Goal: Transaction & Acquisition: Download file/media

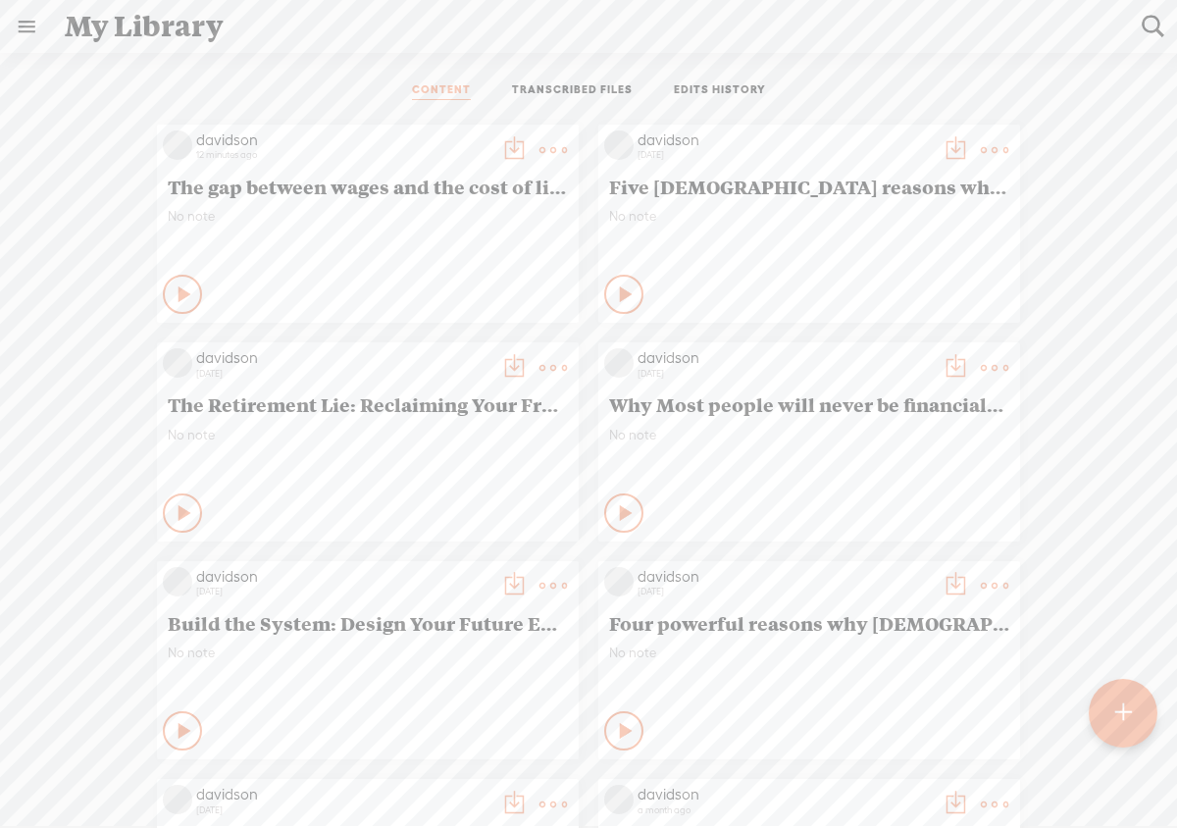
click at [1134, 734] on div at bounding box center [1123, 713] width 69 height 69
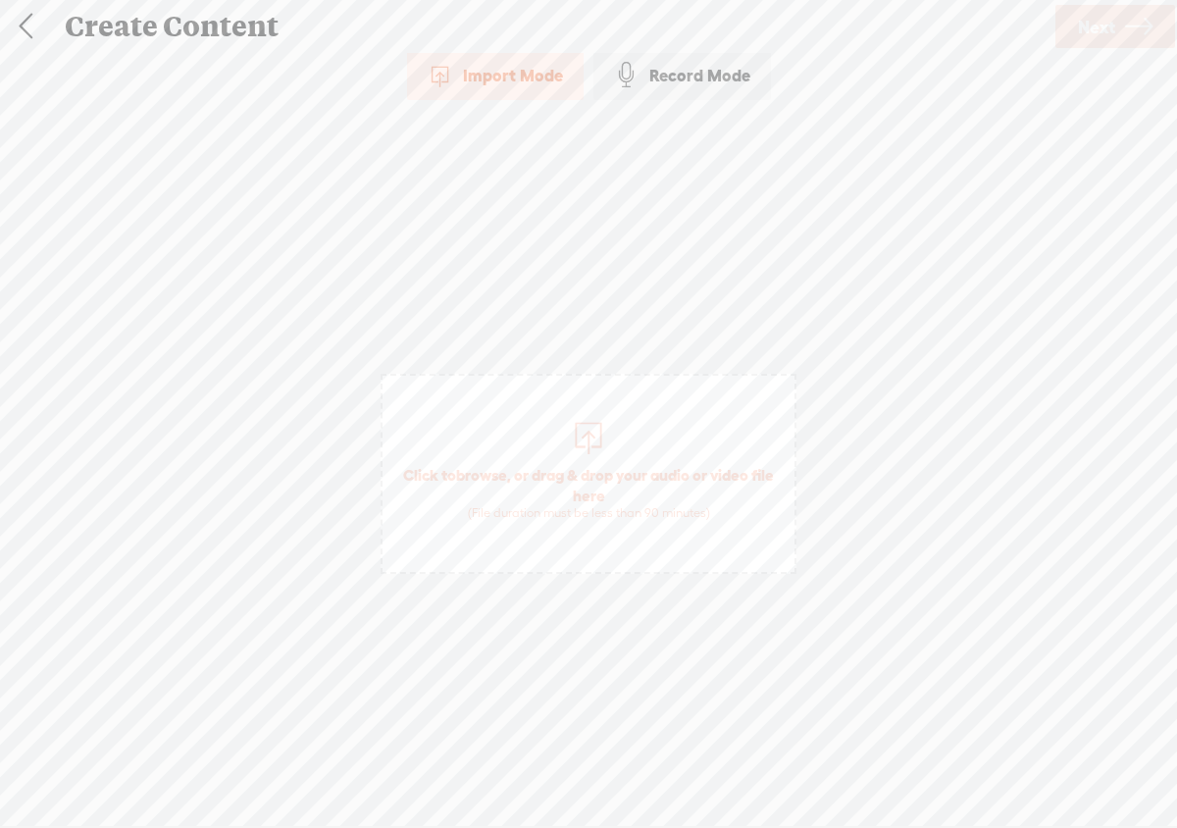
click at [592, 442] on div at bounding box center [588, 435] width 39 height 39
click at [1087, 34] on span "Next" at bounding box center [1096, 27] width 37 height 50
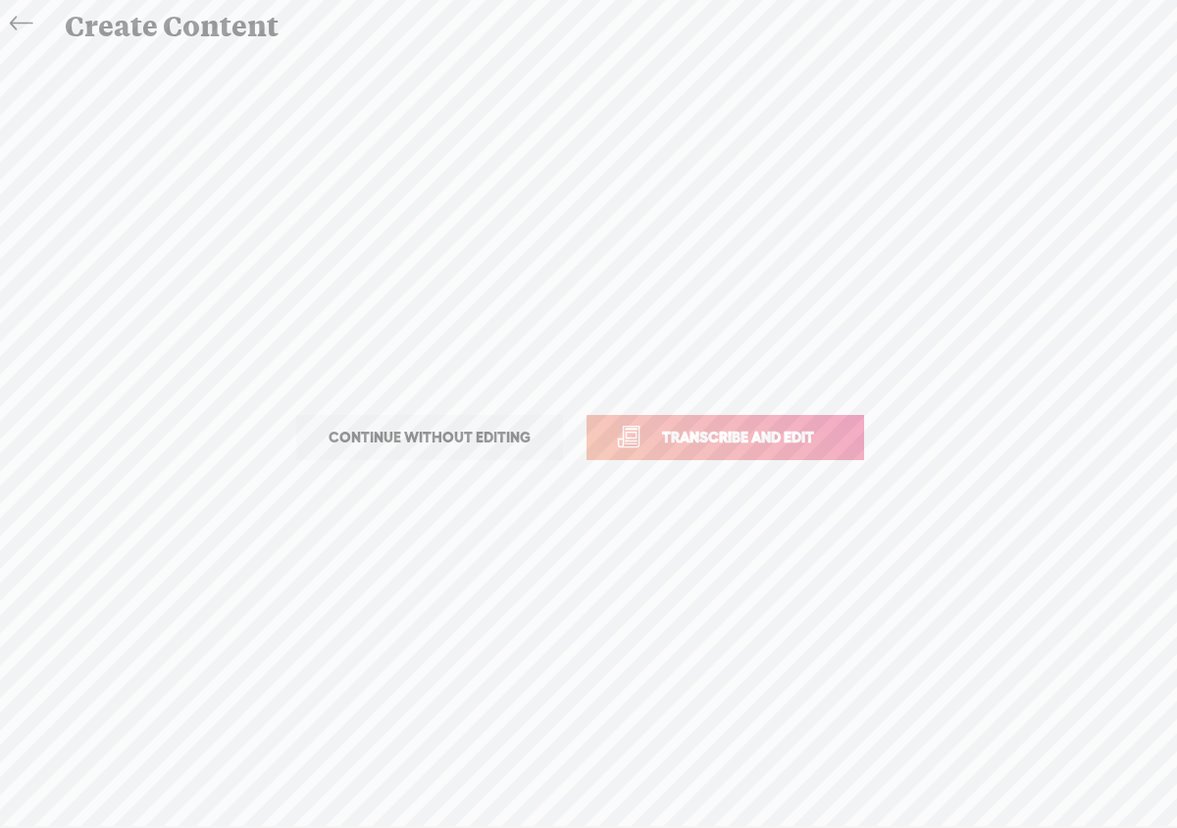
click at [784, 433] on span "Transcribe and edit" at bounding box center [738, 437] width 193 height 23
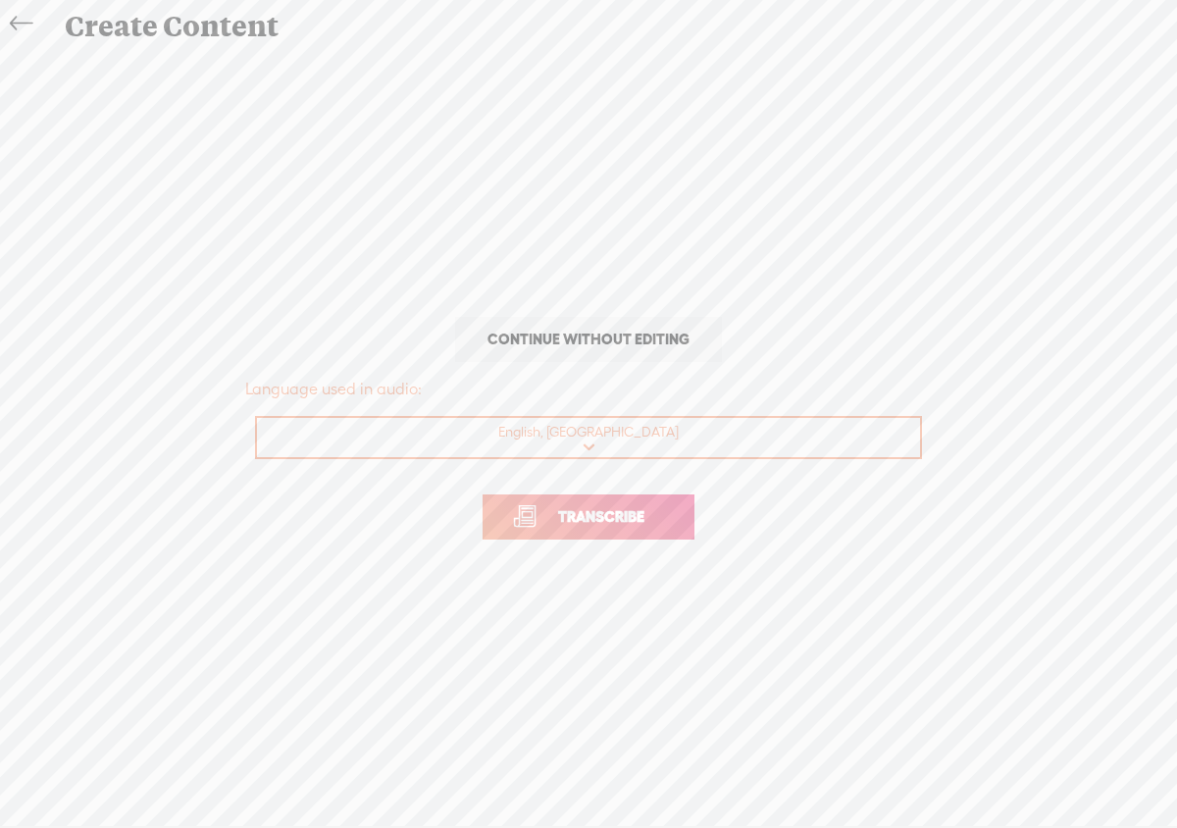
click at [636, 522] on span "Transcribe" at bounding box center [602, 516] width 128 height 23
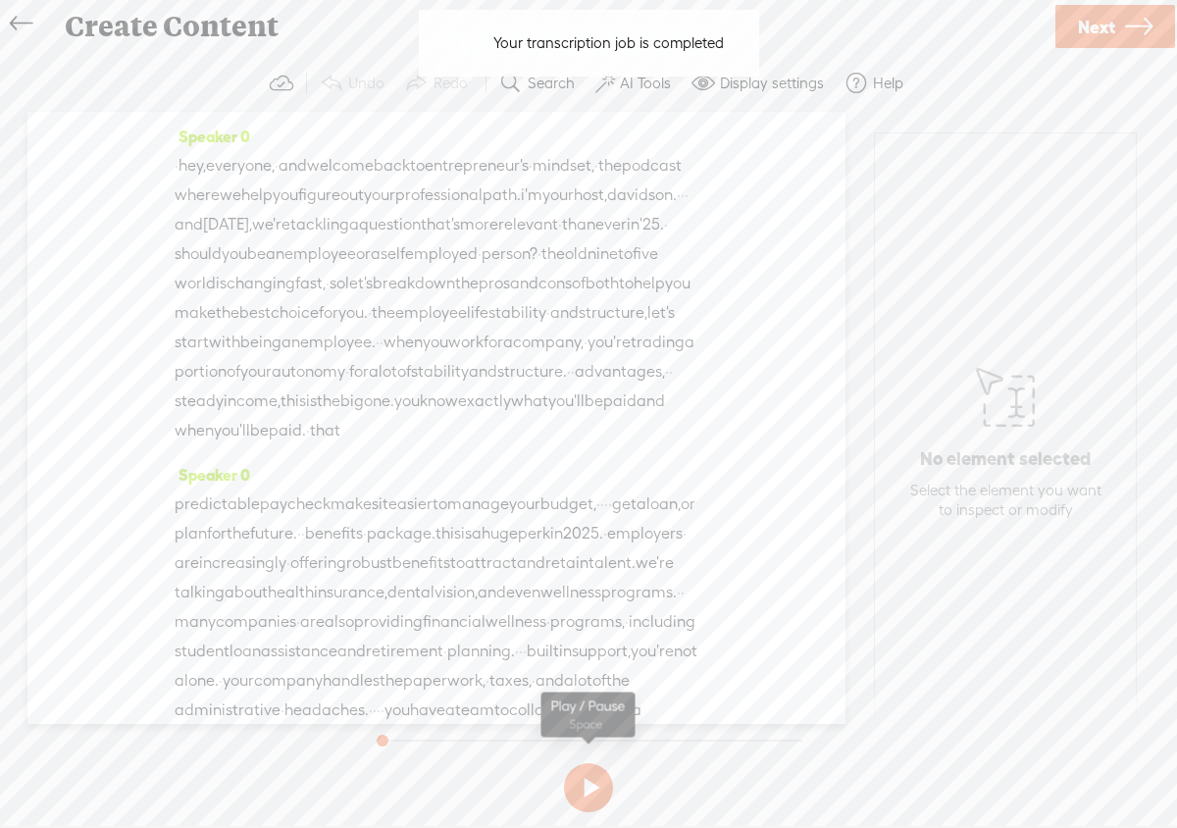
click at [585, 787] on button at bounding box center [588, 787] width 49 height 49
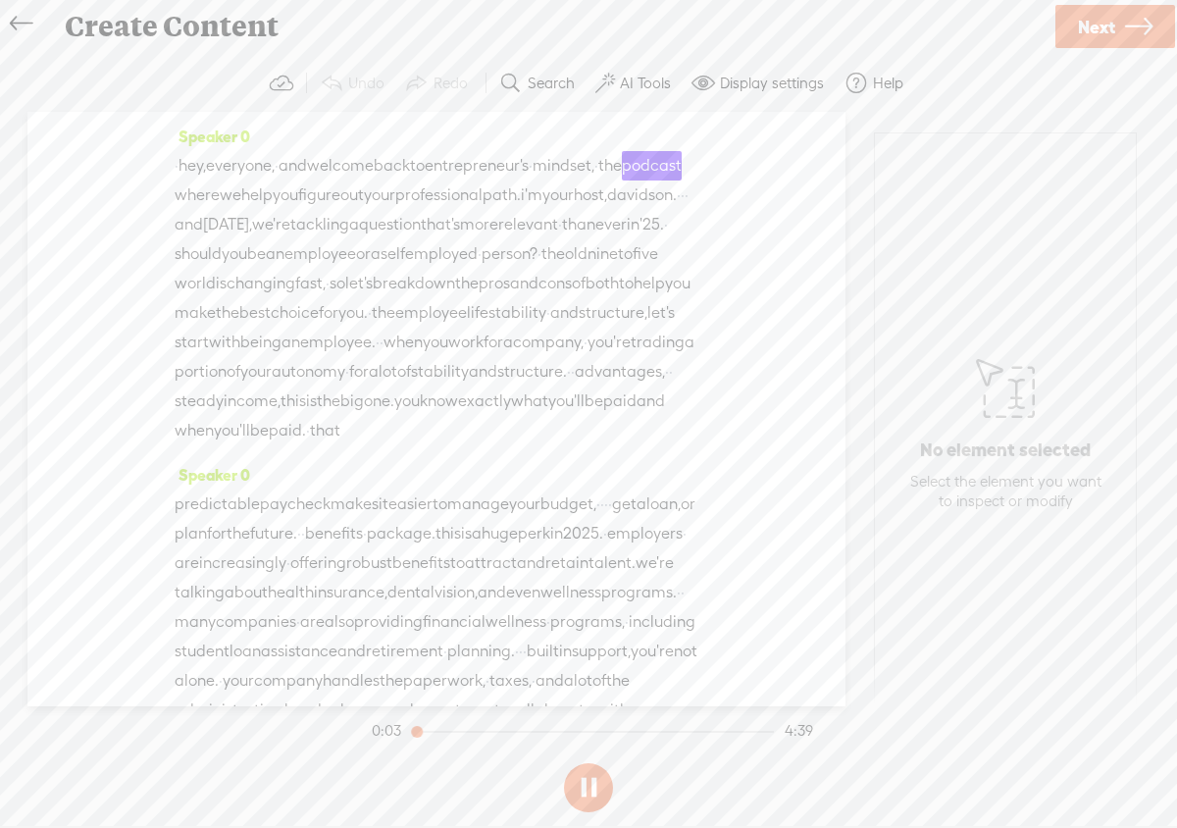
click at [636, 86] on label "AI Tools" at bounding box center [645, 84] width 51 height 20
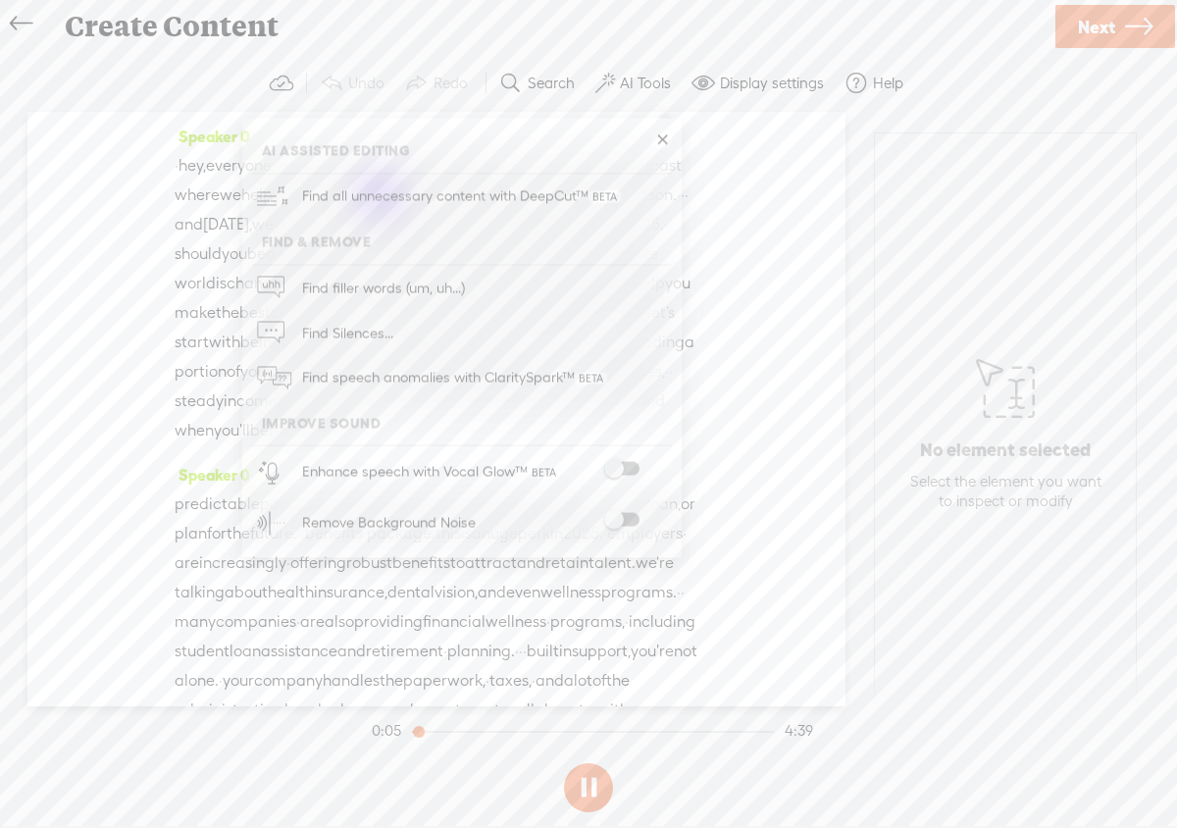
click at [629, 470] on span at bounding box center [621, 469] width 35 height 14
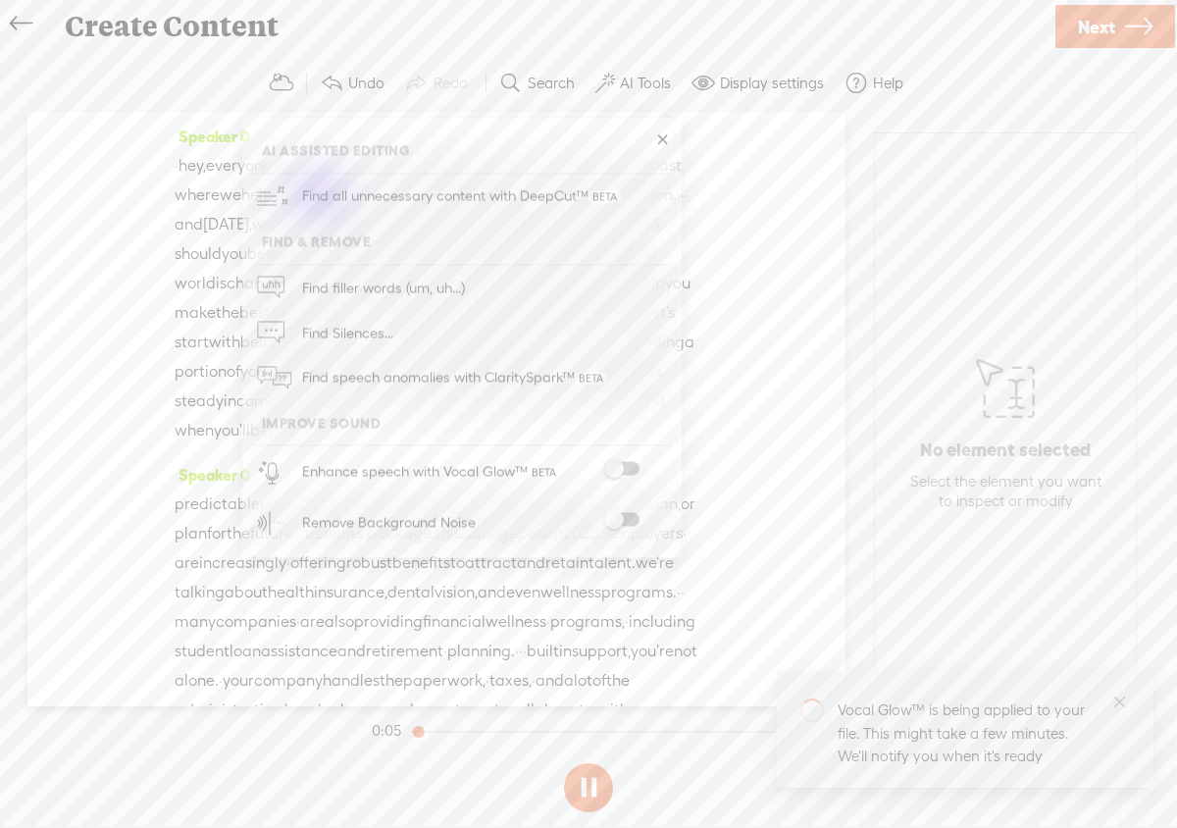
click at [628, 526] on div at bounding box center [622, 523] width 86 height 20
click at [630, 518] on span at bounding box center [621, 520] width 35 height 14
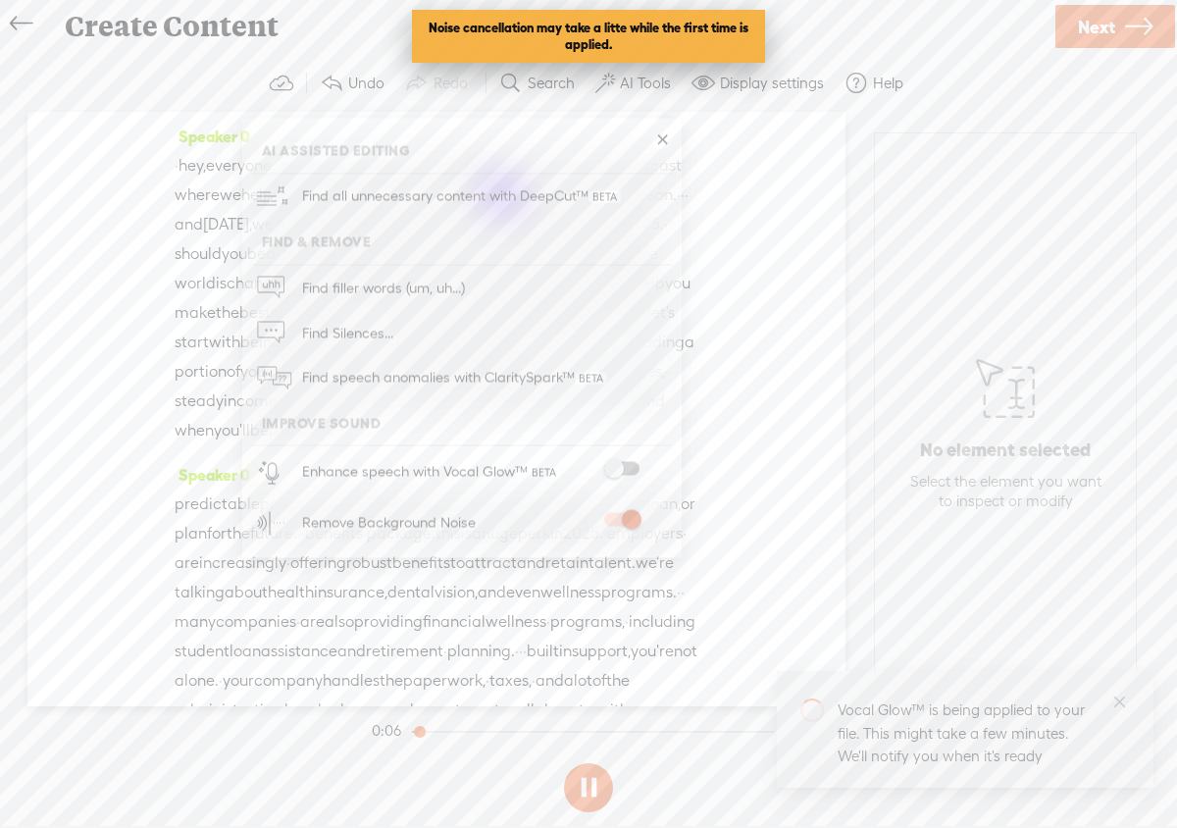
click at [630, 469] on span at bounding box center [621, 469] width 35 height 14
click at [665, 139] on link at bounding box center [662, 140] width 20 height 20
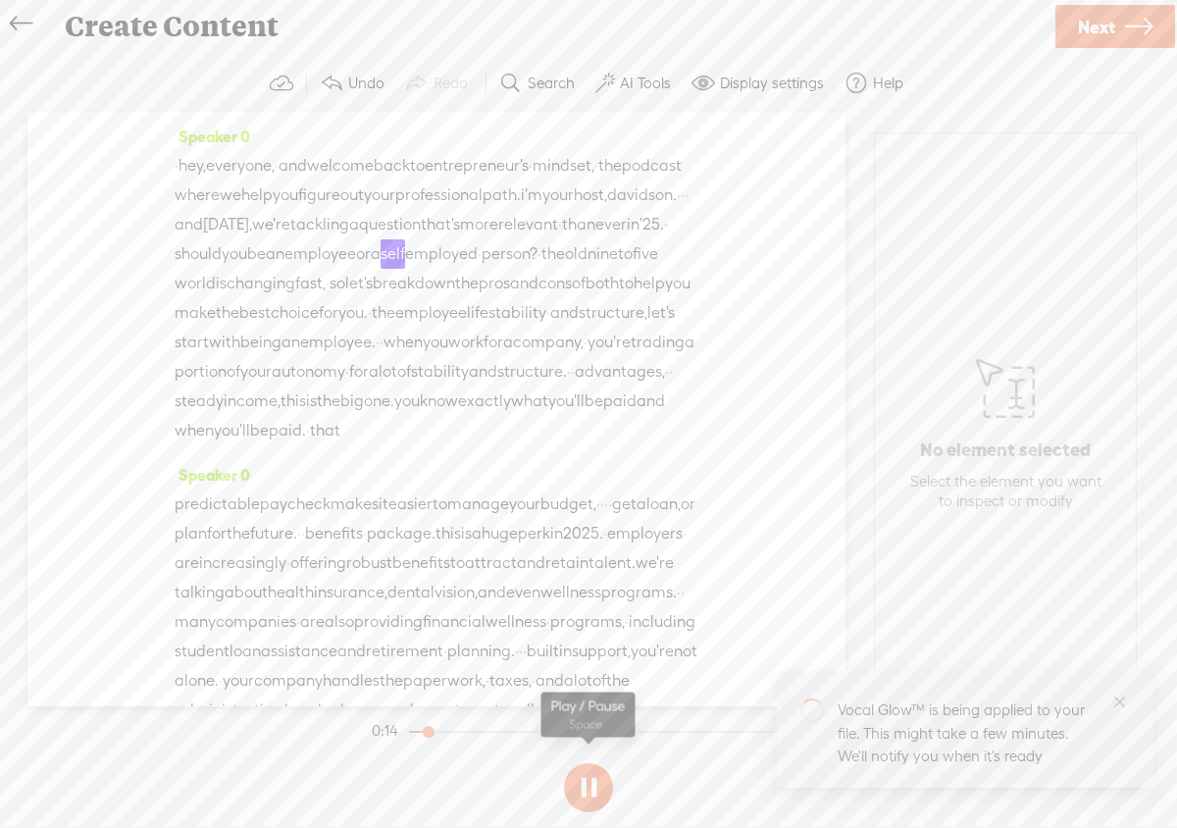
click at [590, 789] on button at bounding box center [588, 787] width 49 height 49
drag, startPoint x: 424, startPoint y: 252, endPoint x: 471, endPoint y: 260, distance: 47.7
click at [471, 260] on div "· hey, everyone, · and welcome back to entrepreneur's · mindset, · the podcast …" at bounding box center [437, 298] width 524 height 294
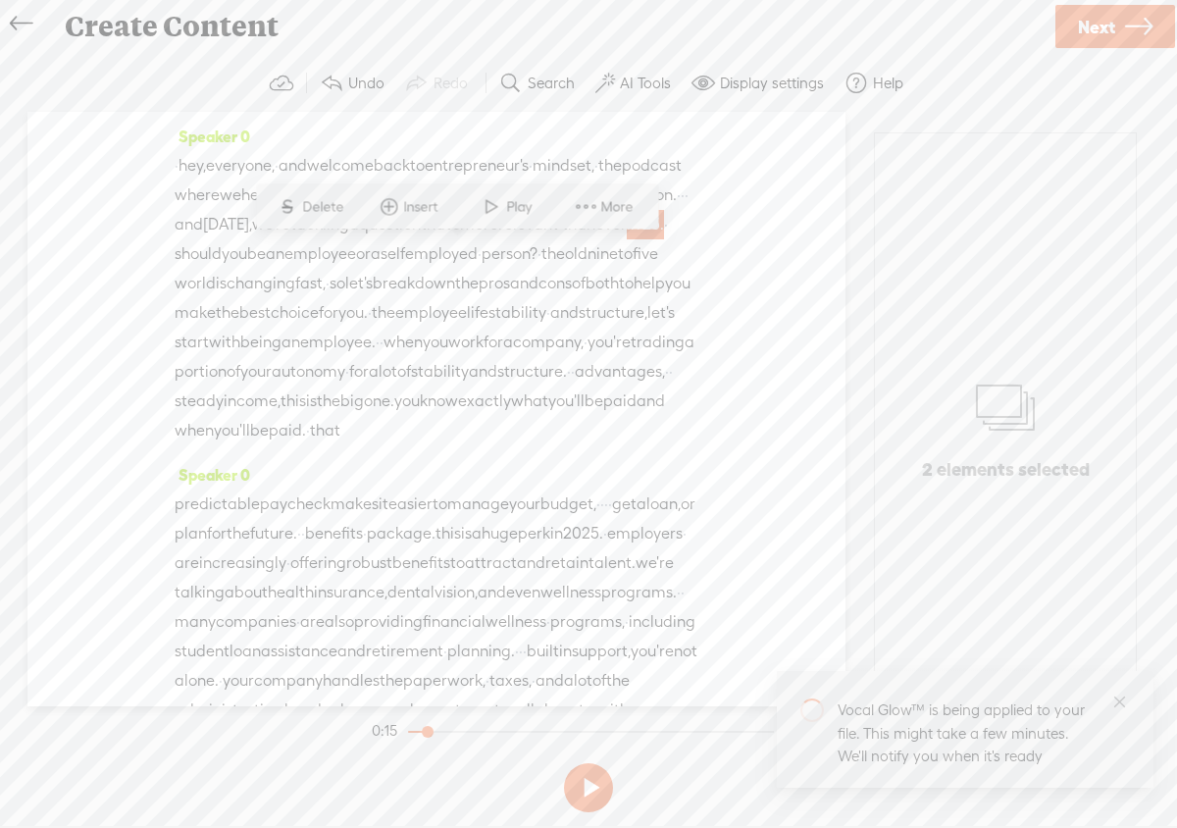
click at [315, 207] on span "Delete" at bounding box center [325, 207] width 46 height 20
click at [622, 181] on span "podcast" at bounding box center [652, 165] width 60 height 29
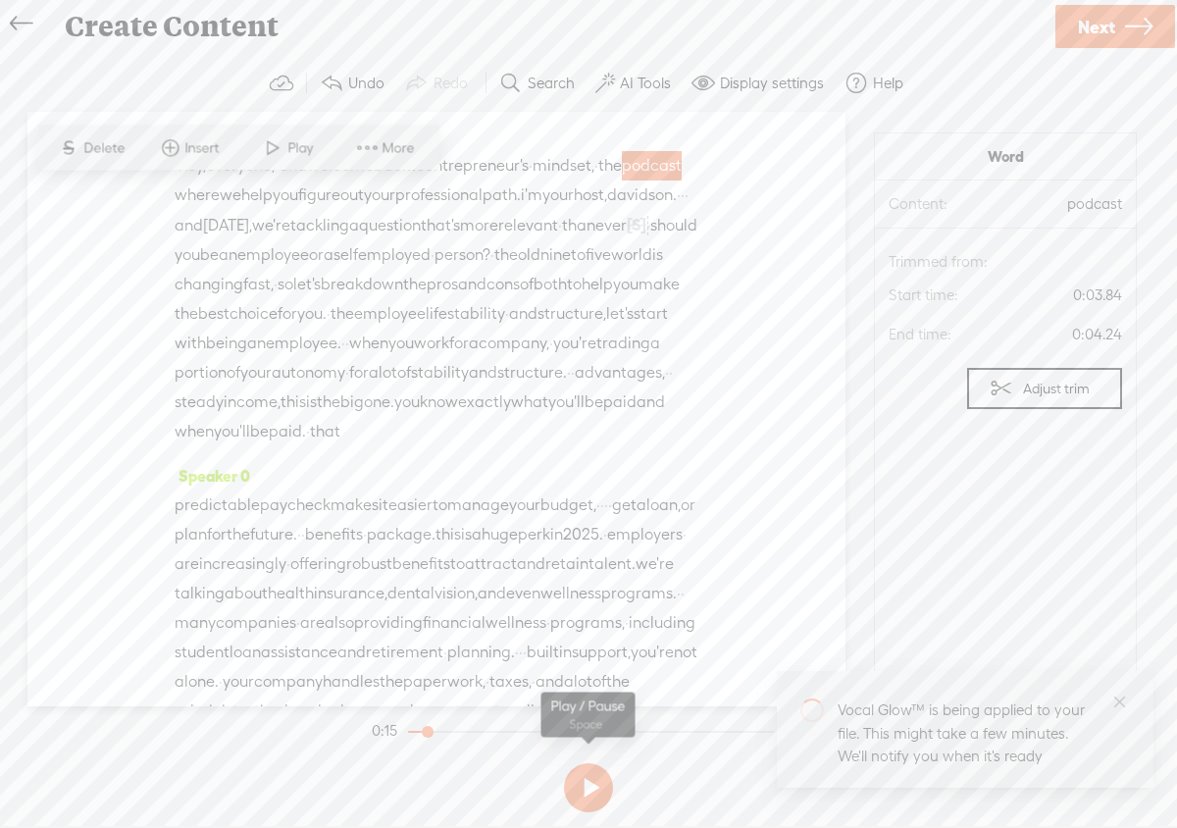
click at [594, 787] on button at bounding box center [588, 787] width 49 height 49
click at [410, 733] on div at bounding box center [431, 733] width 45 height 45
click at [414, 732] on div at bounding box center [431, 733] width 45 height 45
click at [584, 786] on button at bounding box center [588, 787] width 49 height 49
click at [422, 734] on div at bounding box center [432, 733] width 45 height 45
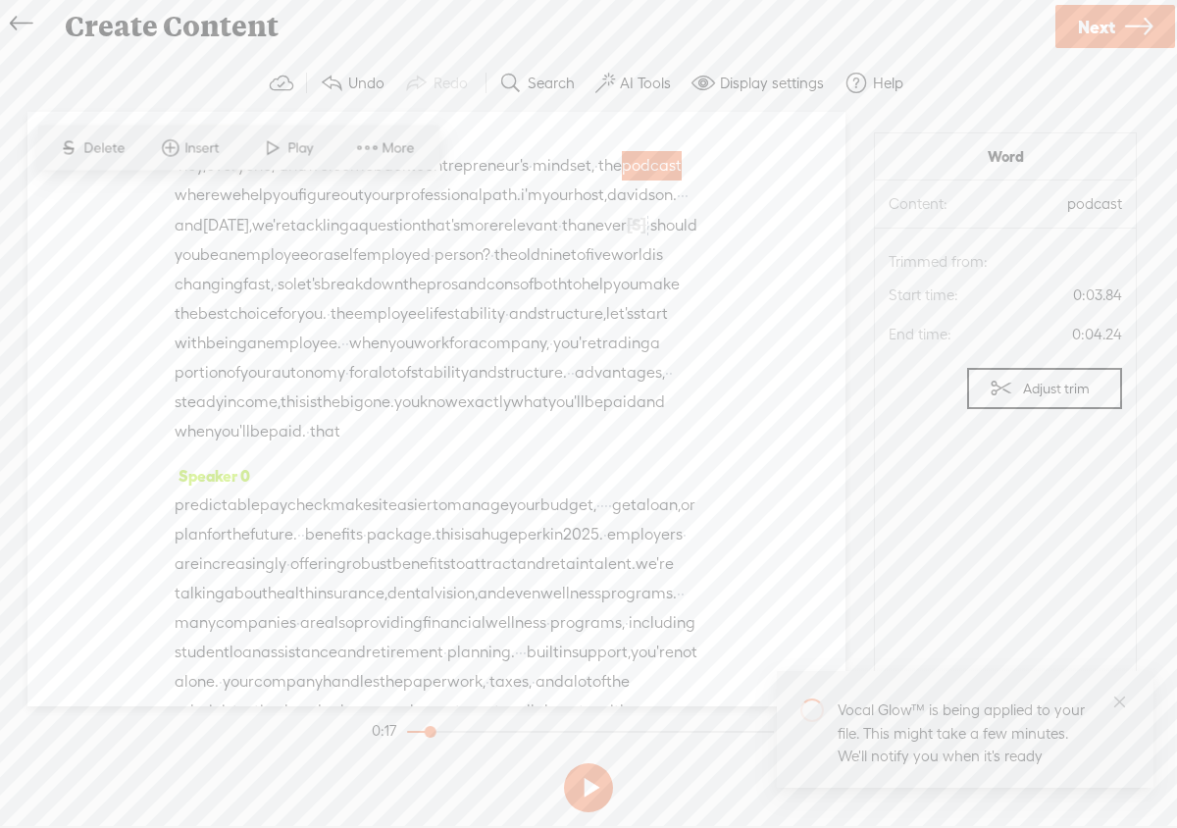
click at [179, 171] on span "·" at bounding box center [177, 165] width 4 height 29
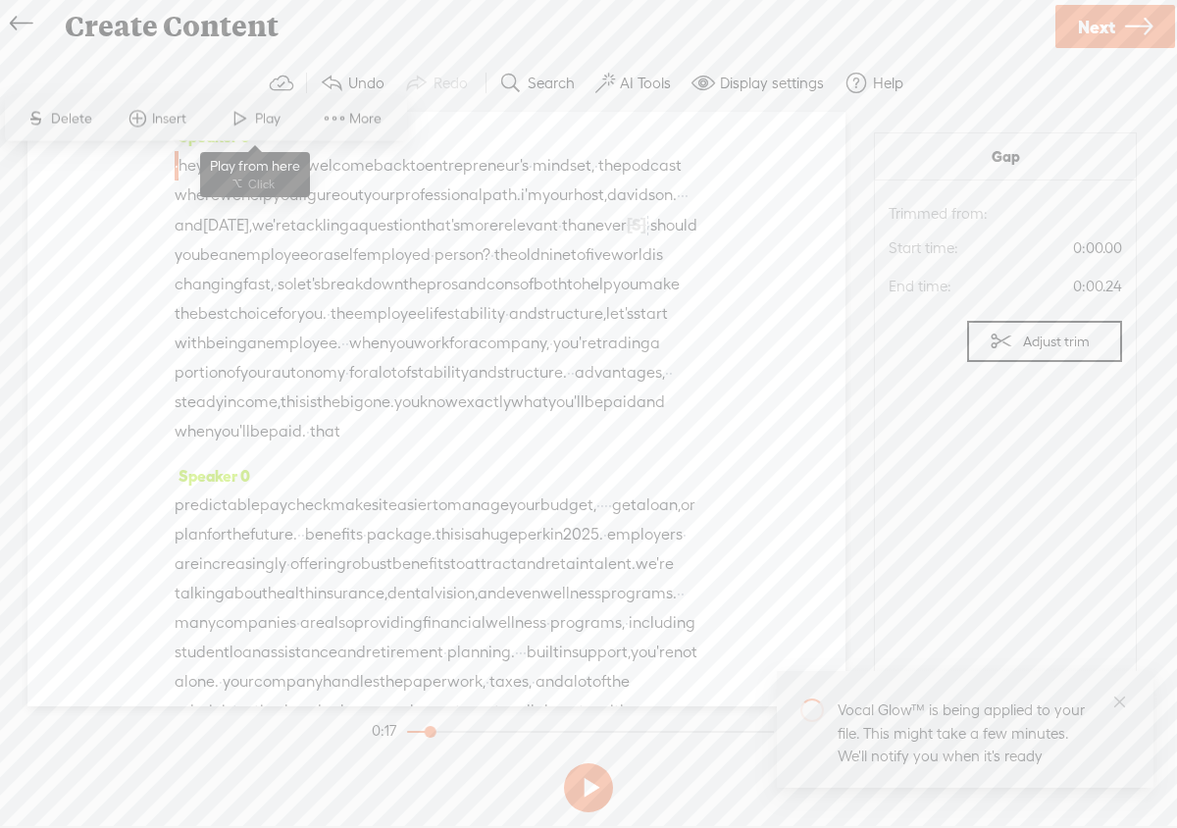
click at [229, 123] on span at bounding box center [240, 118] width 29 height 35
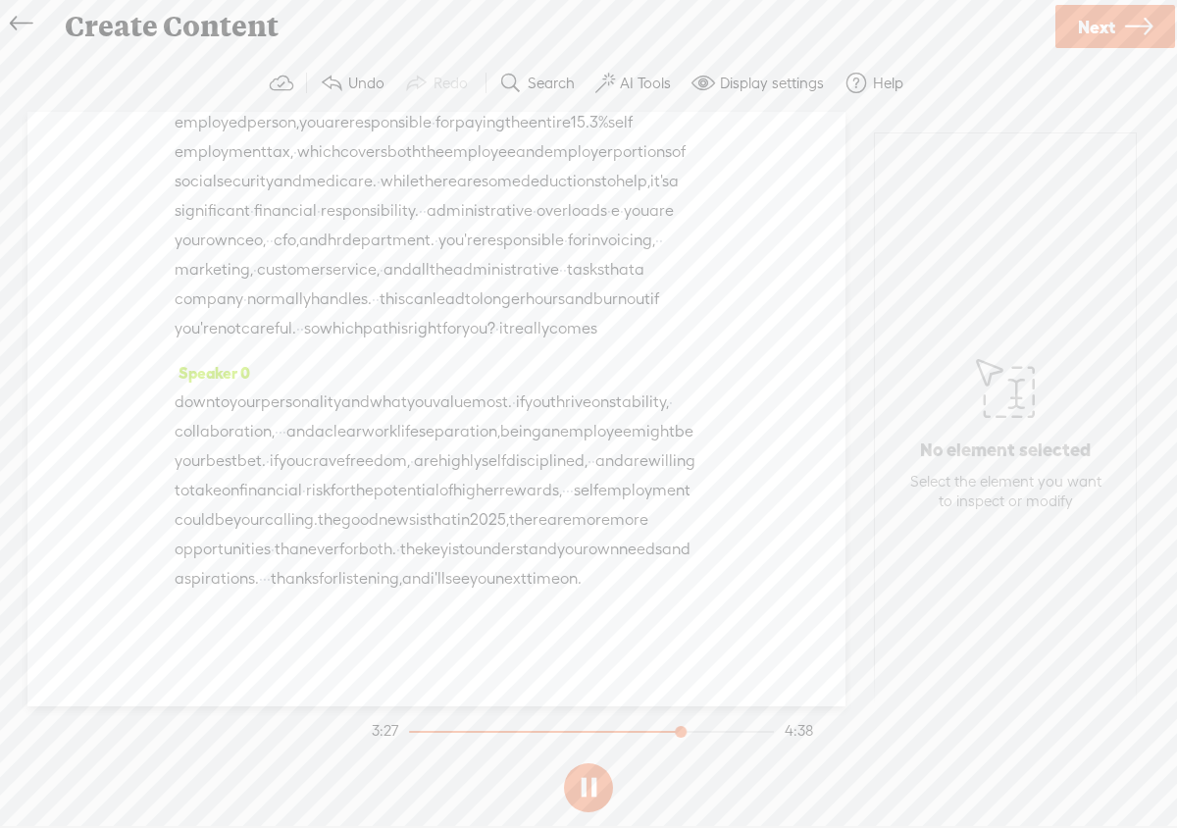
scroll to position [1969, 0]
click at [591, 784] on section at bounding box center [589, 788] width 442 height 65
click at [598, 792] on button at bounding box center [588, 787] width 49 height 49
drag, startPoint x: 264, startPoint y: 422, endPoint x: 687, endPoint y: 429, distance: 423.0
click at [687, 343] on div "manage your own finances. · · this adds a layer of cost and complexity to your …" at bounding box center [437, 196] width 524 height 294
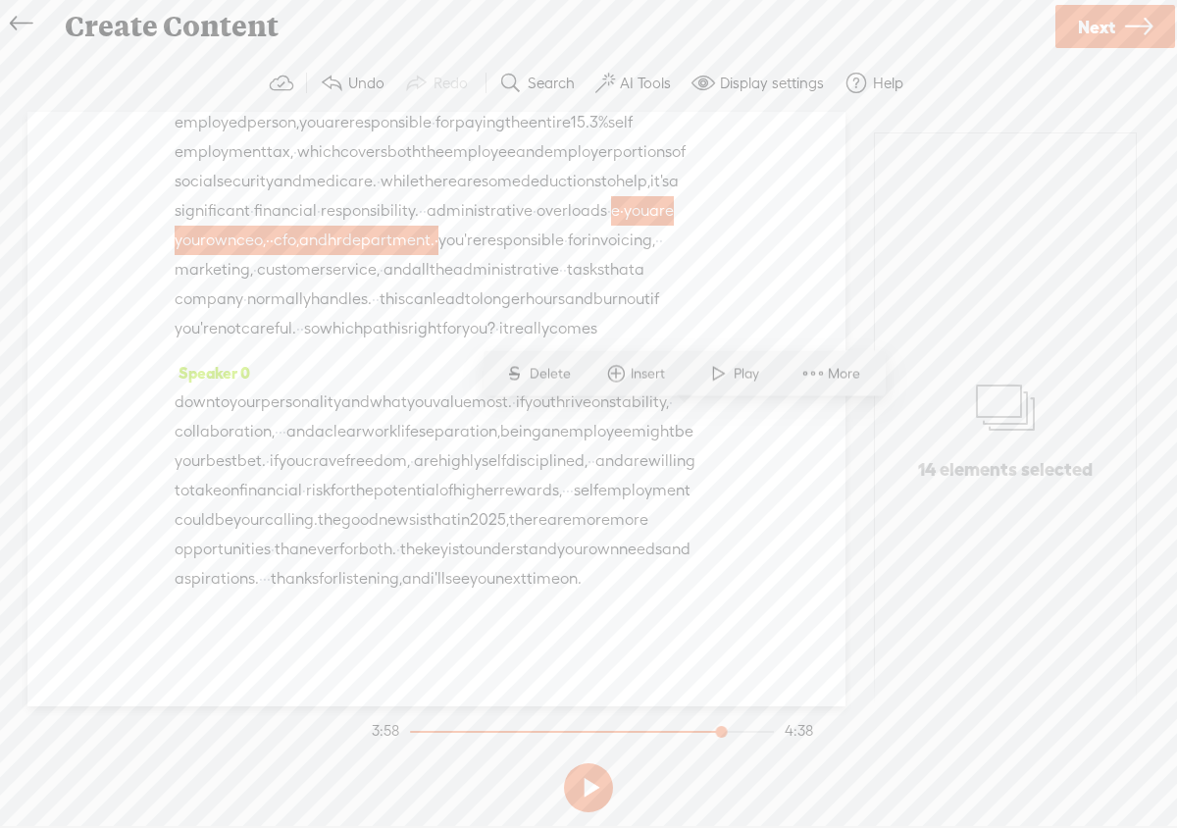
click at [551, 381] on span "Delete" at bounding box center [553, 374] width 46 height 20
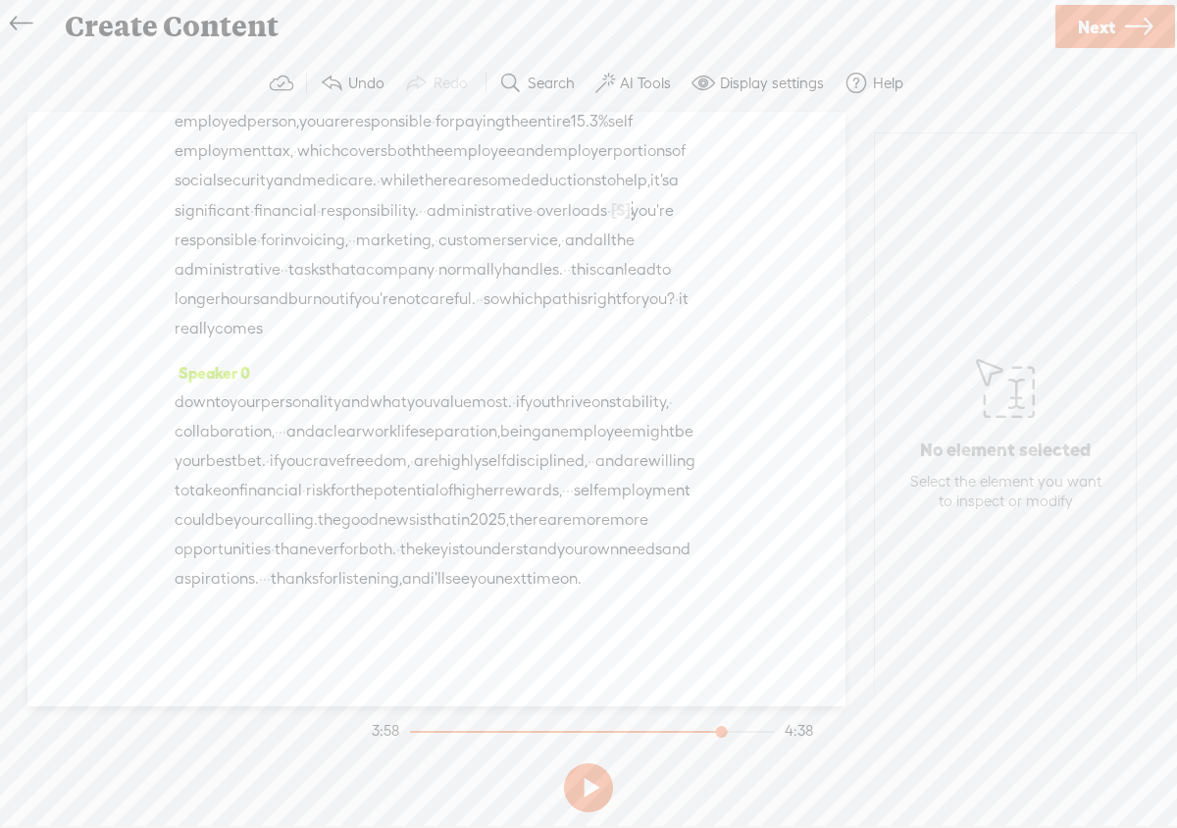
click at [217, 195] on span "security" at bounding box center [245, 180] width 57 height 29
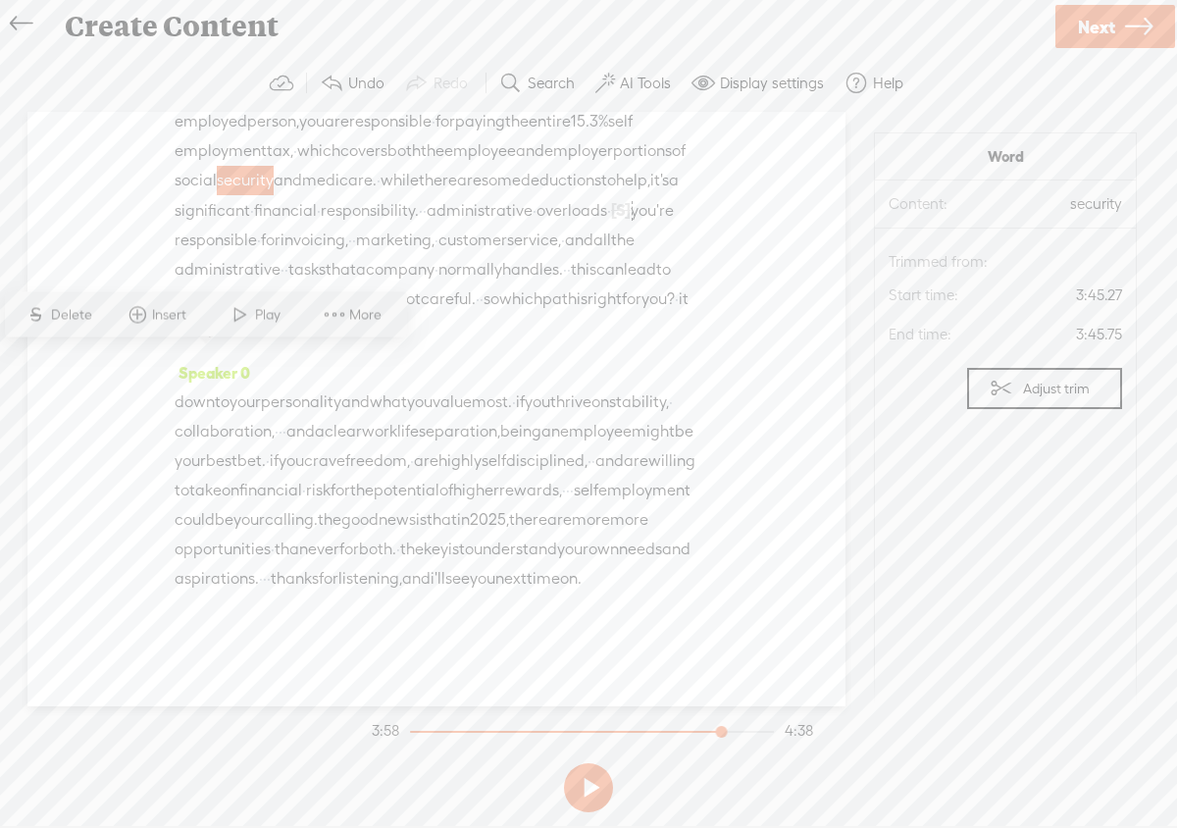
click at [235, 316] on span at bounding box center [240, 314] width 29 height 35
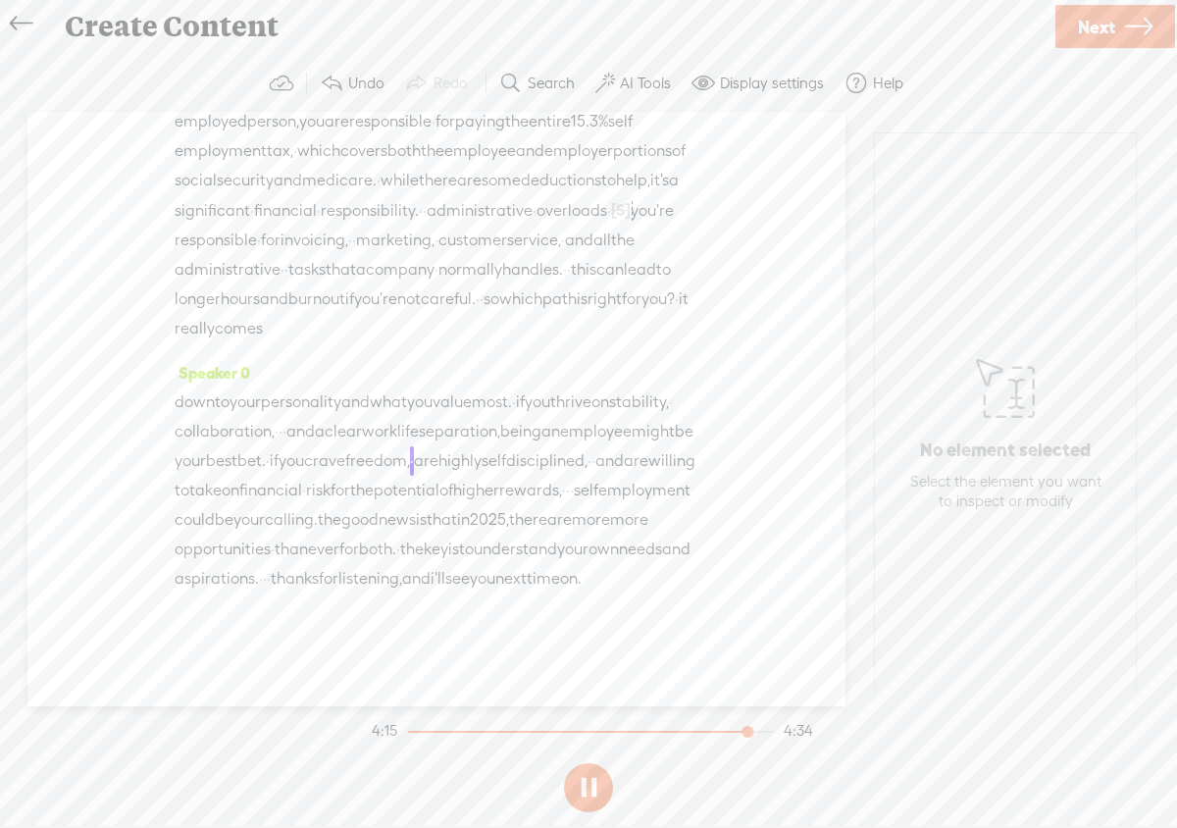
scroll to position [2239, 0]
drag, startPoint x: 324, startPoint y: 578, endPoint x: 360, endPoint y: 578, distance: 36.3
click at [360, 578] on div "down to your personality and what you value most. · if you thrive on stability,…" at bounding box center [437, 491] width 524 height 206
click at [207, 526] on span "Delete" at bounding box center [201, 532] width 46 height 20
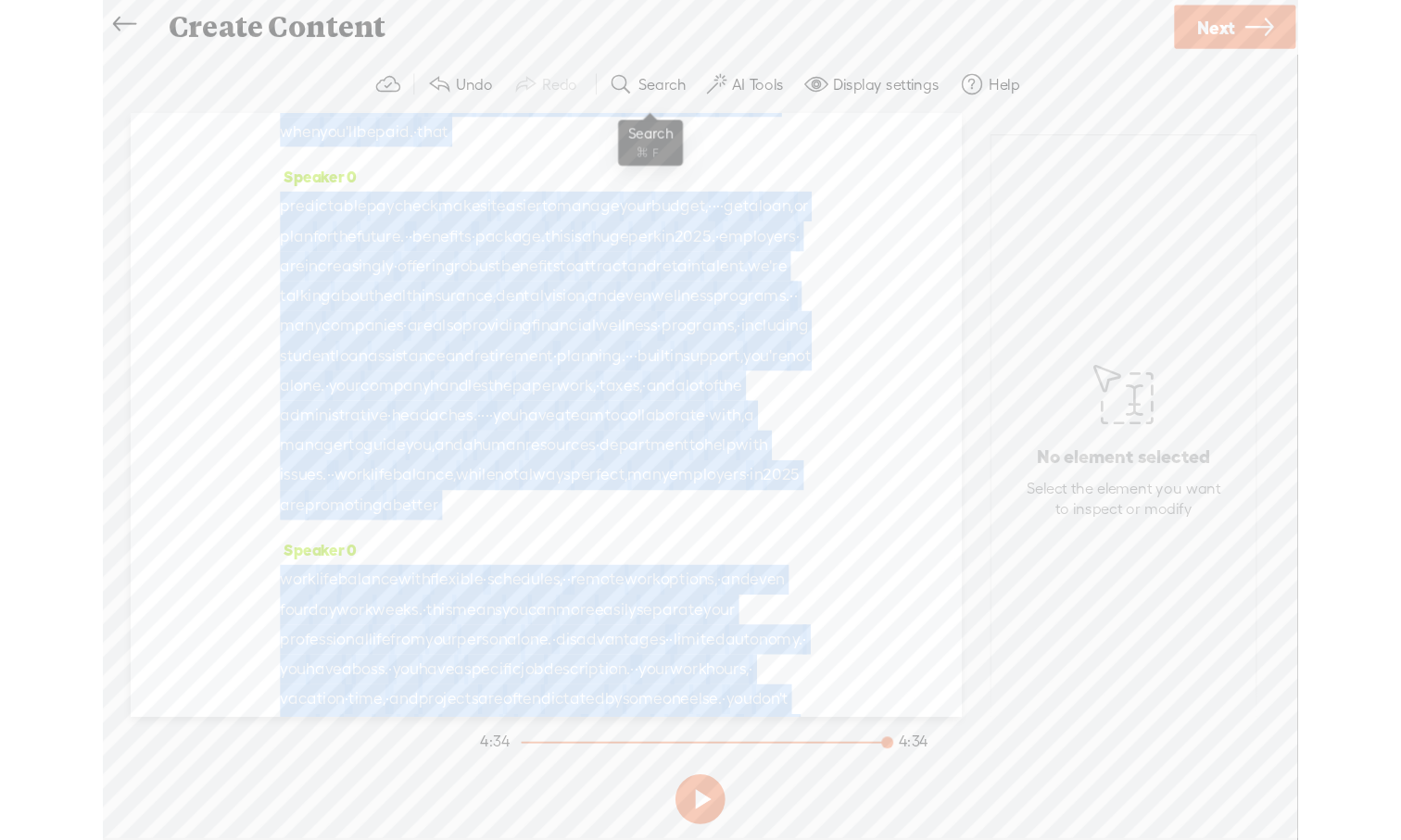
scroll to position [0, 0]
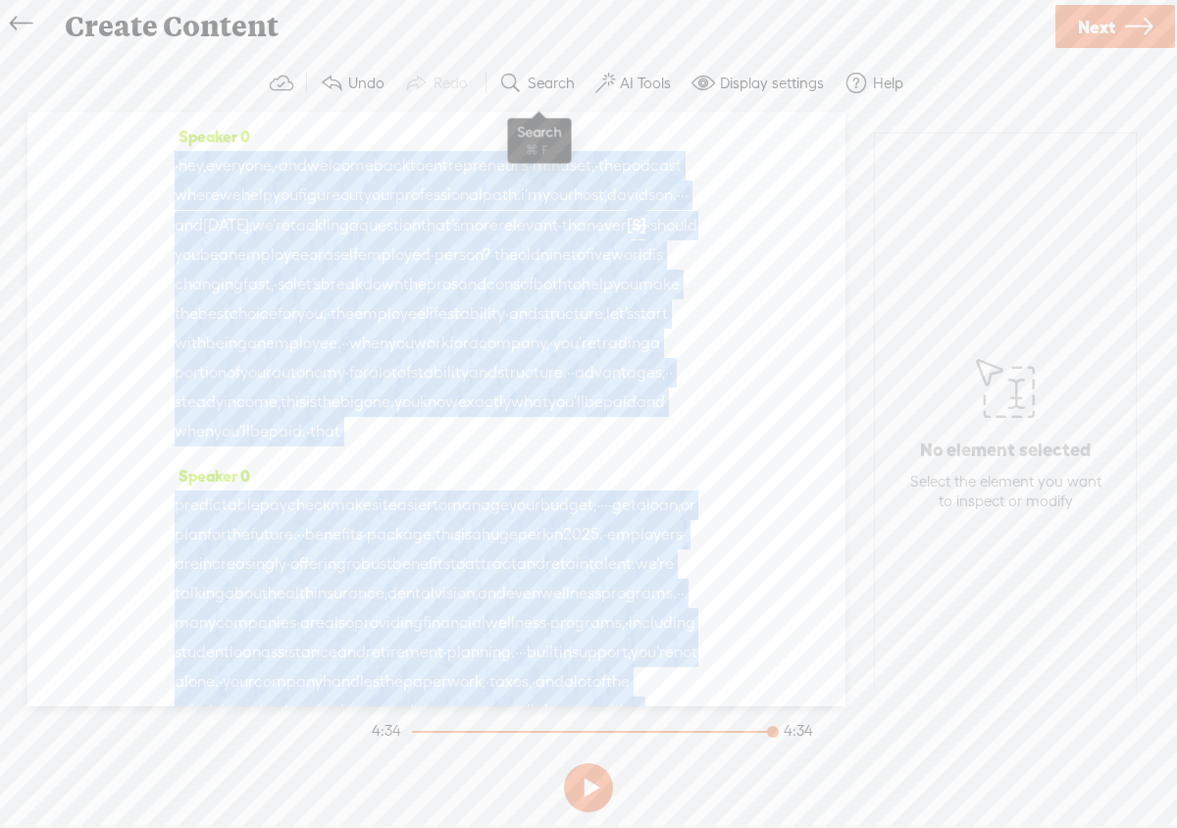
drag, startPoint x: 509, startPoint y: 532, endPoint x: 515, endPoint y: 87, distance: 444.5
click at [515, 87] on div "Trebble audio editor works best with Google Chrome or Firefox. Please switch yo…" at bounding box center [589, 437] width 1138 height 765
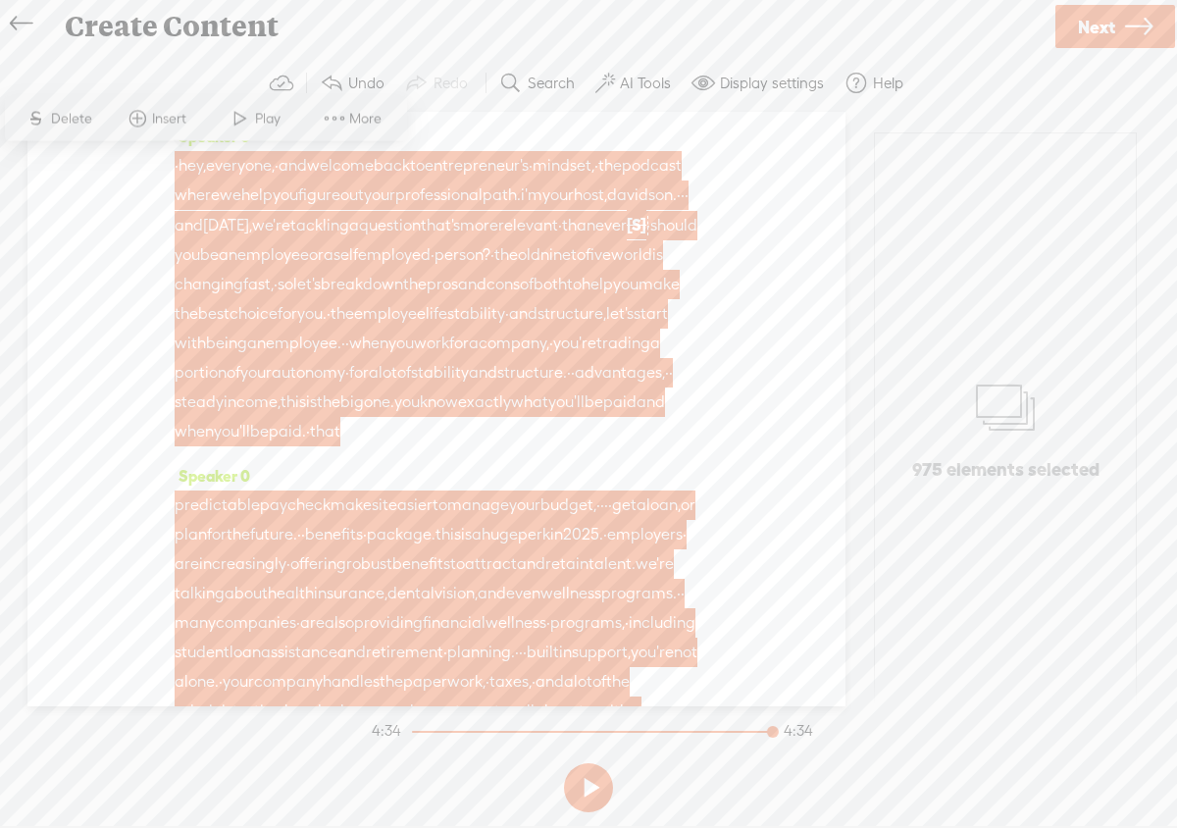
click at [155, 201] on div "Speaker 0 · hey, everyone, · and welcome back to entrepreneur's · mindset, · th…" at bounding box center [436, 409] width 818 height 595
click at [144, 118] on span at bounding box center [137, 118] width 29 height 35
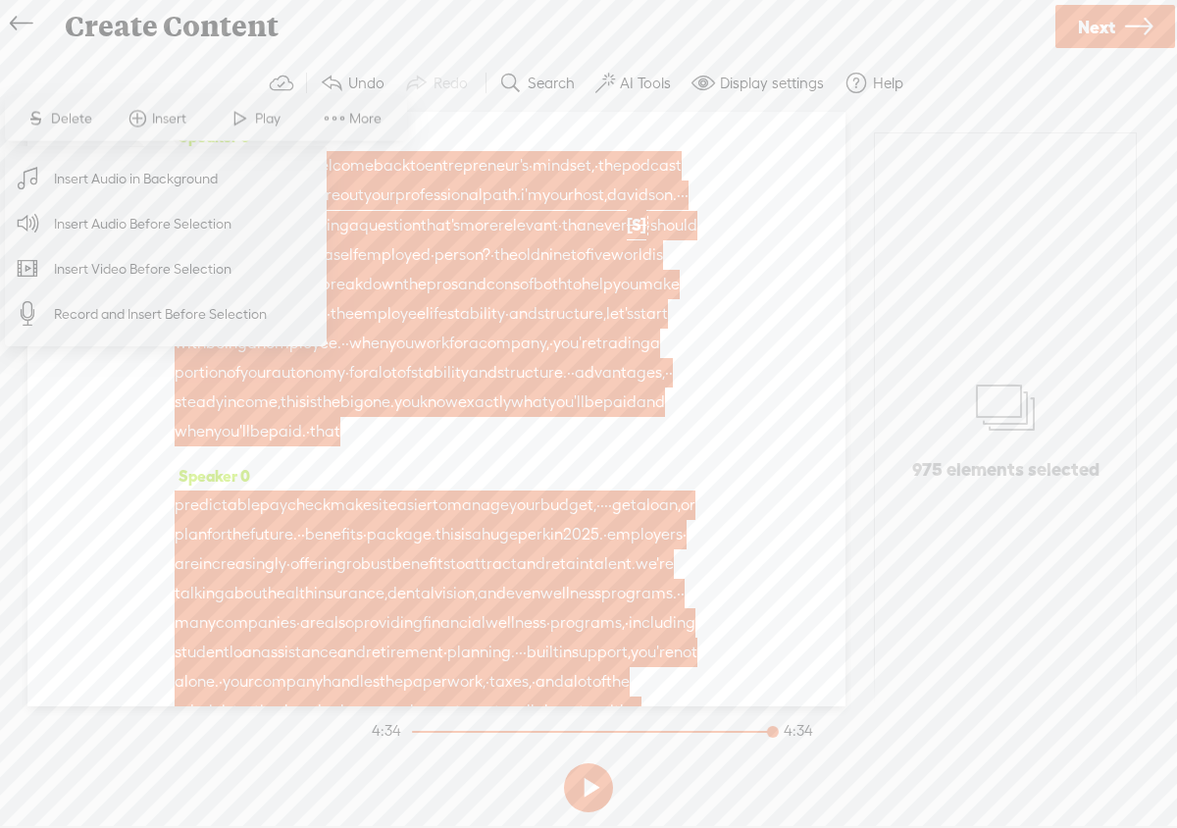
click at [160, 183] on span "Insert Audio in Background" at bounding box center [136, 179] width 241 height 44
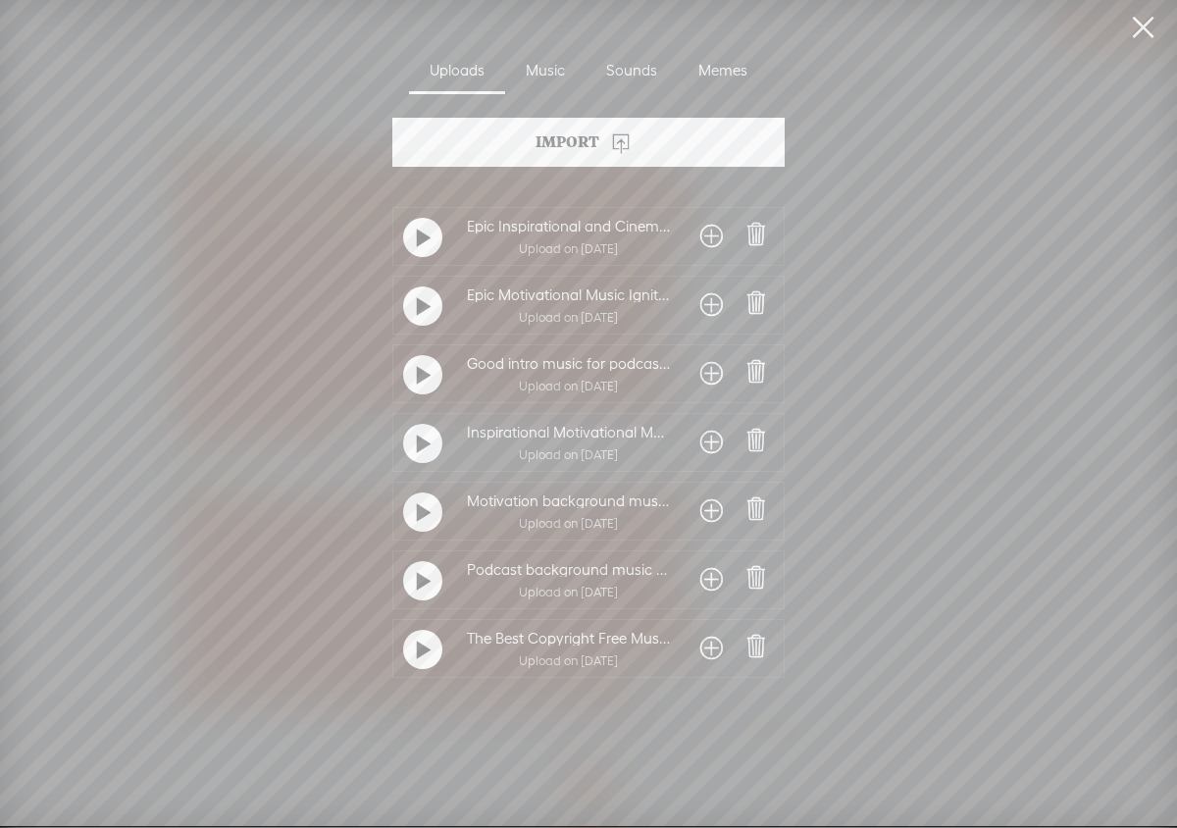
click at [425, 652] on t at bounding box center [424, 650] width 14 height 31
click at [418, 651] on t at bounding box center [423, 649] width 14 height 31
click at [421, 587] on t at bounding box center [424, 581] width 14 height 31
click at [421, 585] on t at bounding box center [423, 580] width 14 height 31
click at [421, 529] on t at bounding box center [424, 512] width 14 height 31
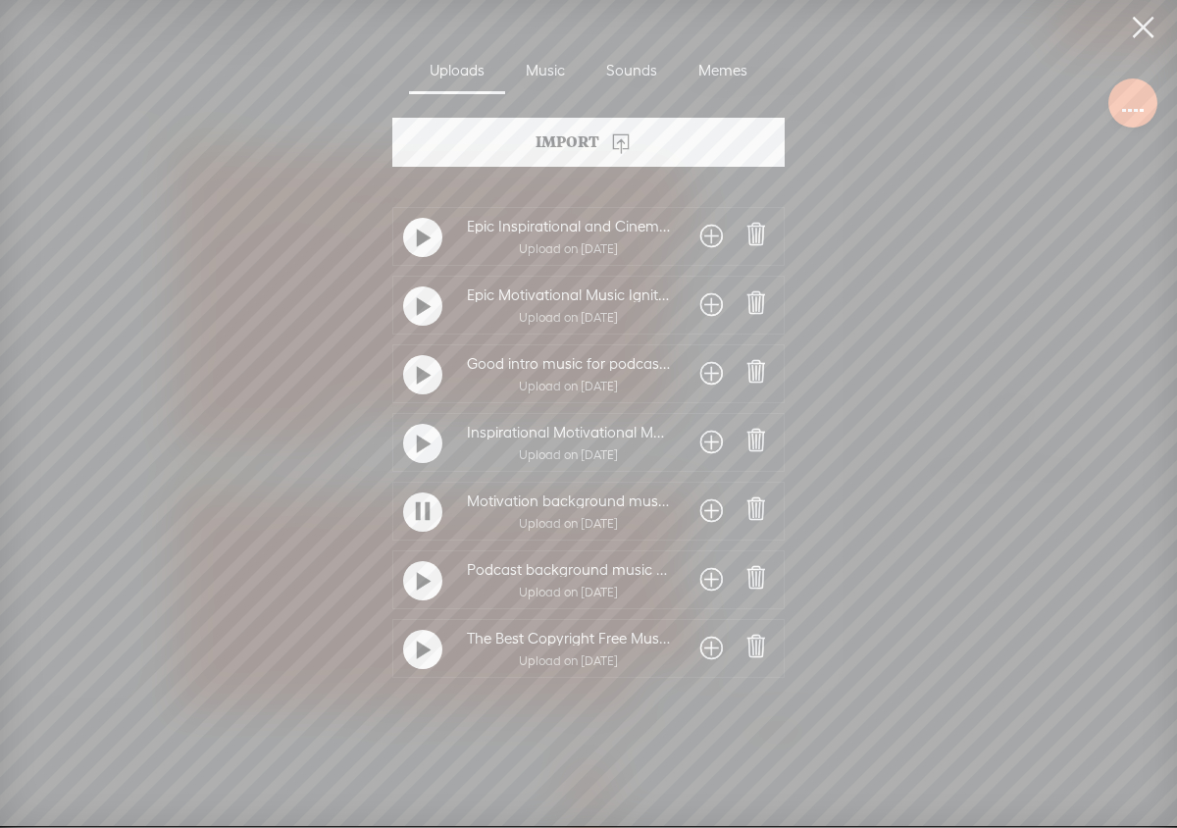
click at [702, 510] on span at bounding box center [712, 511] width 23 height 31
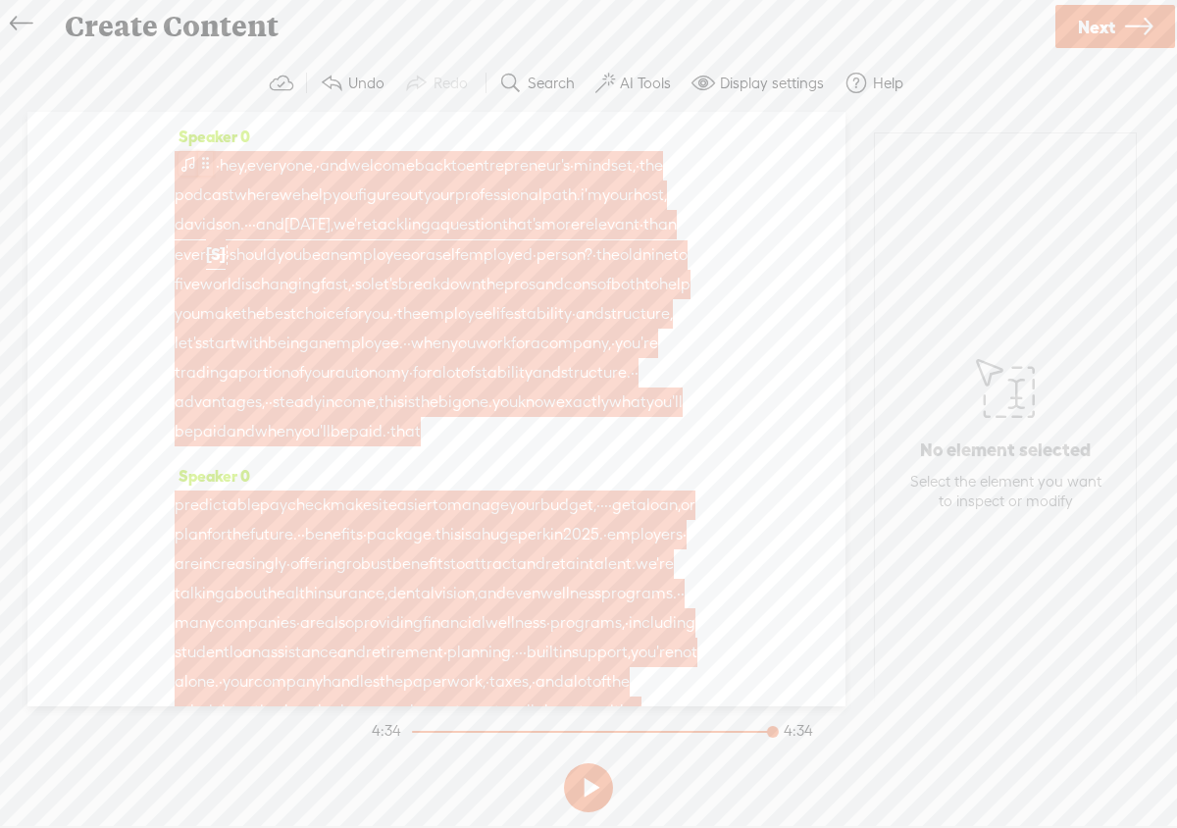
click at [198, 168] on span at bounding box center [205, 164] width 15 height 24
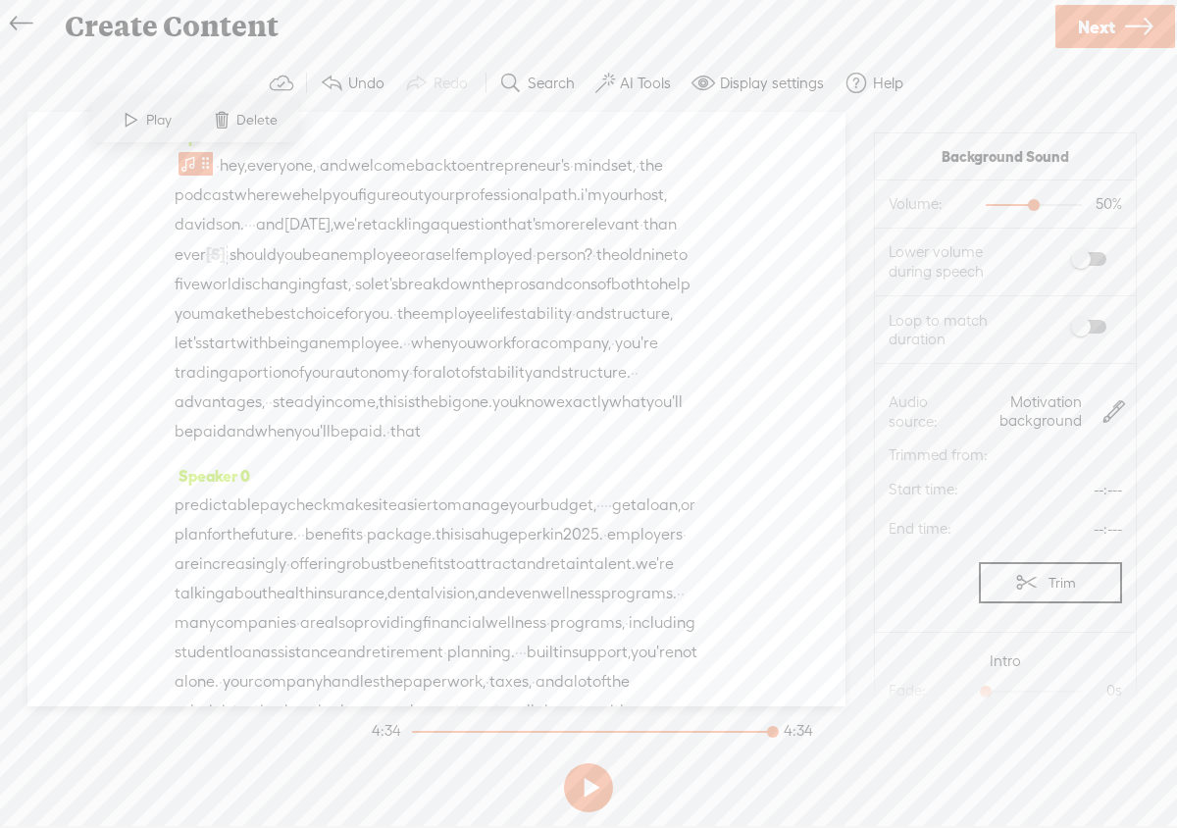
click at [1098, 261] on span at bounding box center [1088, 259] width 35 height 14
click at [1108, 329] on label at bounding box center [1070, 326] width 106 height 33
drag, startPoint x: 984, startPoint y: 693, endPoint x: 995, endPoint y: 693, distance: 10.8
click at [995, 693] on div at bounding box center [987, 693] width 45 height 45
click at [131, 125] on span at bounding box center [131, 119] width 29 height 35
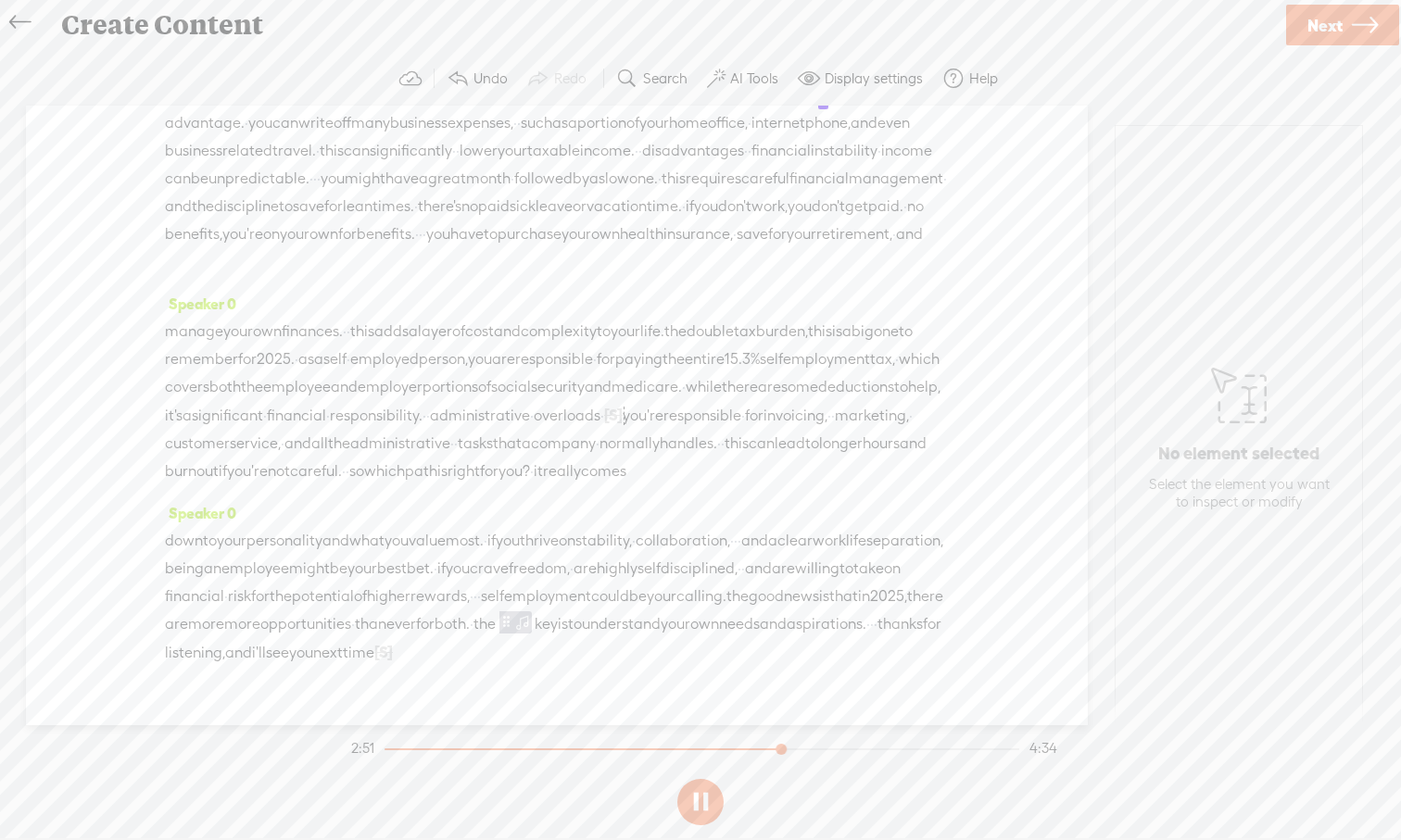
scroll to position [1039, 0]
click at [734, 78] on label "AI Tools" at bounding box center [753, 79] width 48 height 19
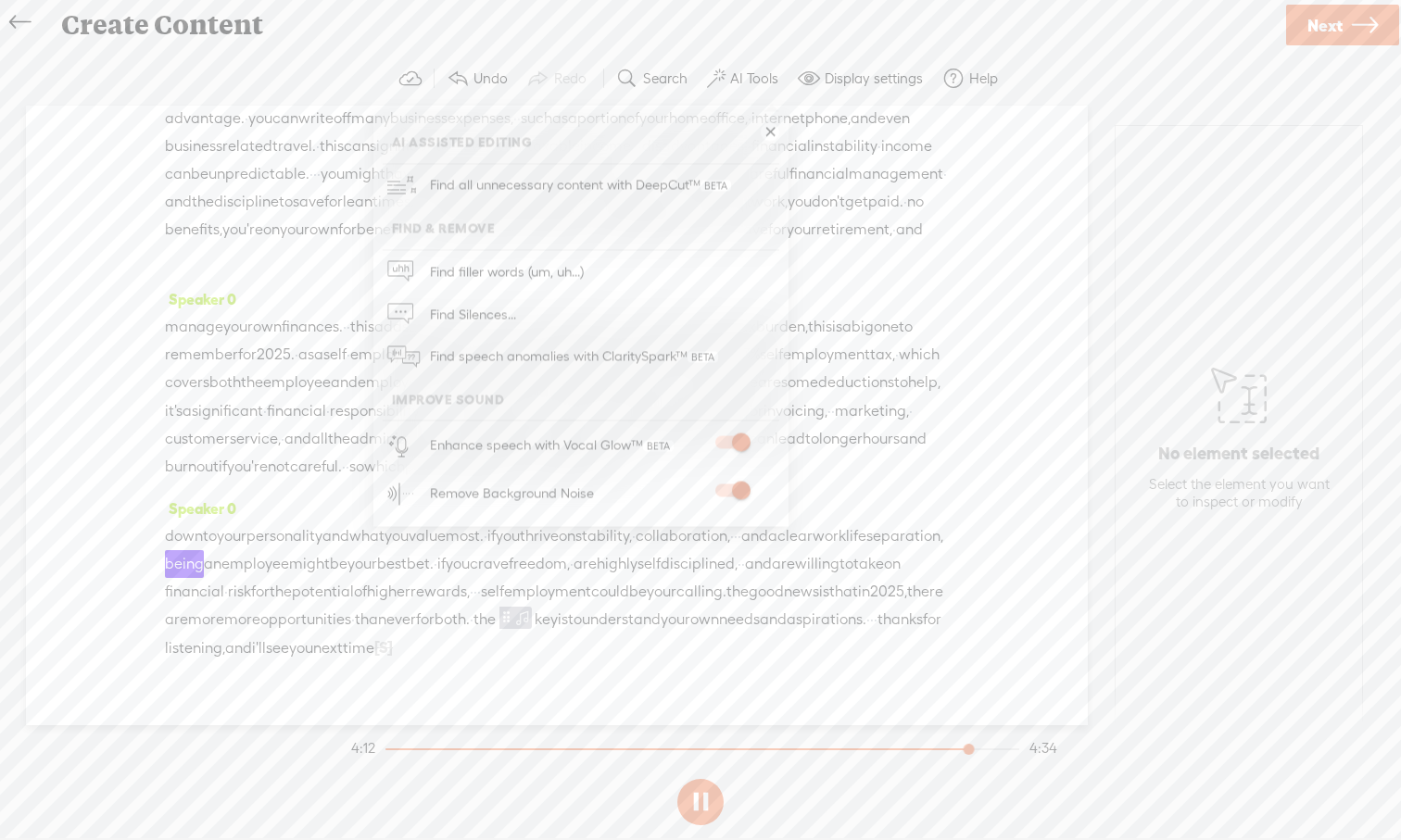
click at [769, 133] on link at bounding box center [770, 132] width 19 height 19
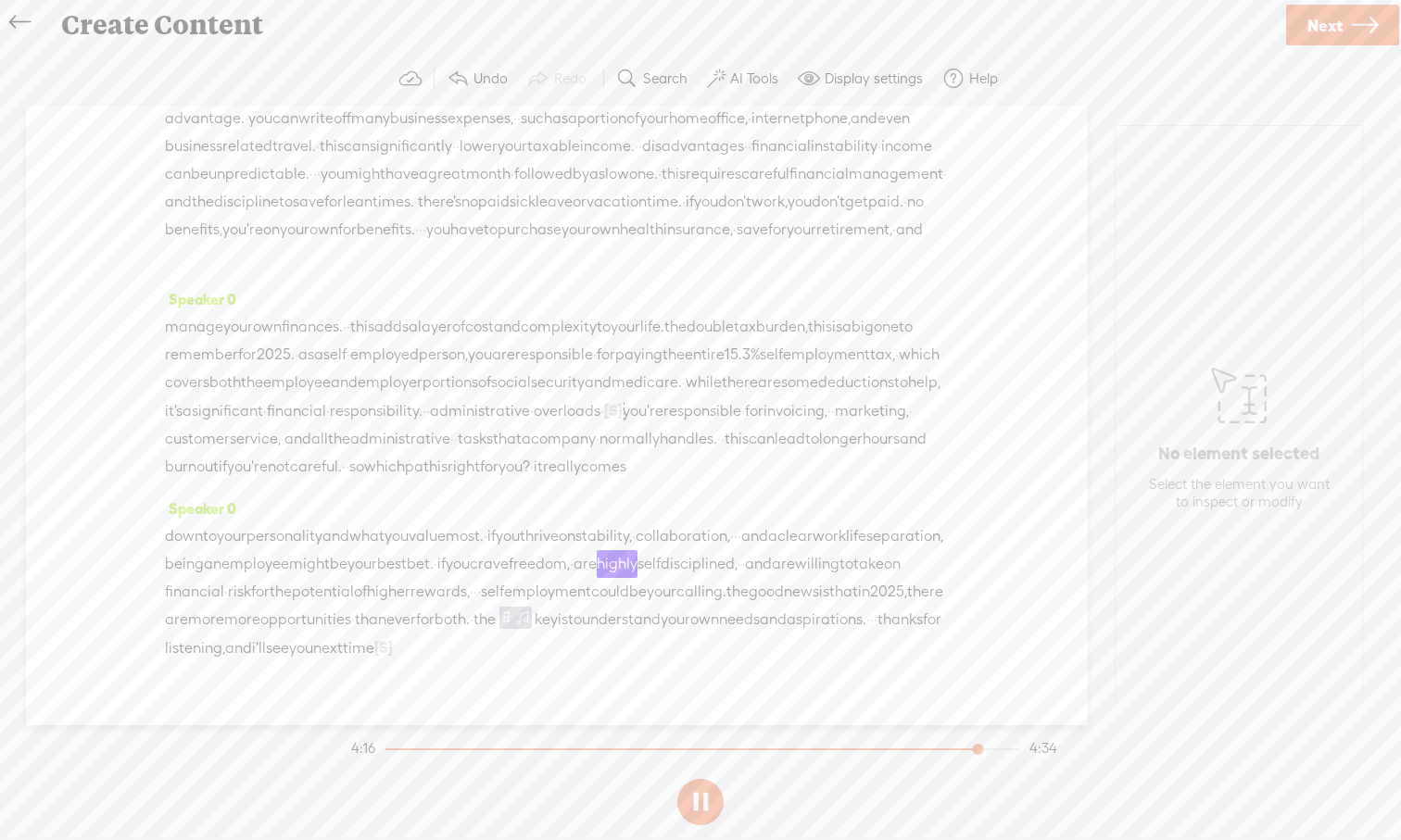
scroll to position [1250, 0]
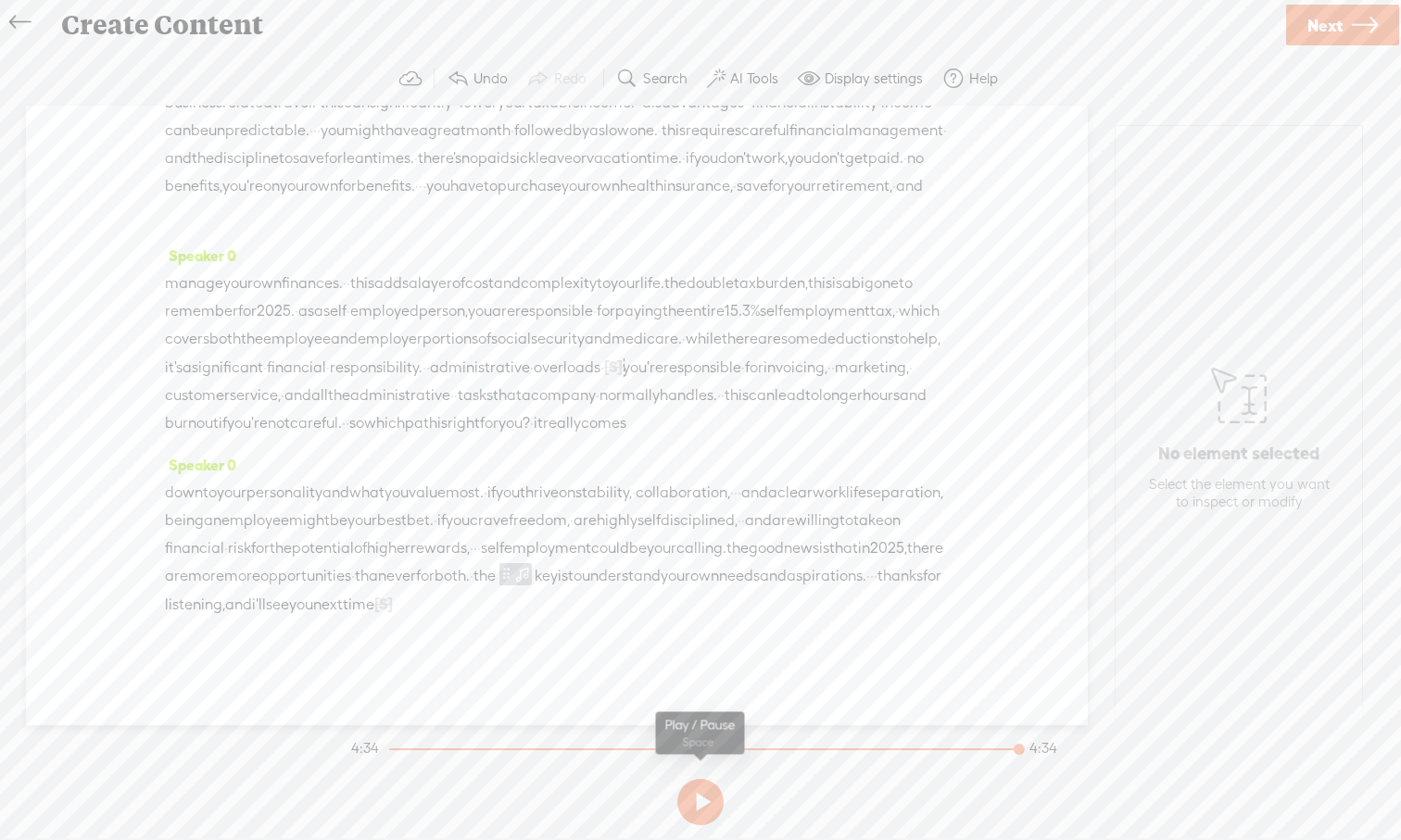
click at [706, 781] on button at bounding box center [700, 801] width 46 height 46
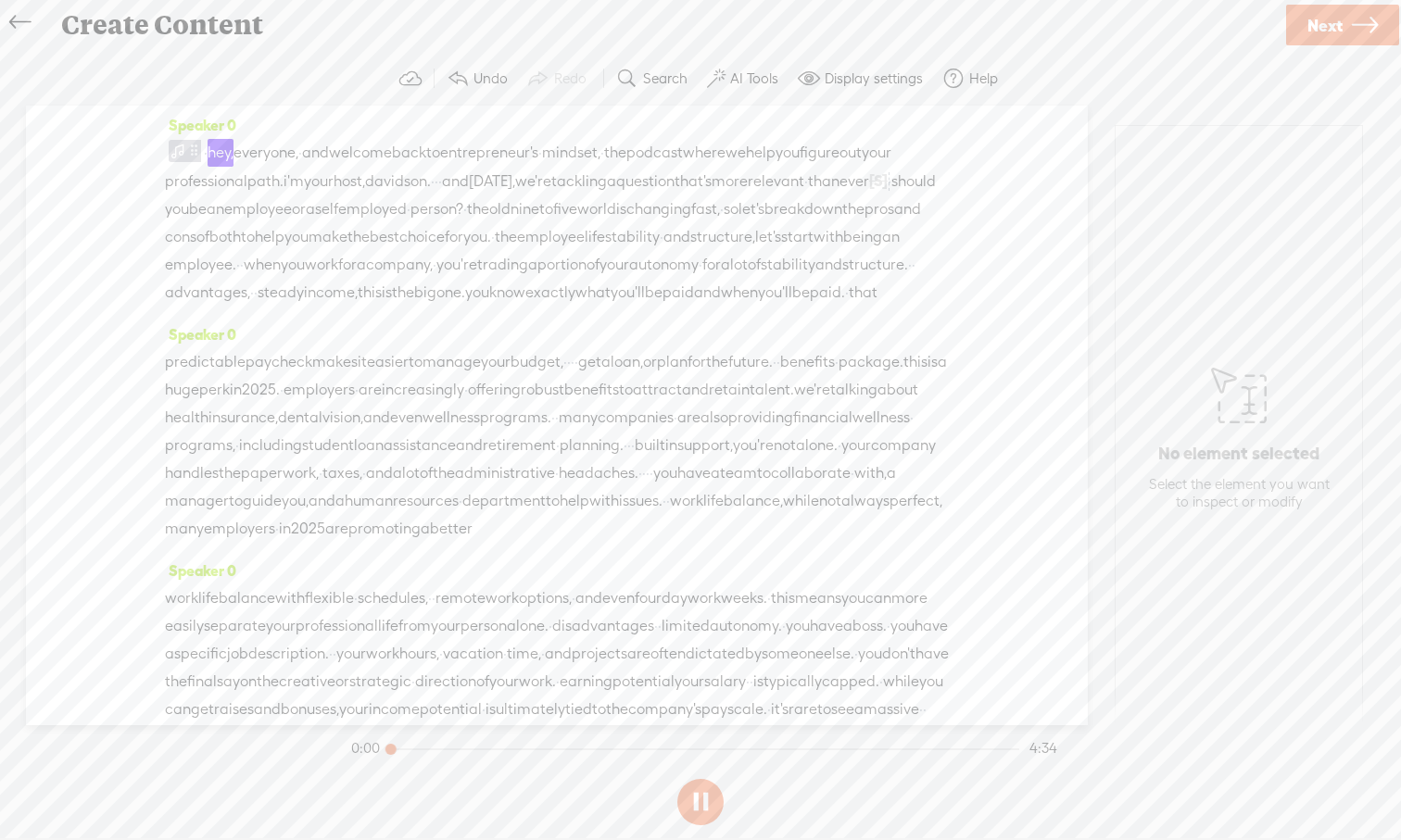
scroll to position [0, 0]
click at [709, 781] on button at bounding box center [700, 801] width 46 height 46
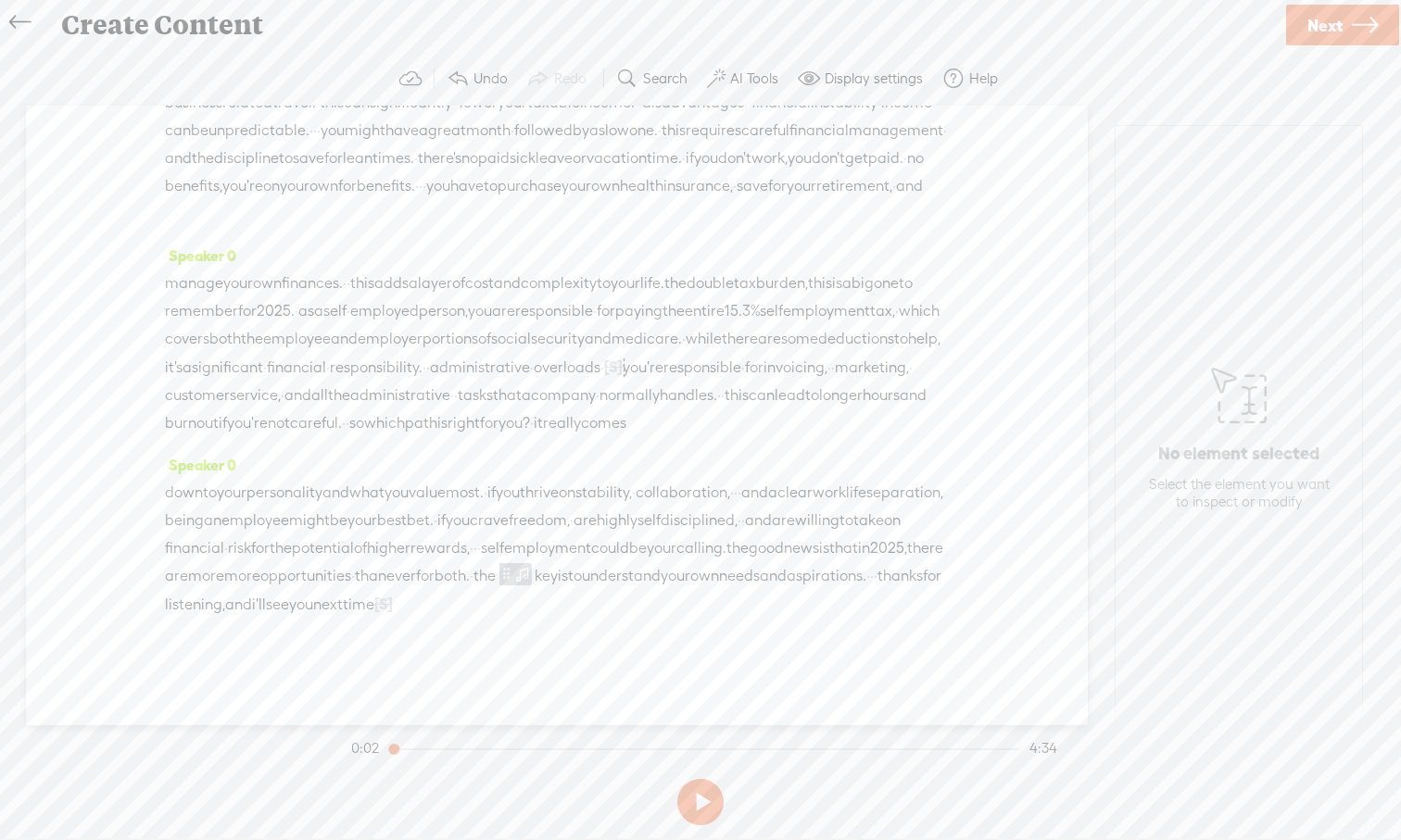
scroll to position [1250, 0]
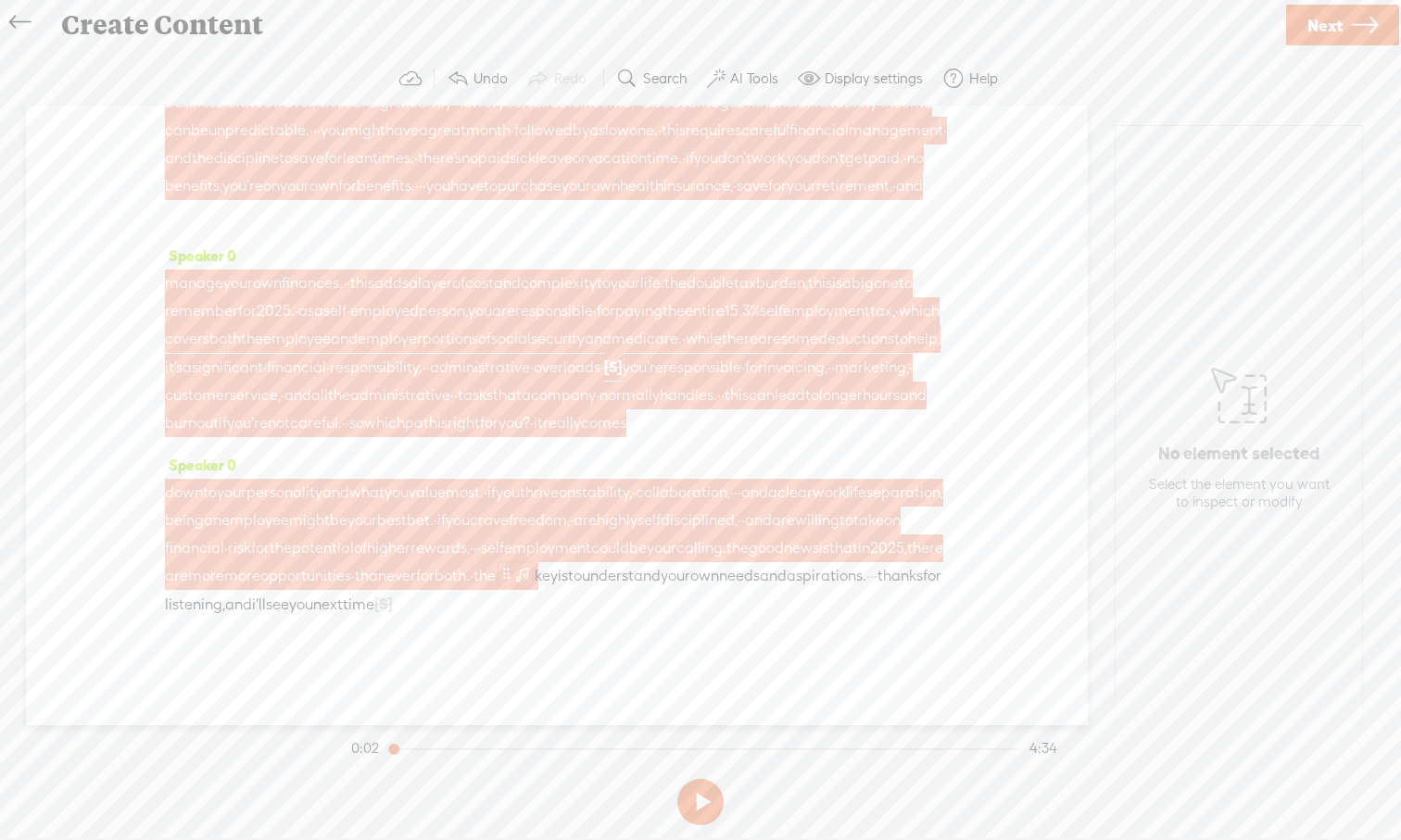
click at [514, 578] on span at bounding box center [523, 574] width 19 height 23
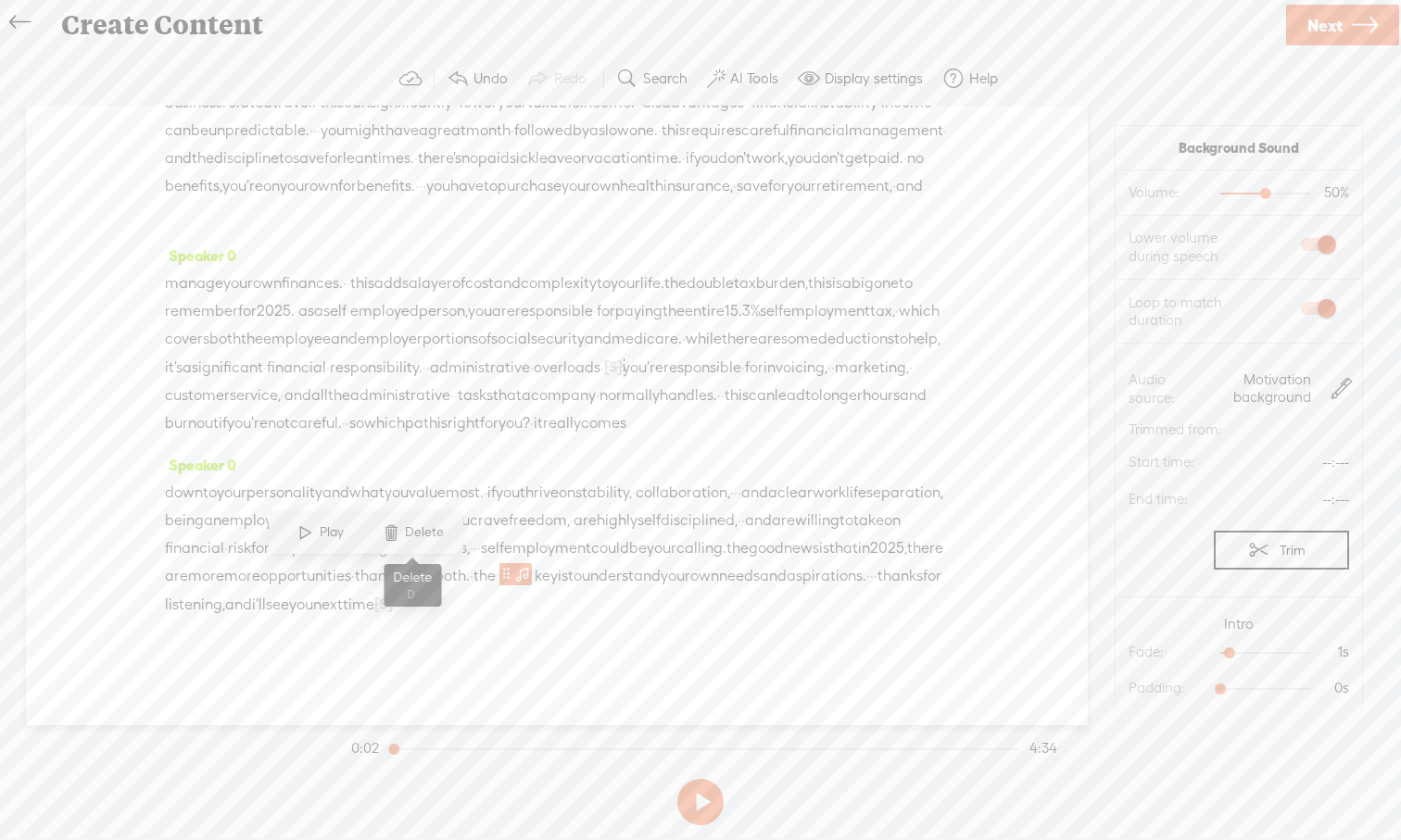
click at [387, 532] on span at bounding box center [390, 532] width 27 height 33
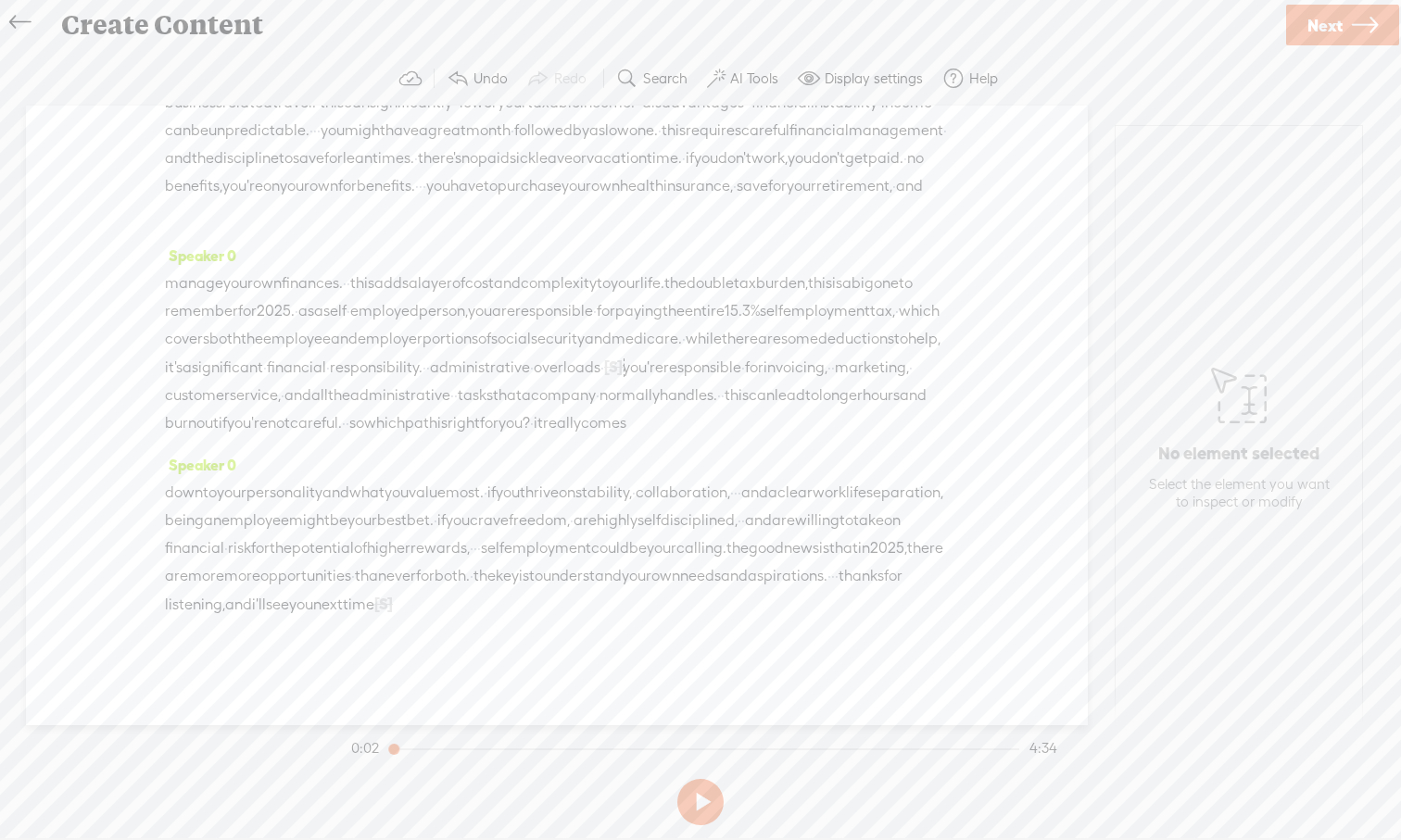
click at [604, 359] on span "[S]" at bounding box center [614, 367] width 19 height 17
click at [369, 295] on span "Restore" at bounding box center [389, 295] width 49 height 19
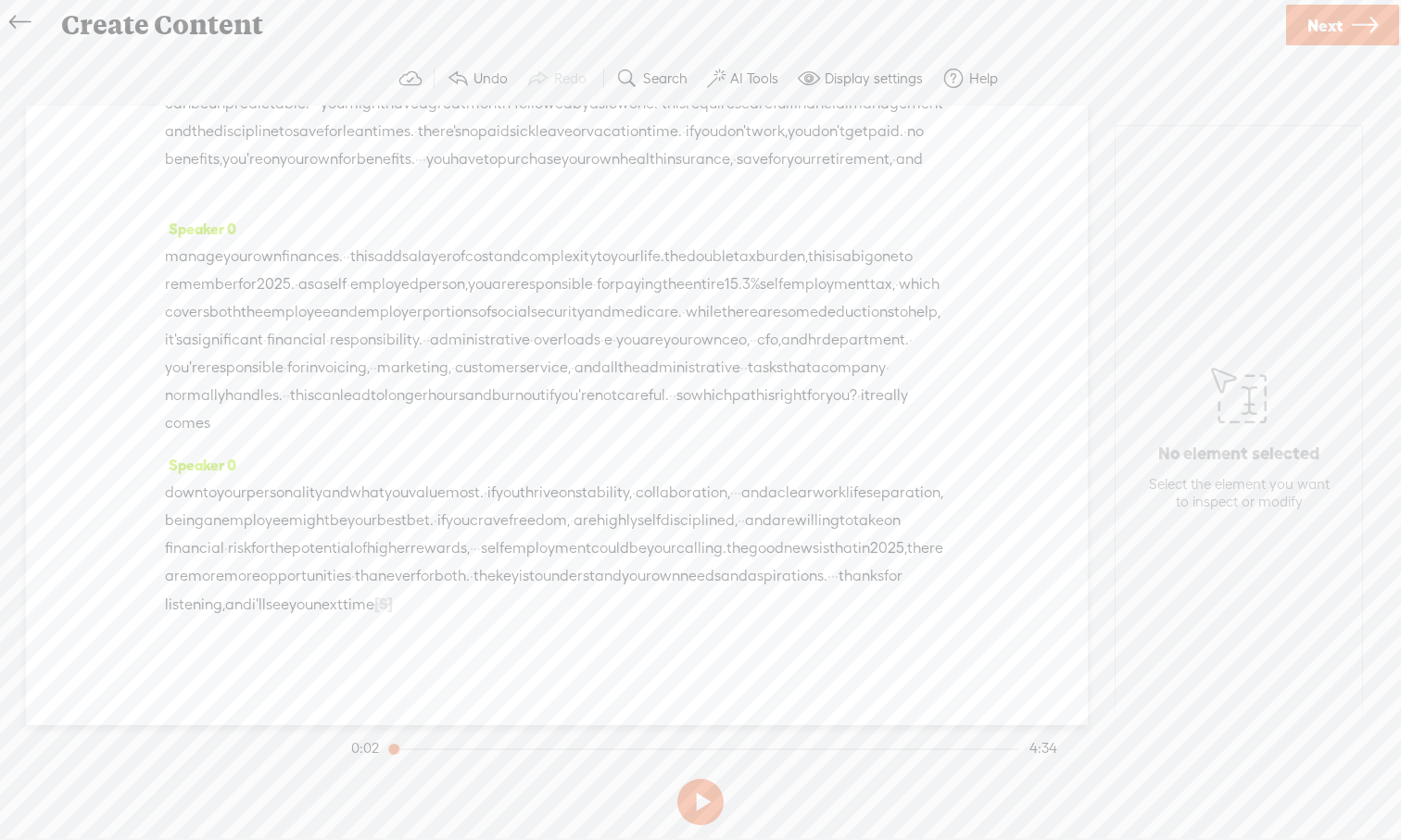
drag, startPoint x: 283, startPoint y: 341, endPoint x: 753, endPoint y: 346, distance: 470.0
click at [753, 346] on div "manage your own finances. · · this adds a layer of cost and complexity to your …" at bounding box center [557, 340] width 784 height 194
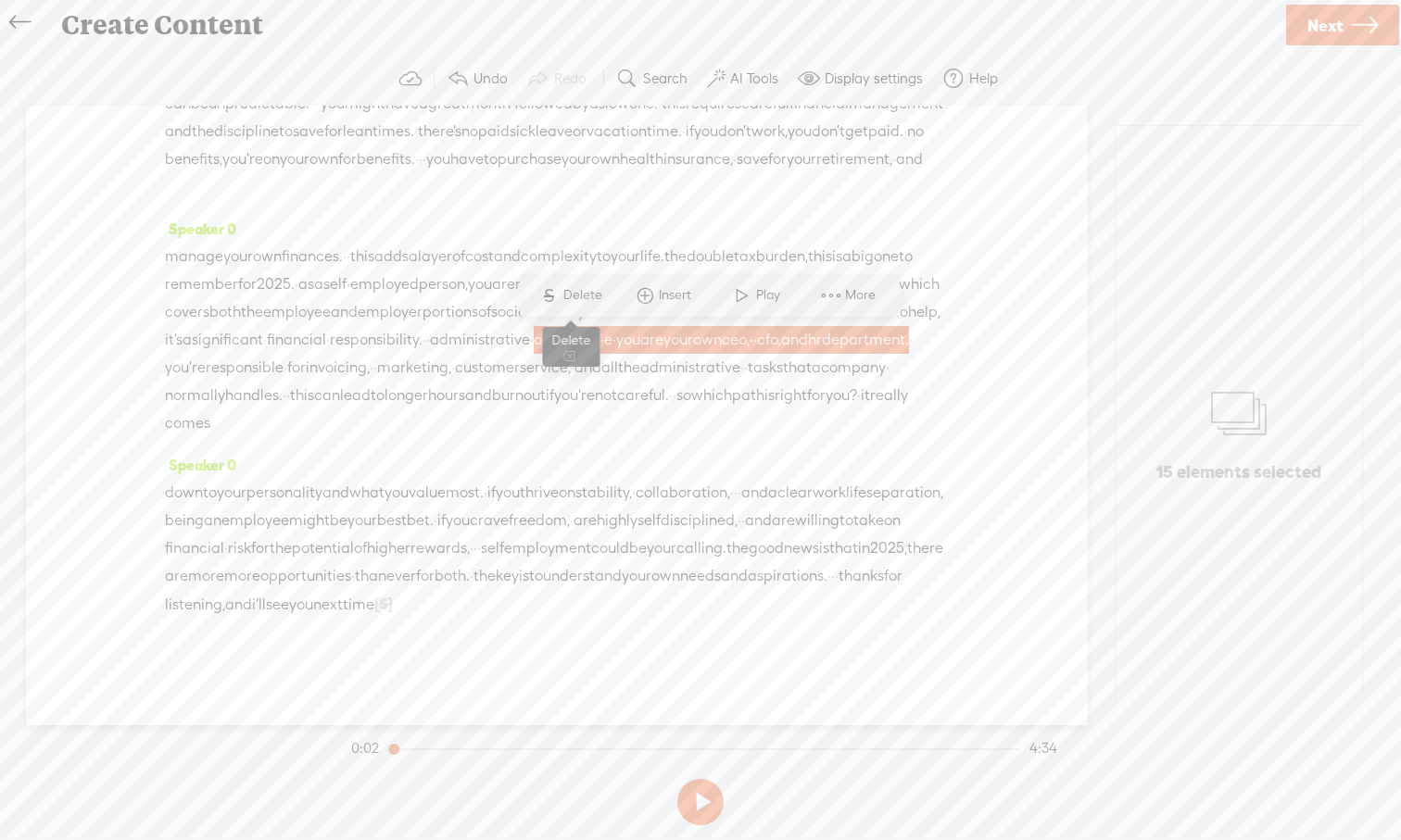
click at [574, 299] on span "Delete" at bounding box center [585, 295] width 43 height 19
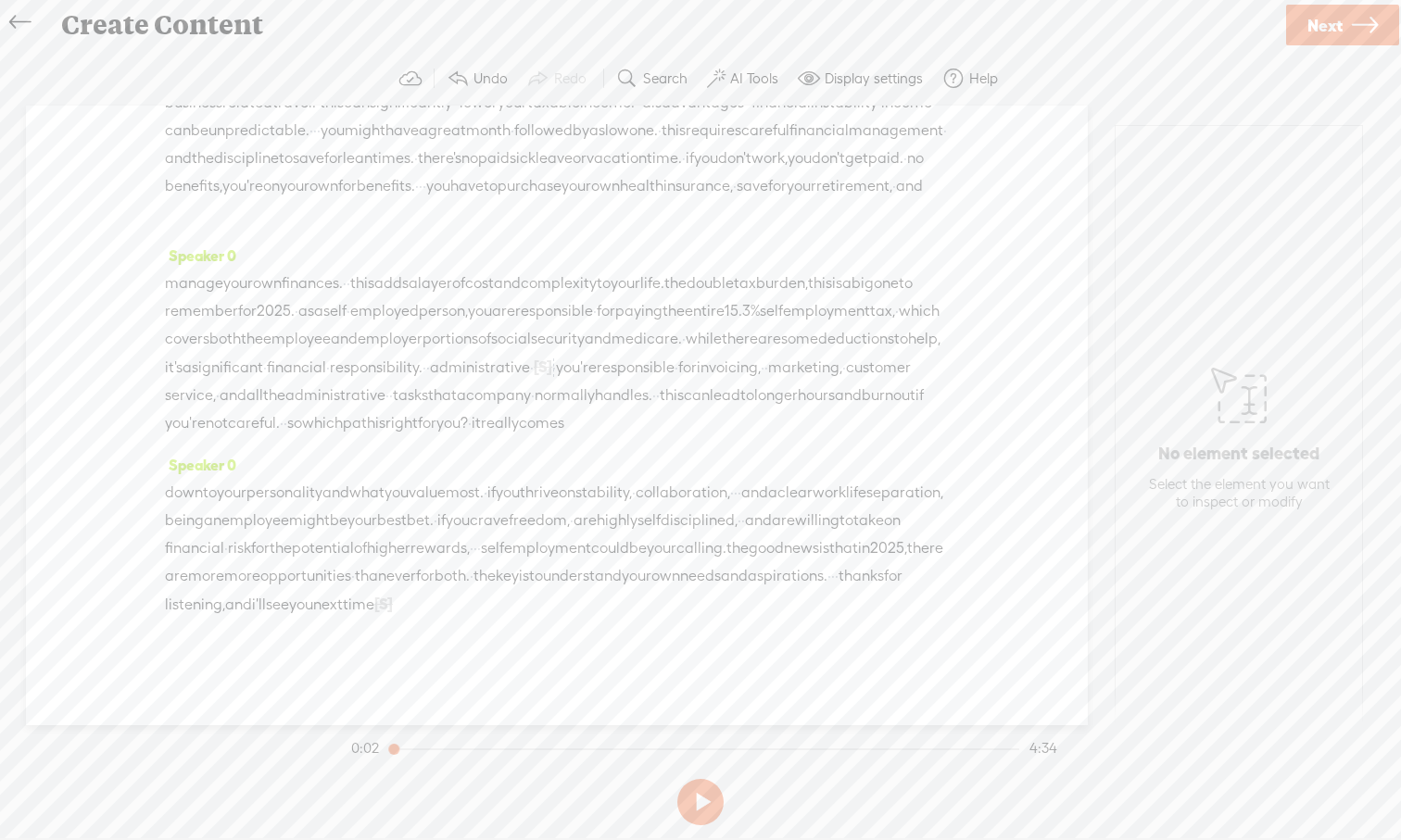
click at [612, 325] on span "medicare." at bounding box center [647, 338] width 71 height 27
click at [271, 276] on span at bounding box center [267, 267] width 27 height 33
click at [612, 325] on span "medicare." at bounding box center [647, 338] width 71 height 27
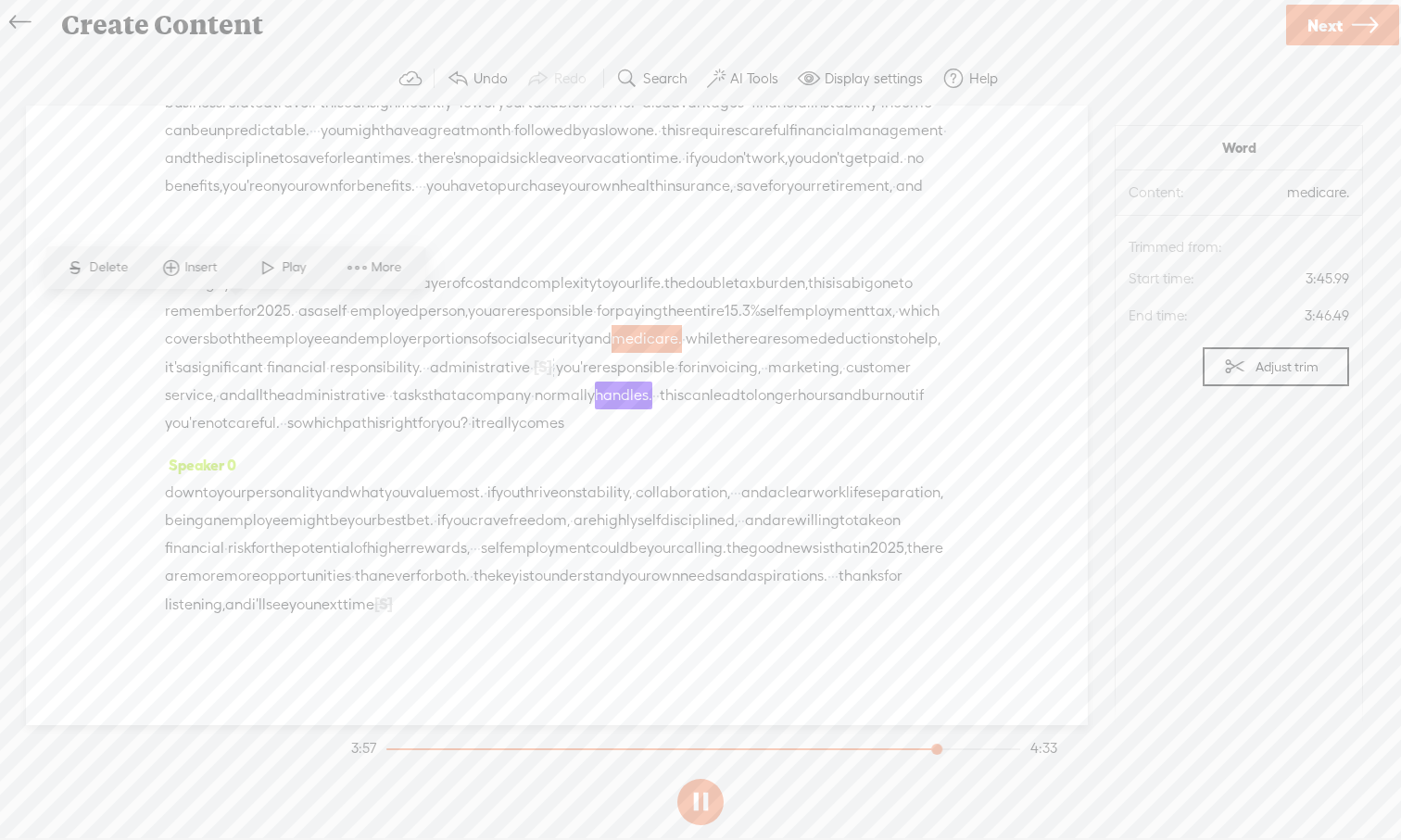
click at [283, 269] on span "Play" at bounding box center [295, 268] width 28 height 19
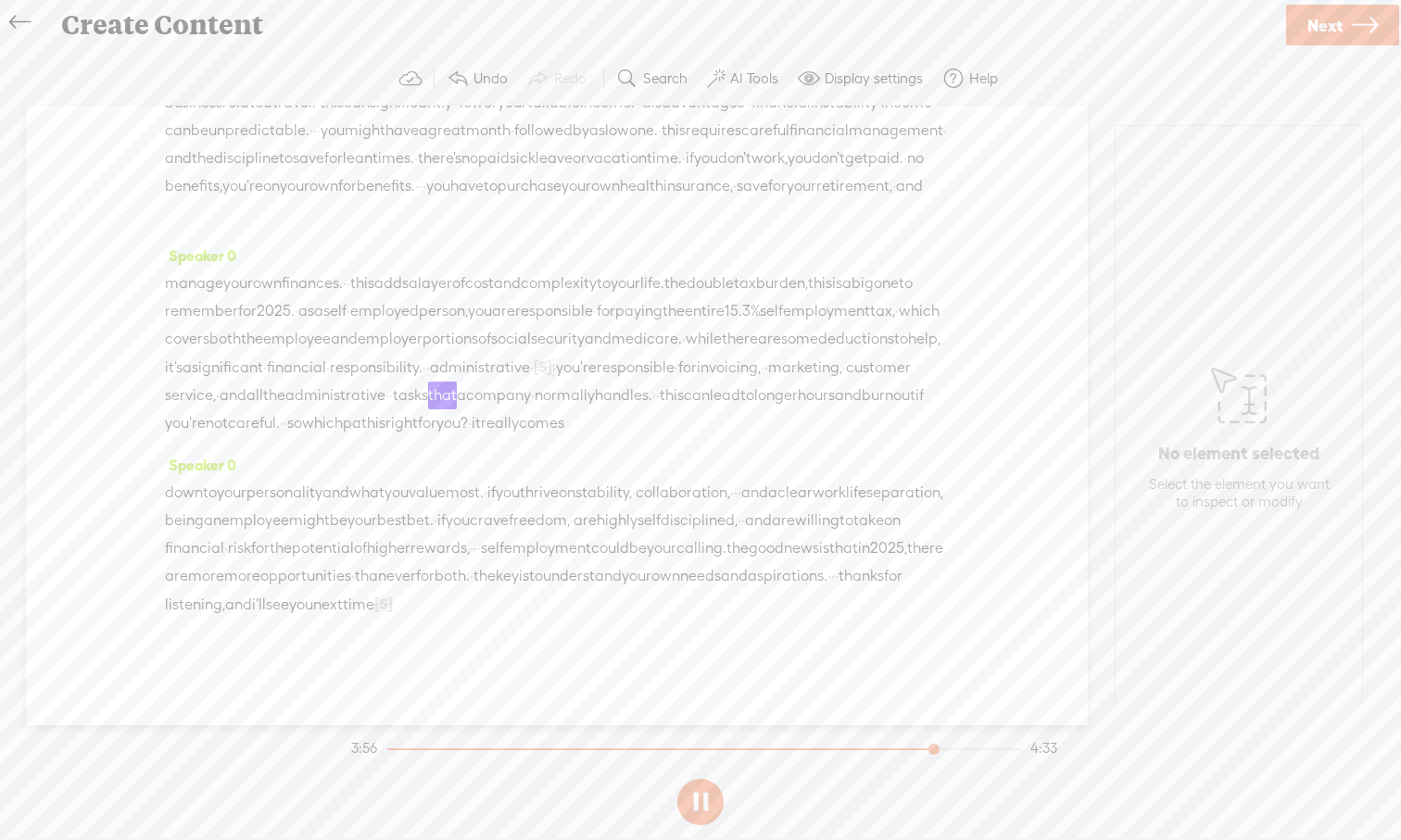
click at [704, 781] on button at bounding box center [700, 801] width 46 height 46
drag, startPoint x: 442, startPoint y: 340, endPoint x: 278, endPoint y: 344, distance: 164.0
click at [278, 344] on div "manage your own finances. · · this adds a layer of cost and complexity to your …" at bounding box center [557, 354] width 784 height 168
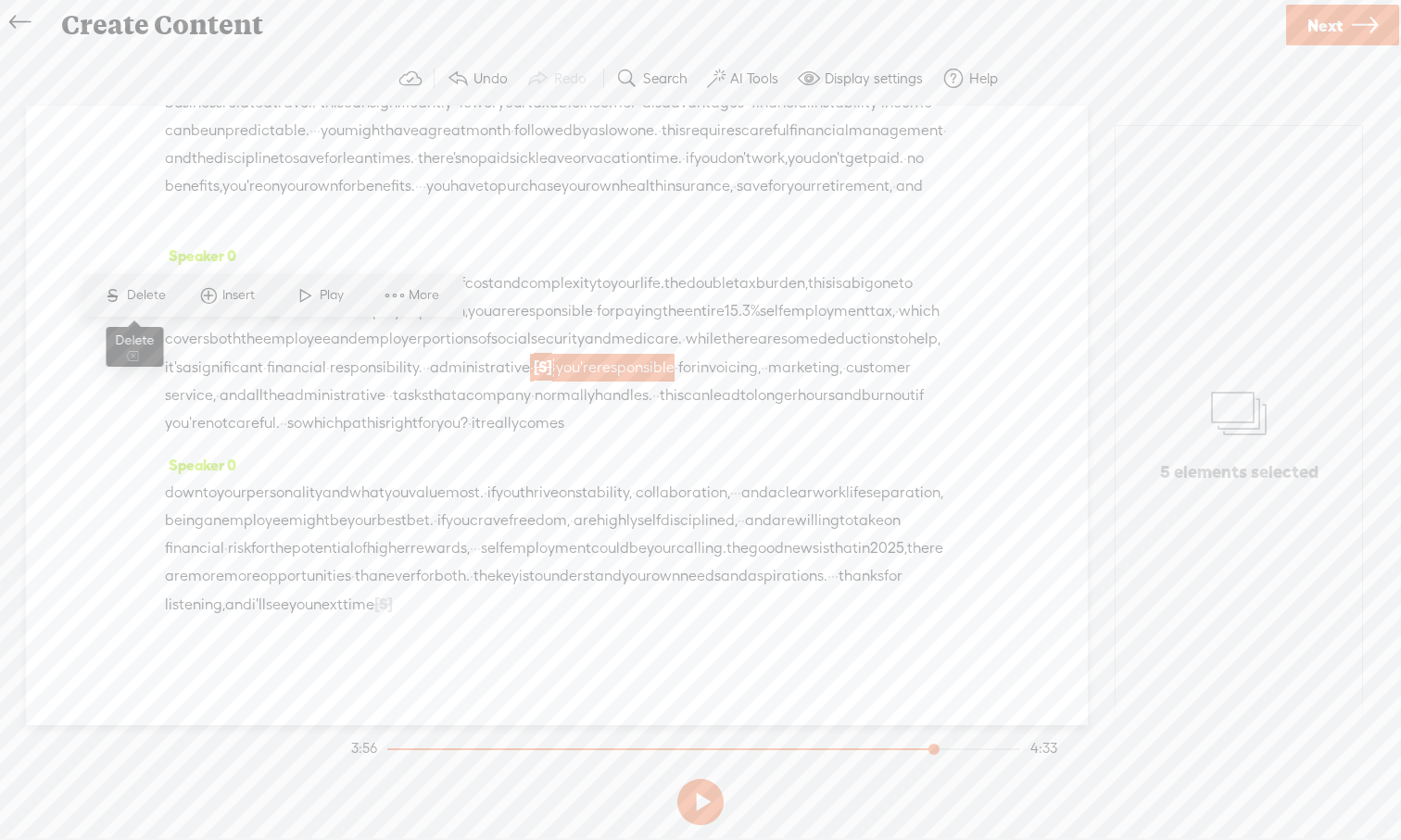
click at [149, 307] on span "S Delete" at bounding box center [134, 294] width 93 height 33
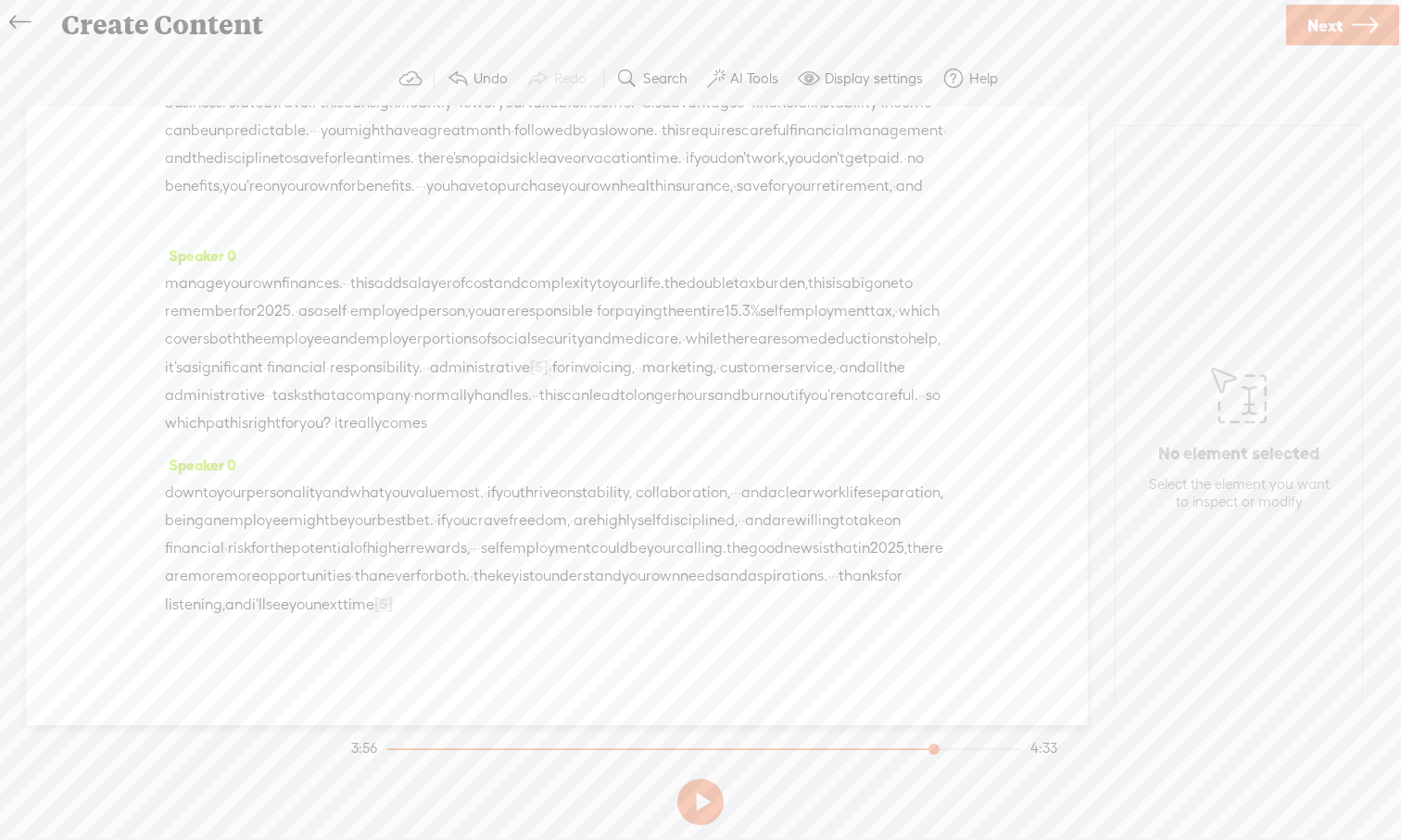
click at [685, 325] on span "while" at bounding box center [703, 338] width 36 height 27
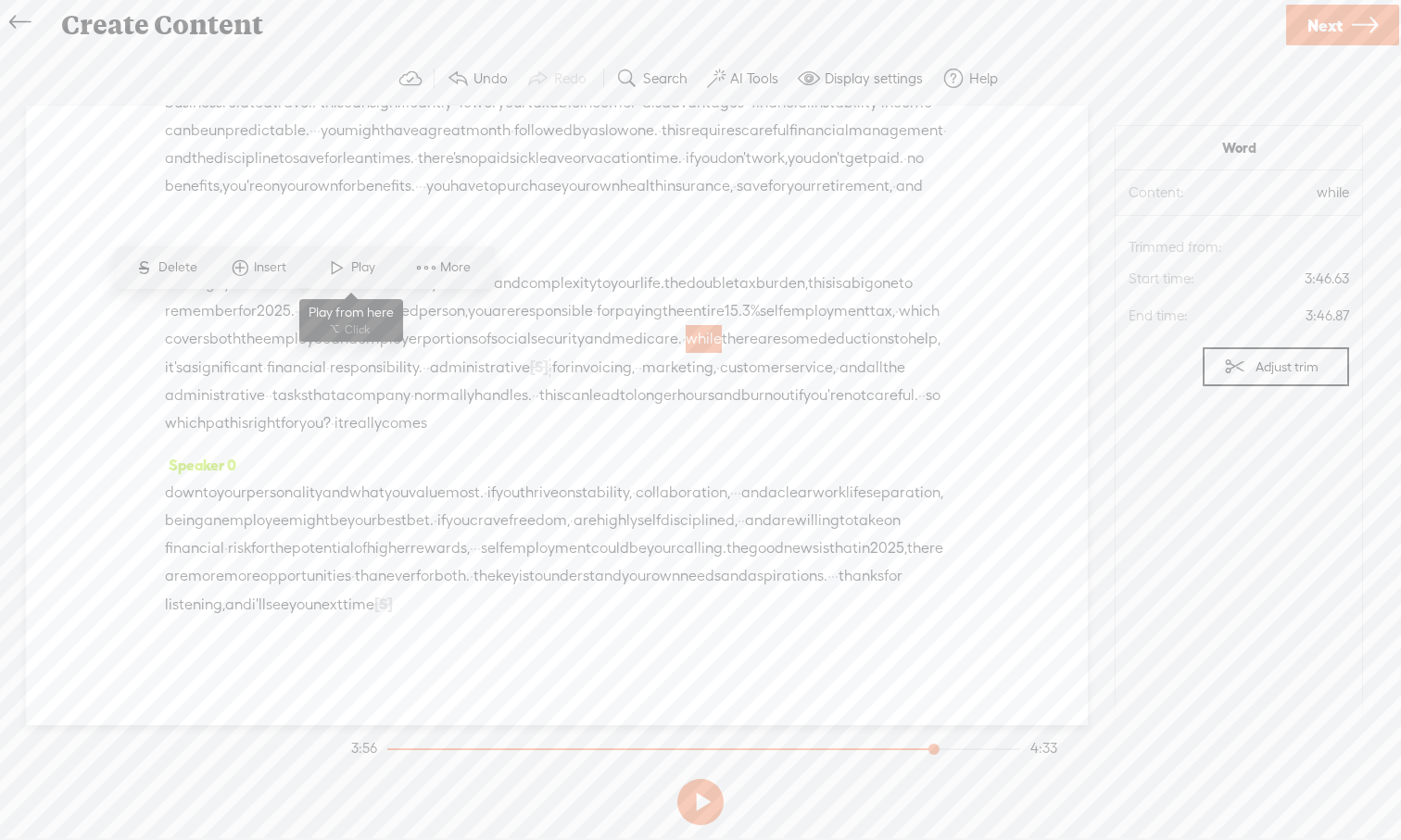
click at [342, 272] on span at bounding box center [336, 267] width 27 height 33
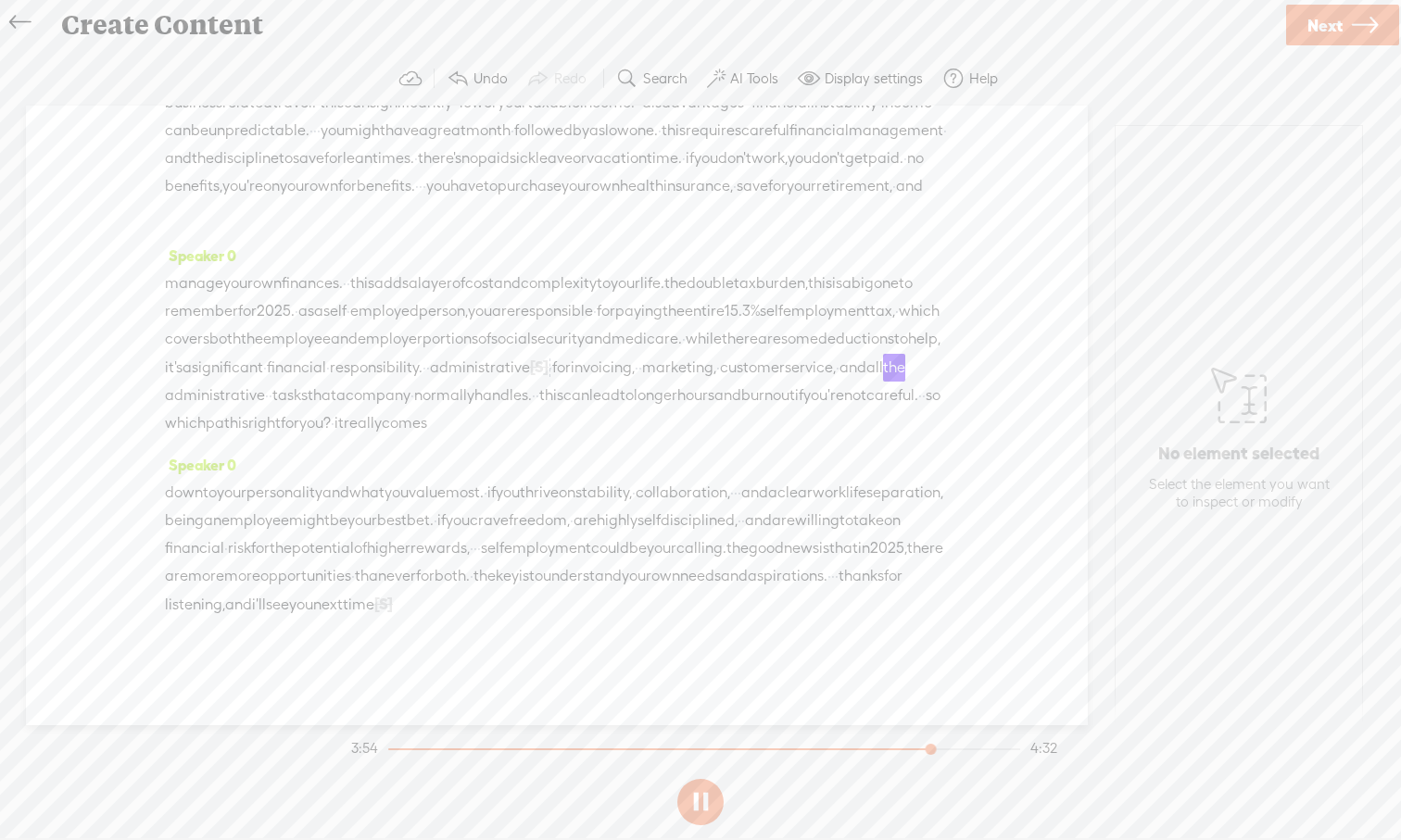
click at [818, 325] on span "deductions" at bounding box center [855, 338] width 76 height 27
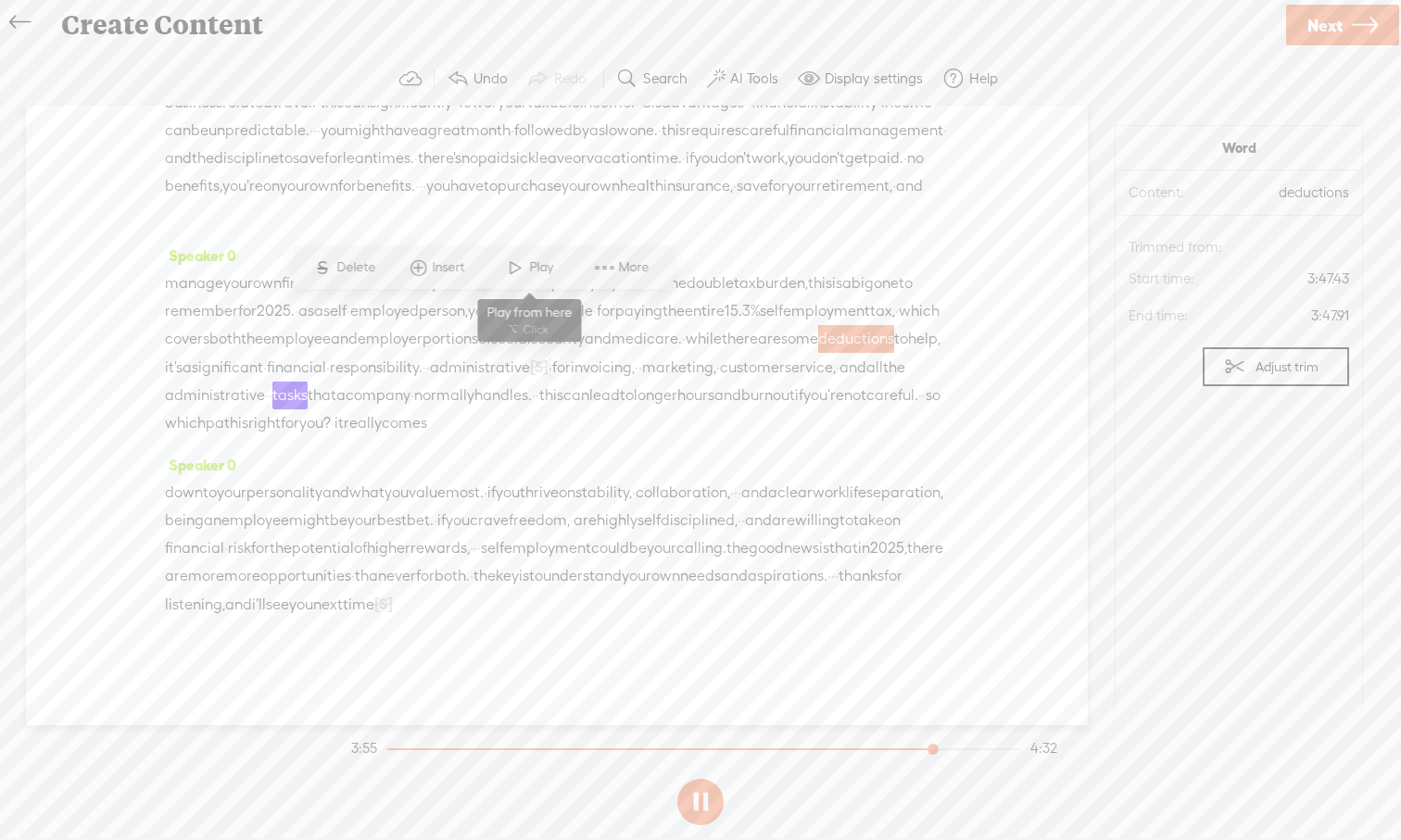
click at [508, 276] on span at bounding box center [515, 267] width 27 height 33
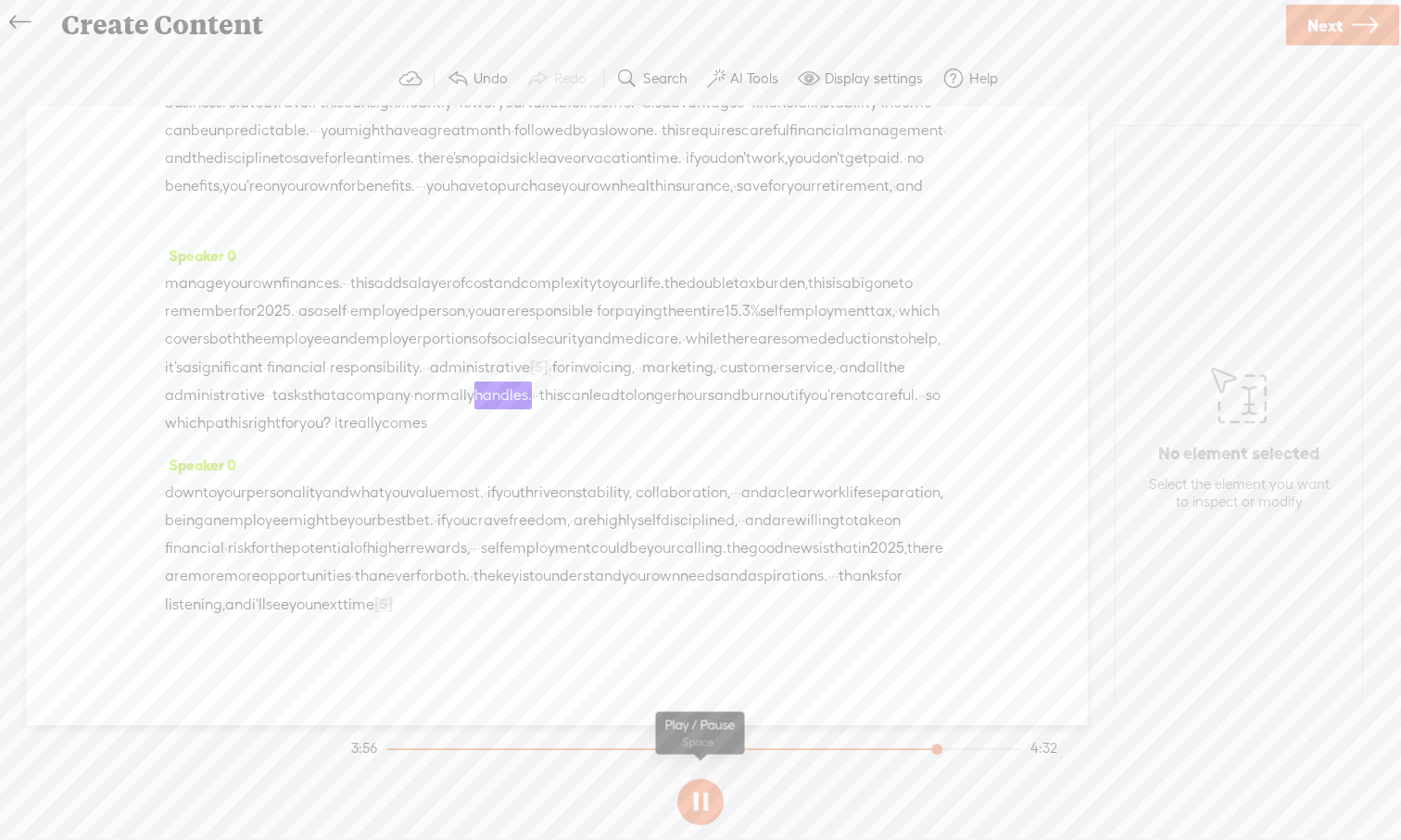
click at [692, 781] on button at bounding box center [700, 801] width 46 height 46
click at [530, 359] on span "[S]" at bounding box center [539, 367] width 19 height 17
click at [260, 294] on span at bounding box center [256, 294] width 42 height 38
click at [430, 354] on span "administrative" at bounding box center [480, 367] width 100 height 27
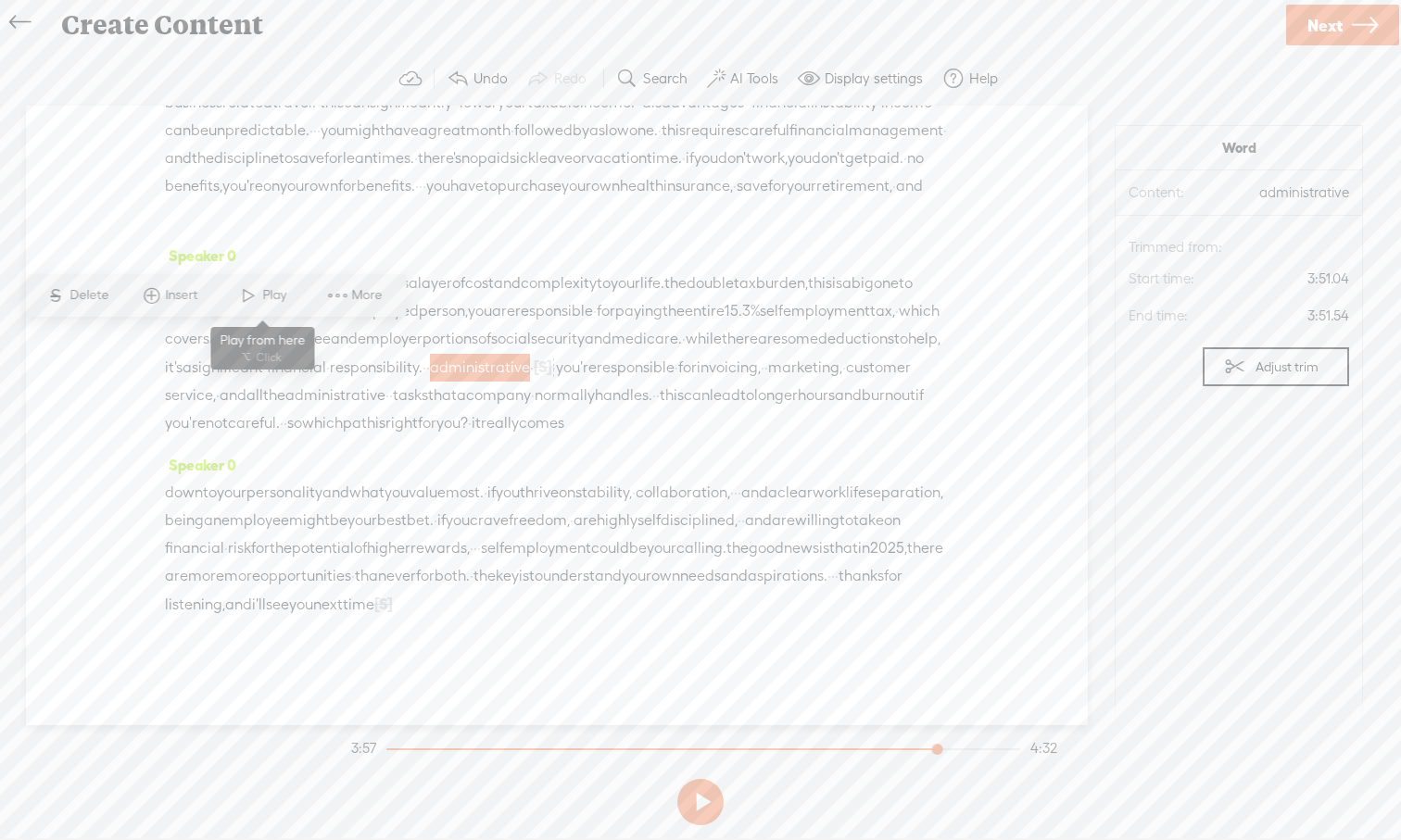
click at [244, 298] on span at bounding box center [247, 294] width 27 height 33
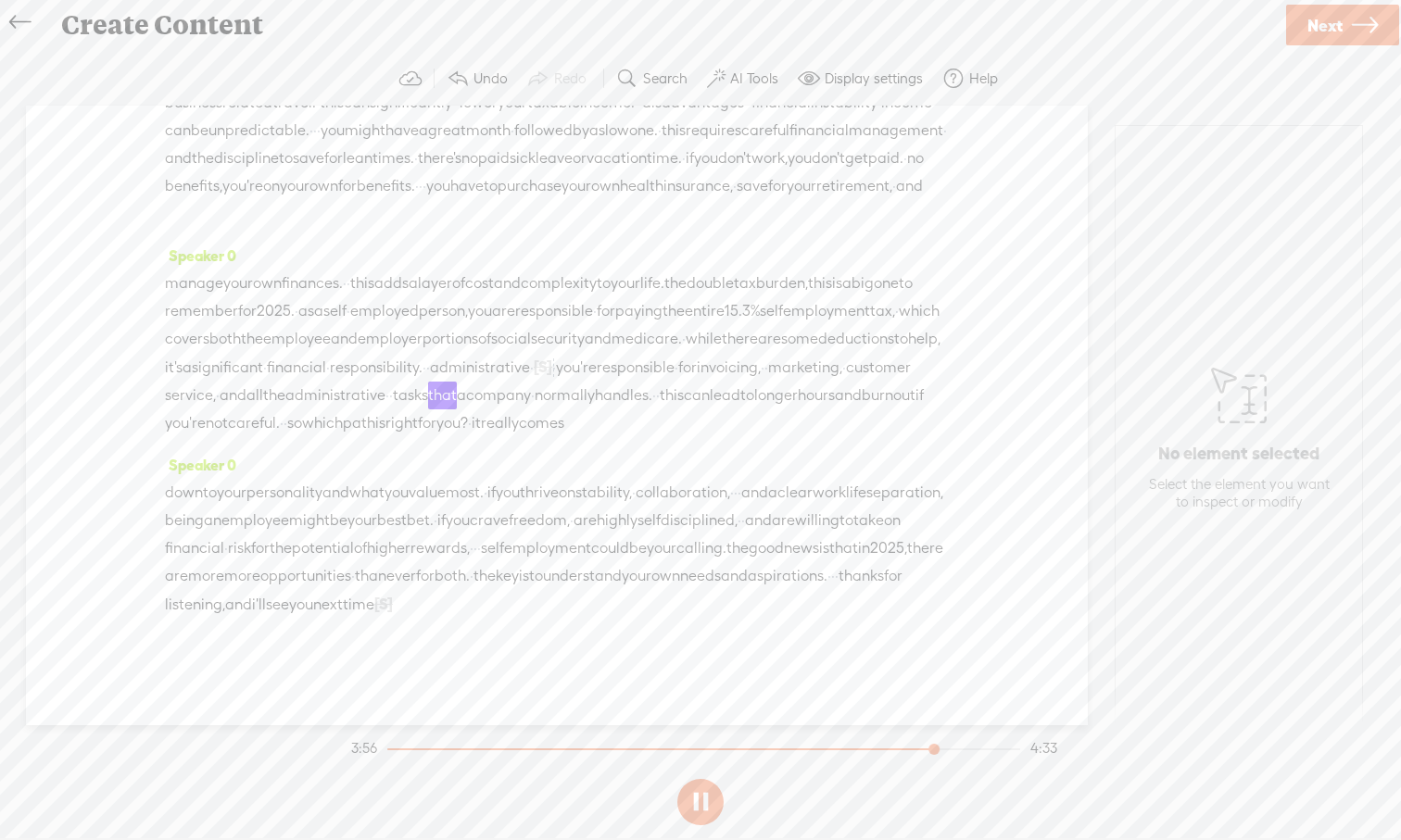
click at [700, 781] on button at bounding box center [700, 801] width 46 height 46
drag, startPoint x: 363, startPoint y: 610, endPoint x: 239, endPoint y: 574, distance: 129.1
click at [238, 574] on div "down to your personality and what you value most. · if you thrive on stability,…" at bounding box center [557, 548] width 784 height 140
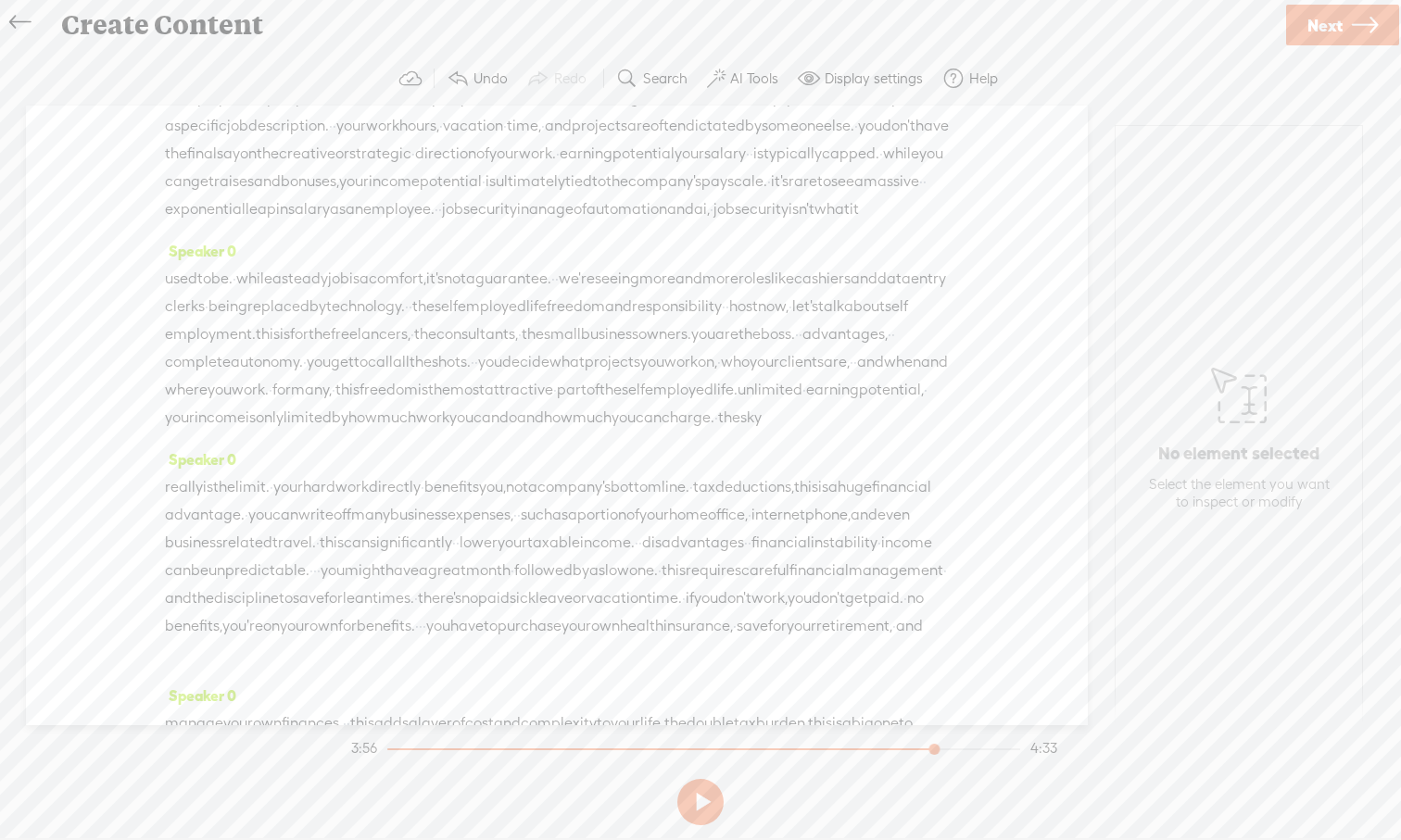
scroll to position [0, 0]
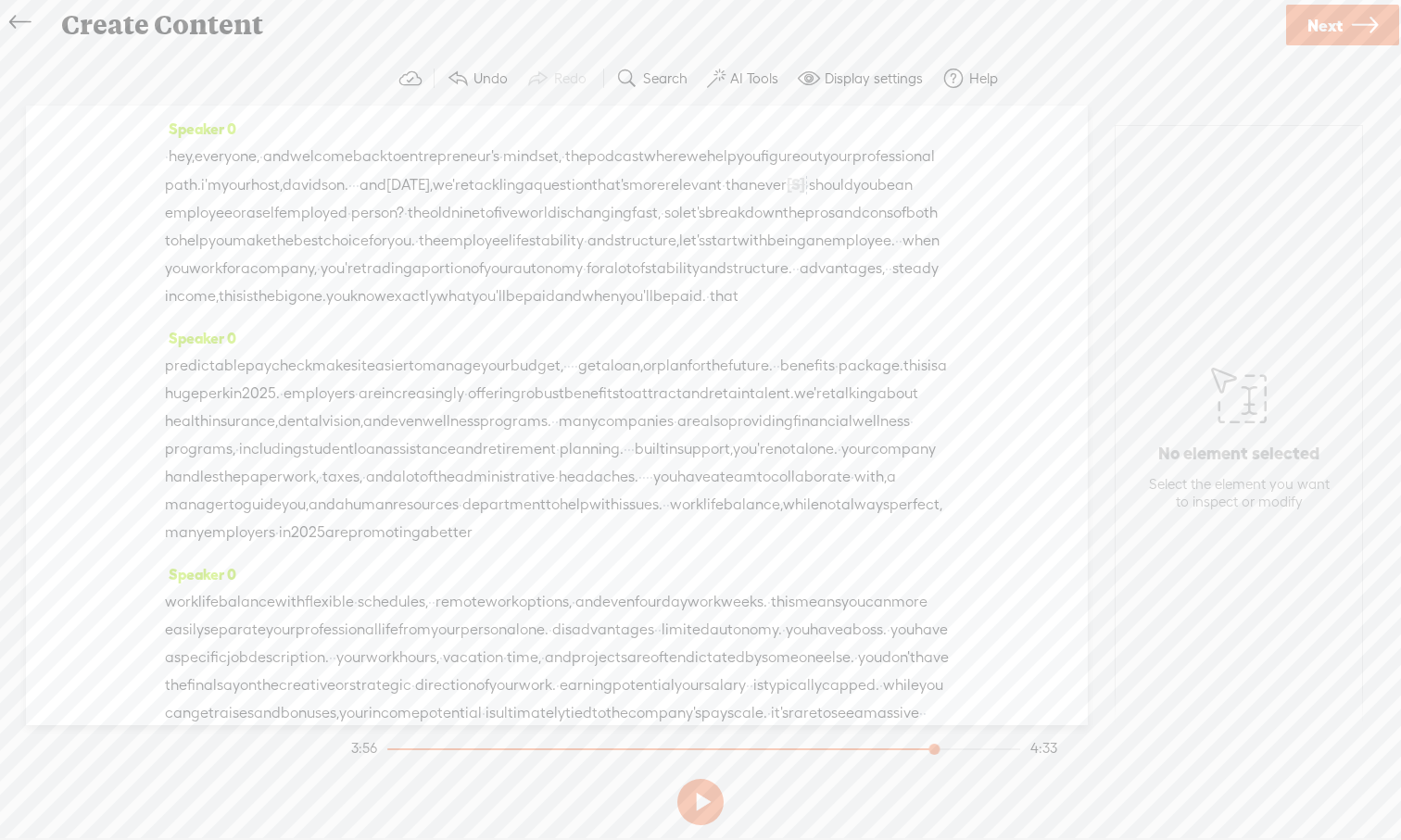
drag, startPoint x: 318, startPoint y: 606, endPoint x: 116, endPoint y: 50, distance: 591.6
click at [116, 50] on div "Continue without editing Transcribe and edit Language used in audio: English, U…" at bounding box center [700, 442] width 1363 height 787
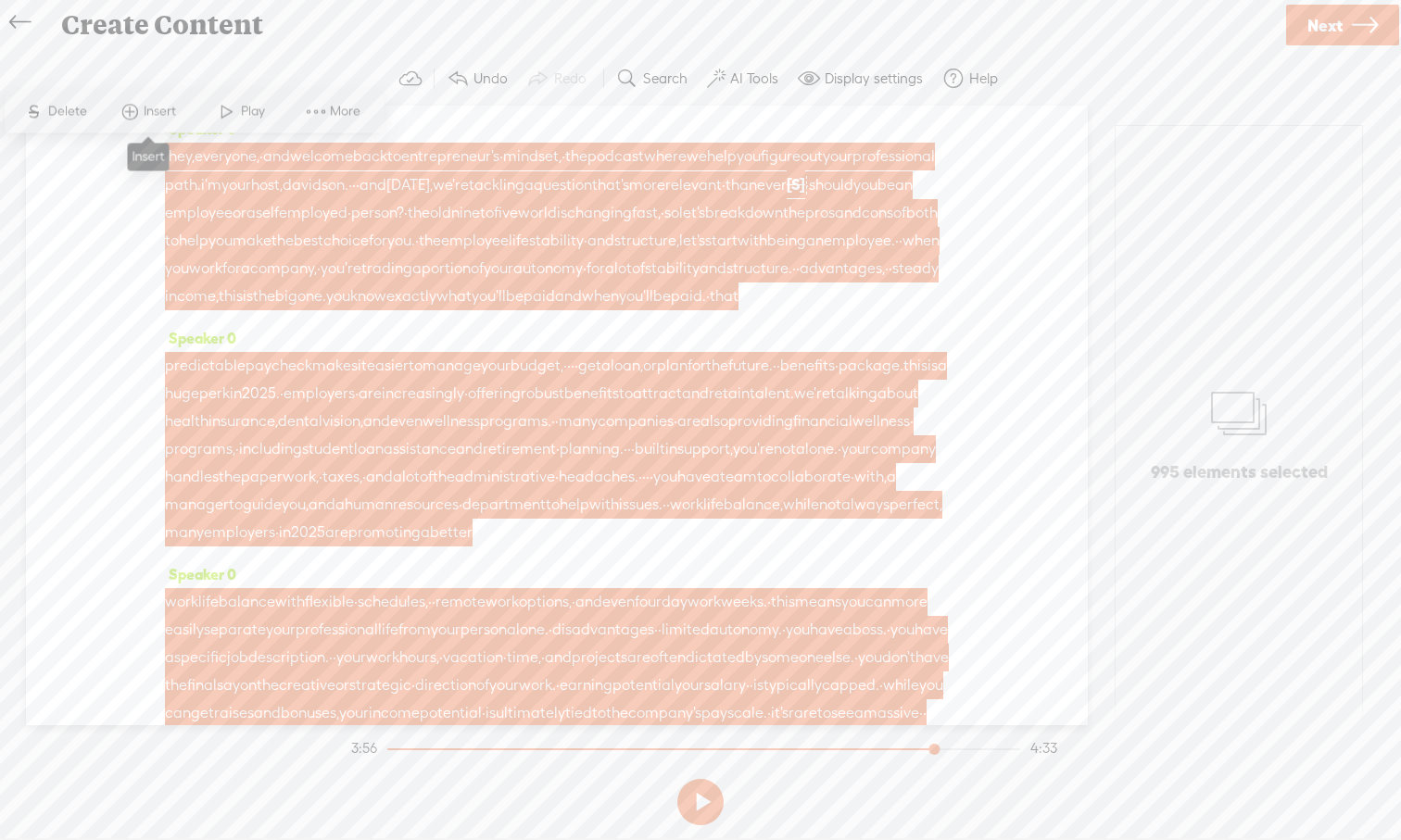
click at [144, 115] on span "Insert" at bounding box center [161, 112] width 37 height 19
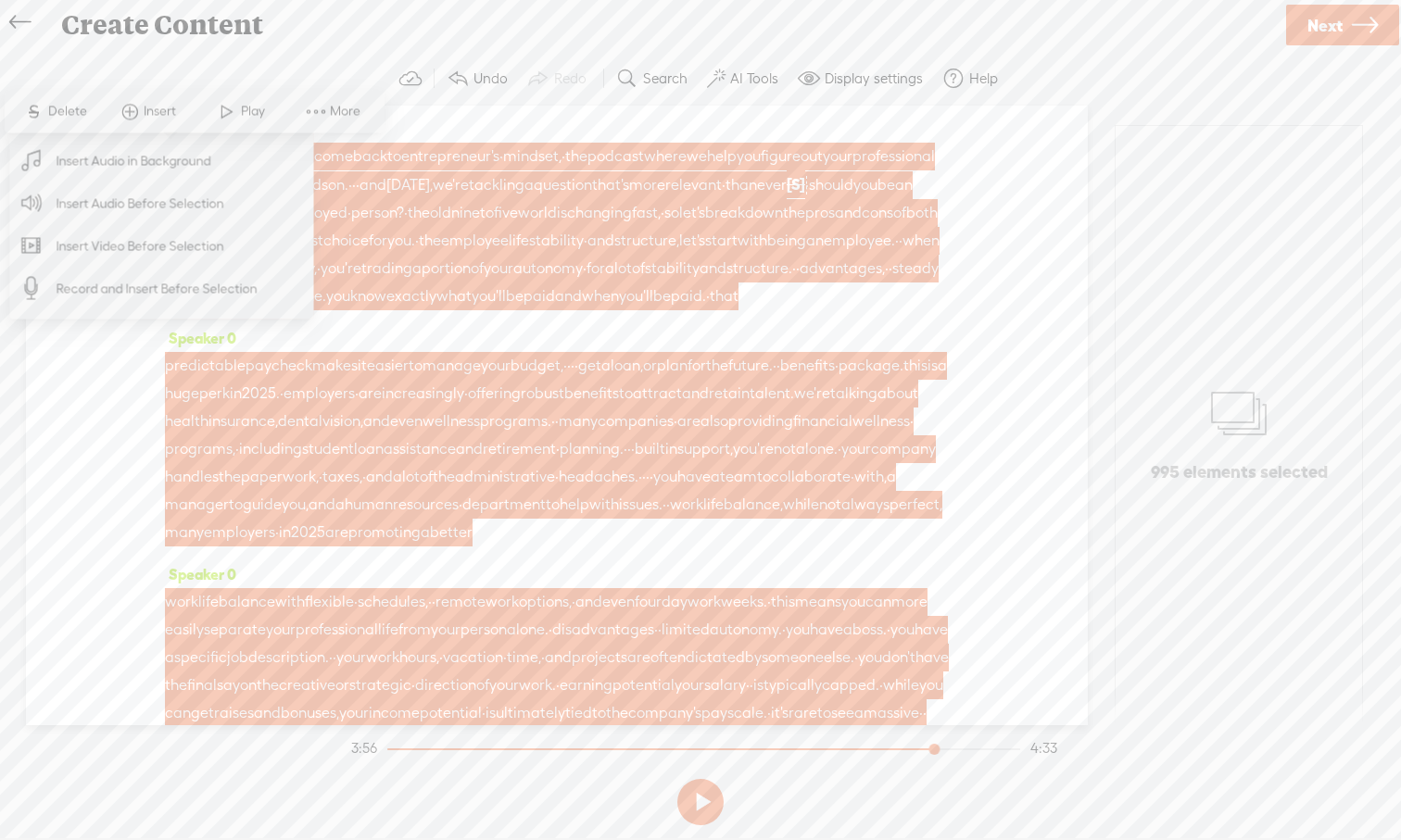
click at [154, 163] on span "Insert Audio in Background" at bounding box center [134, 160] width 228 height 42
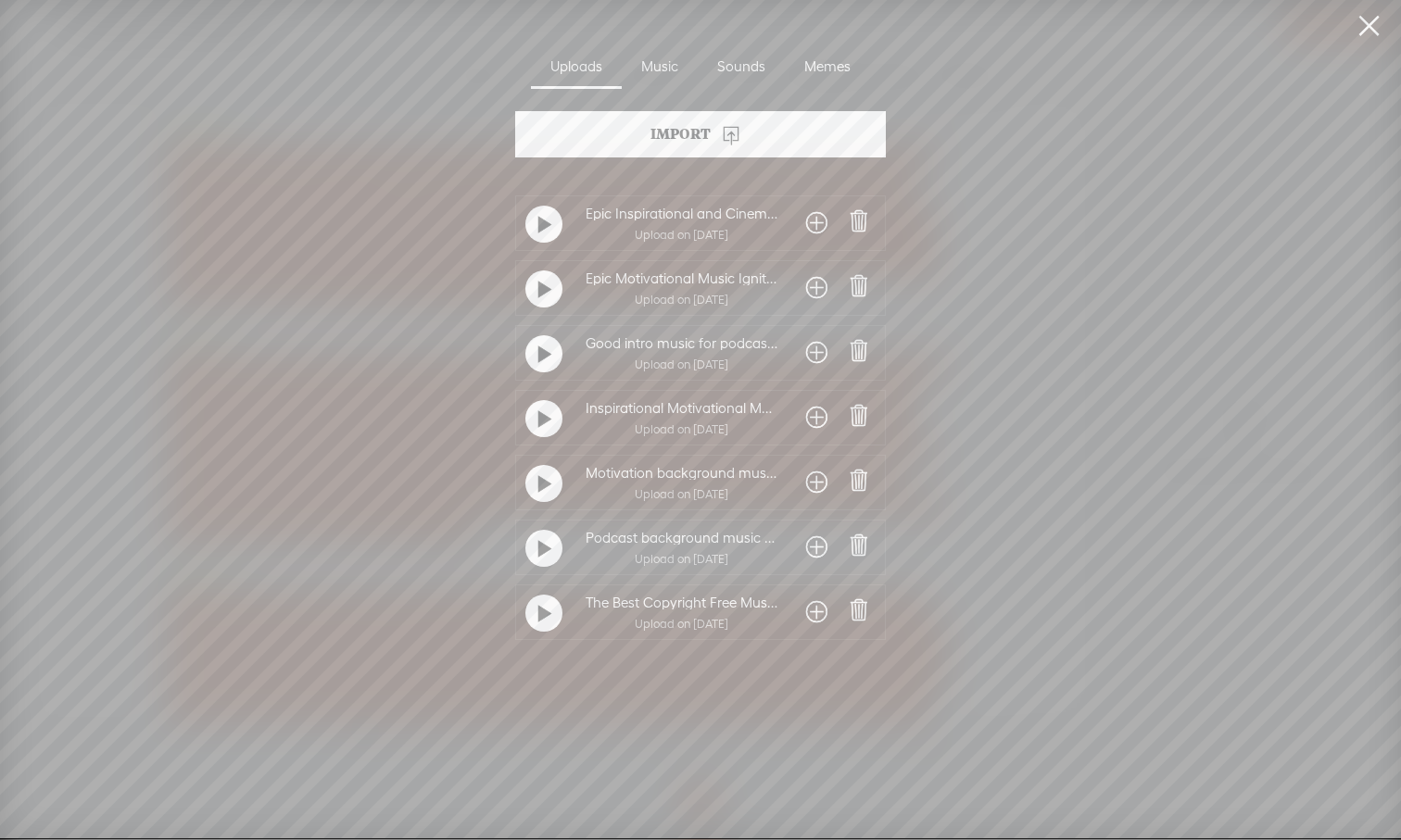
click at [539, 489] on t at bounding box center [545, 483] width 13 height 29
click at [813, 485] on span at bounding box center [817, 482] width 22 height 29
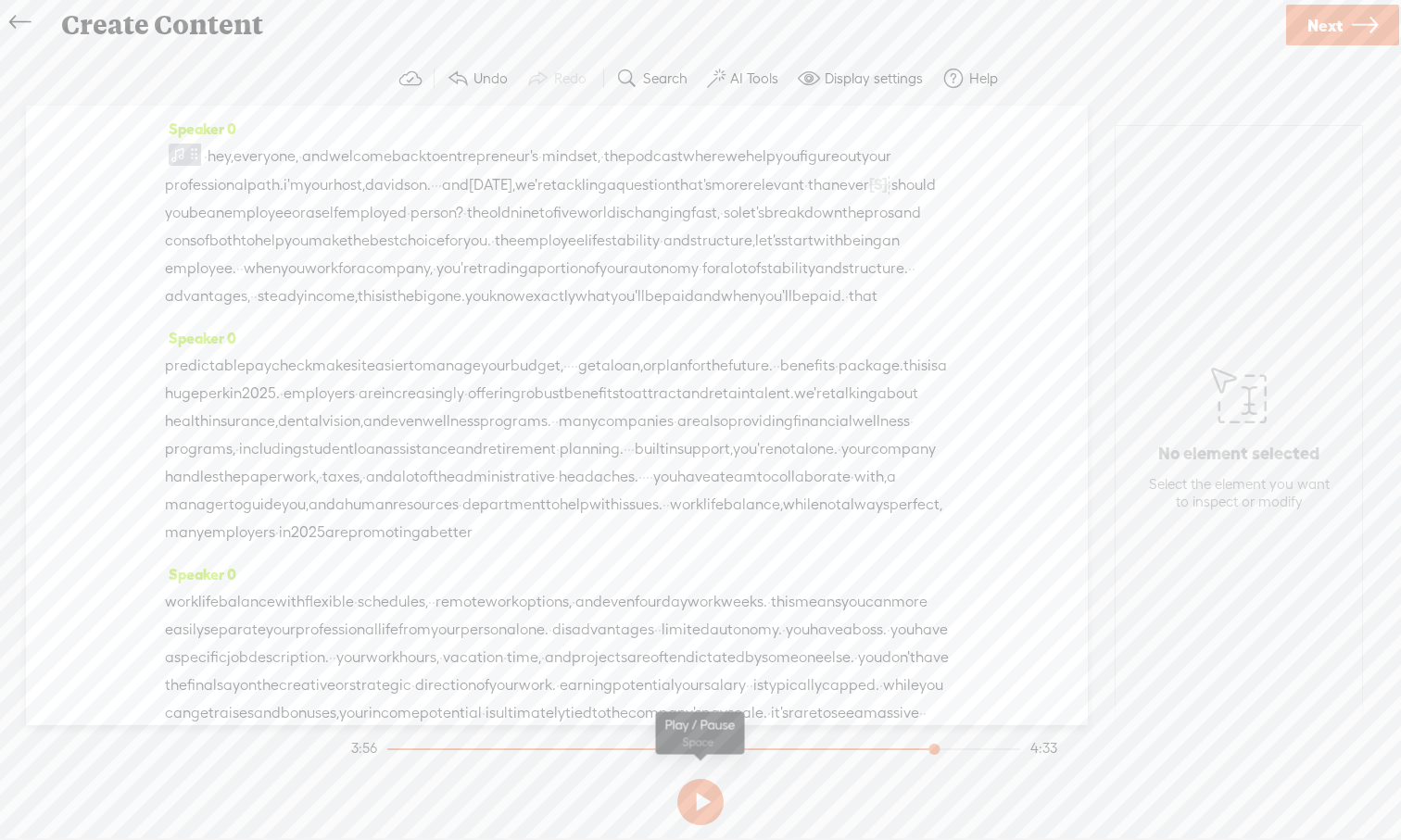
click at [707, 781] on button at bounding box center [700, 801] width 46 height 46
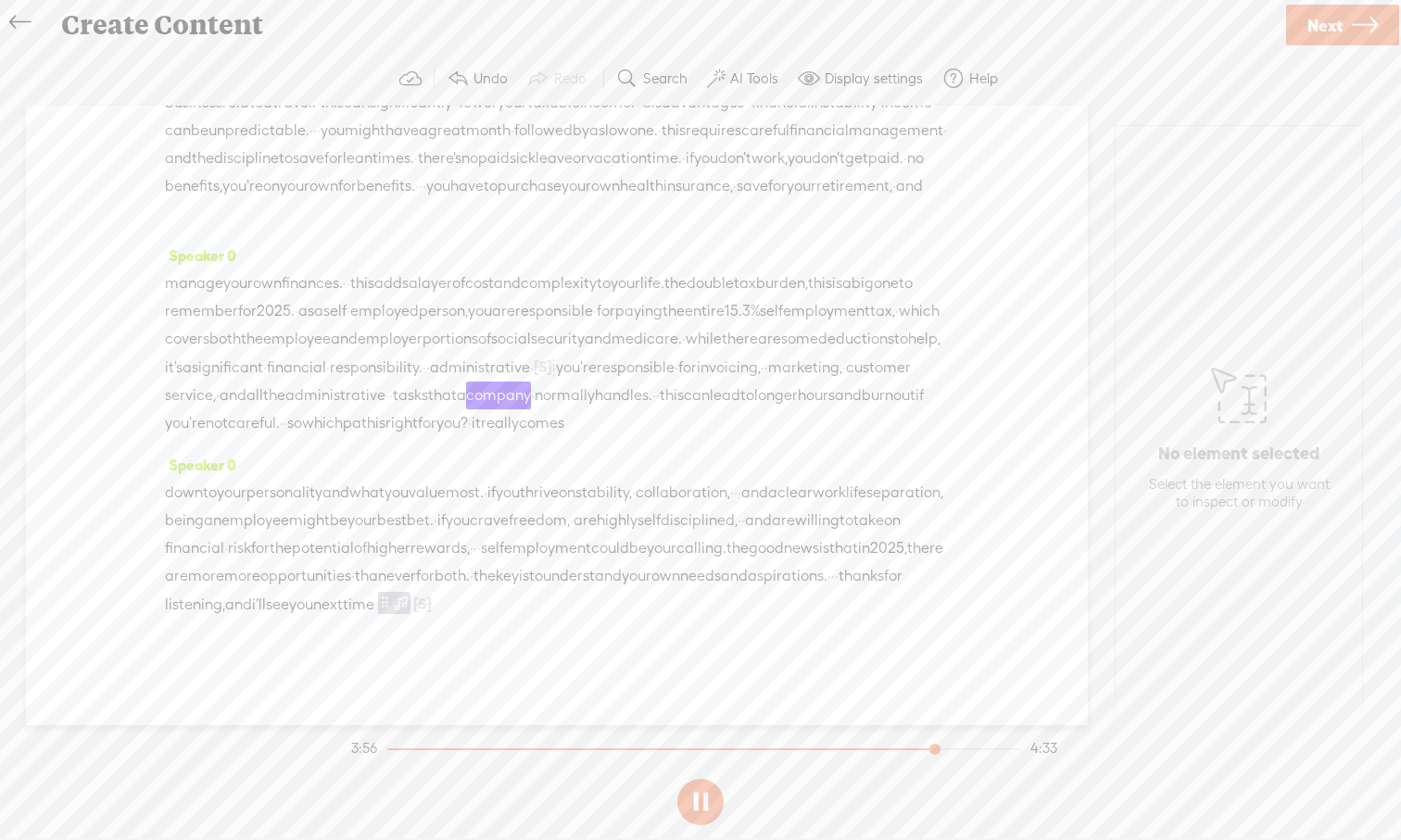
scroll to position [1250, 0]
click at [707, 781] on button at bounding box center [700, 801] width 46 height 46
drag, startPoint x: 937, startPoint y: 748, endPoint x: 328, endPoint y: 739, distance: 609.1
click at [328, 739] on div "Trebble audio editor works best with Google Chrome or Firefox. Please switch yo…" at bounding box center [700, 442] width 1363 height 781
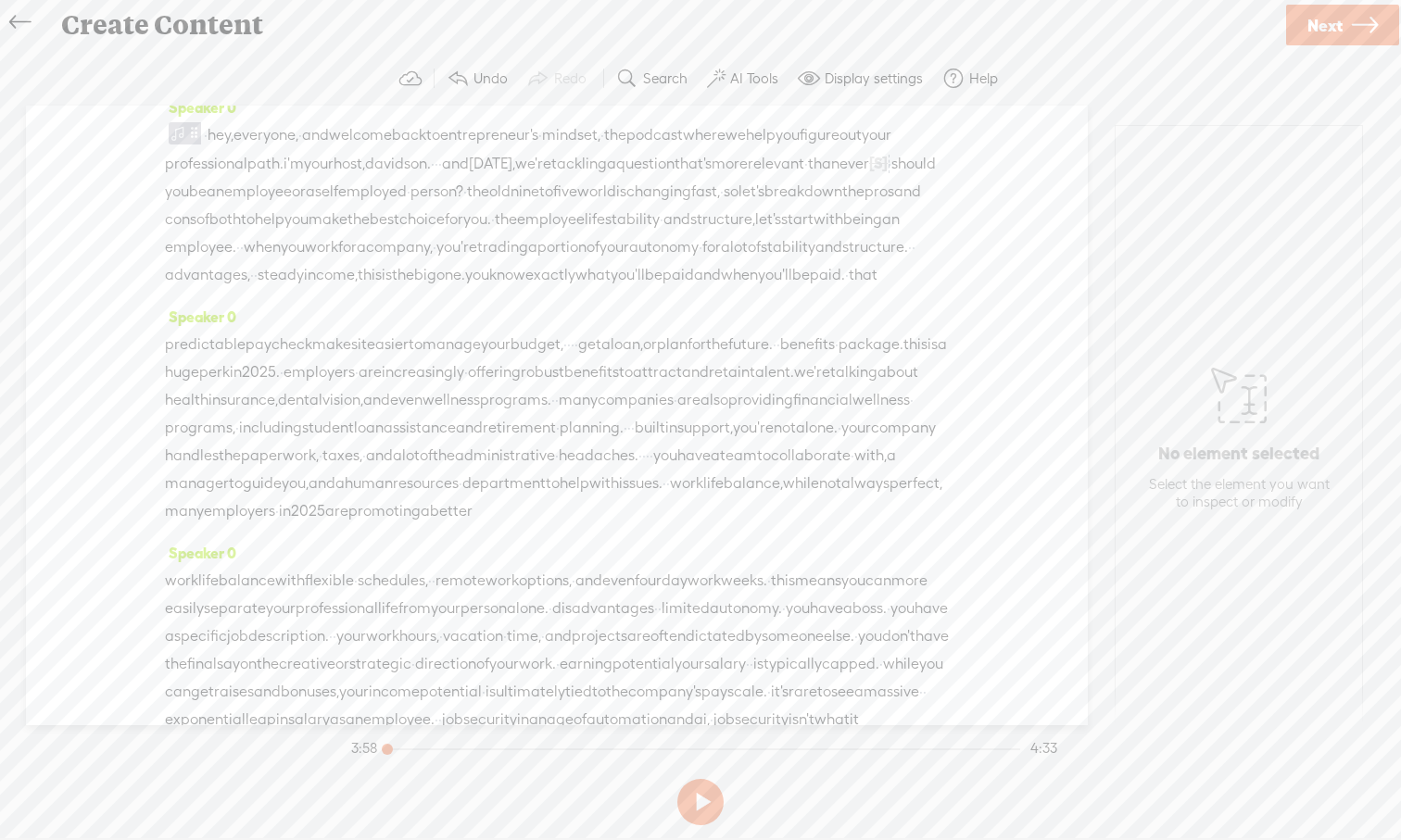
scroll to position [0, 0]
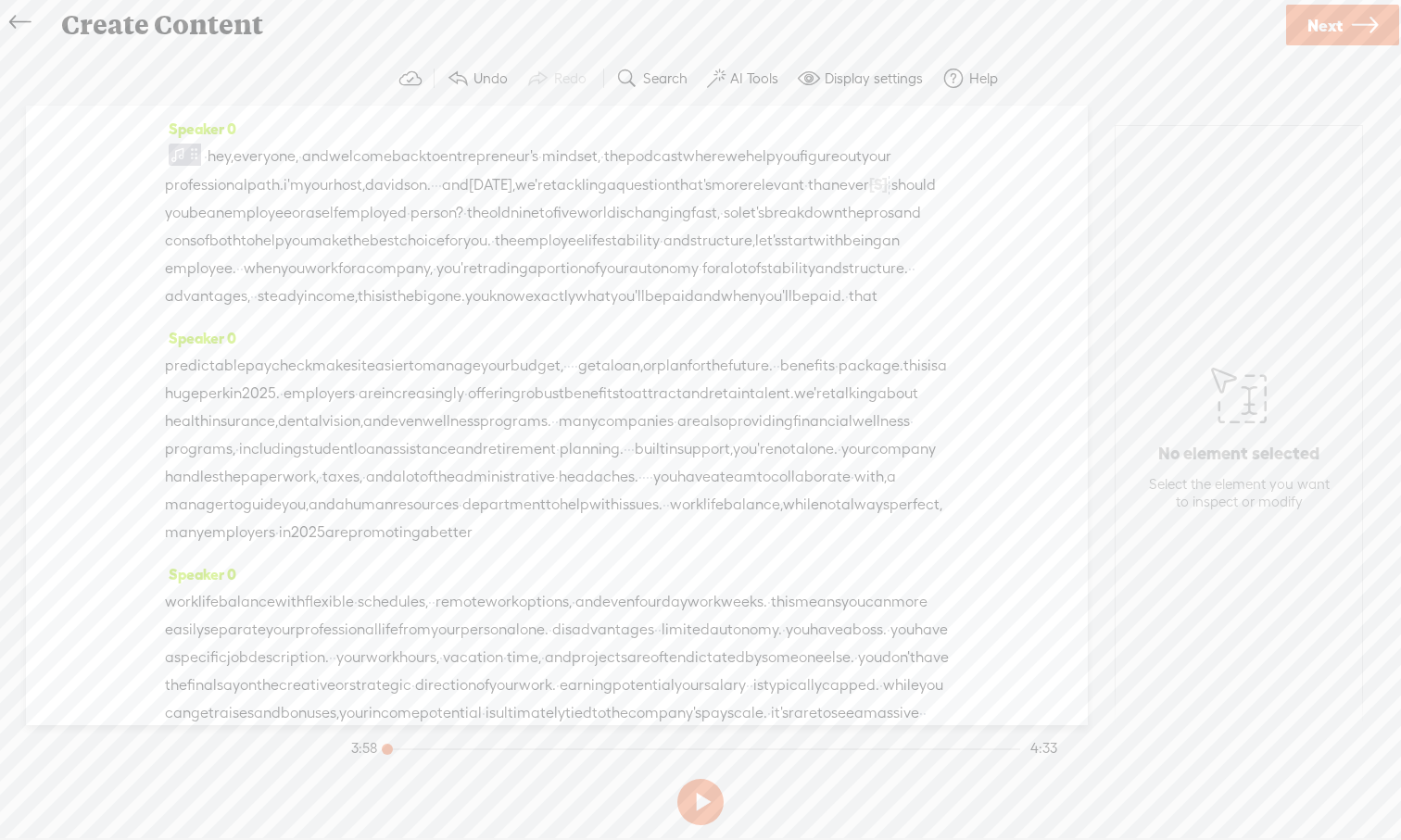
drag, startPoint x: 360, startPoint y: 348, endPoint x: 319, endPoint y: 67, distance: 284.0
click at [319, 67] on div "Trebble audio editor works best with Google Chrome or Firefox. Please switch yo…" at bounding box center [700, 442] width 1363 height 781
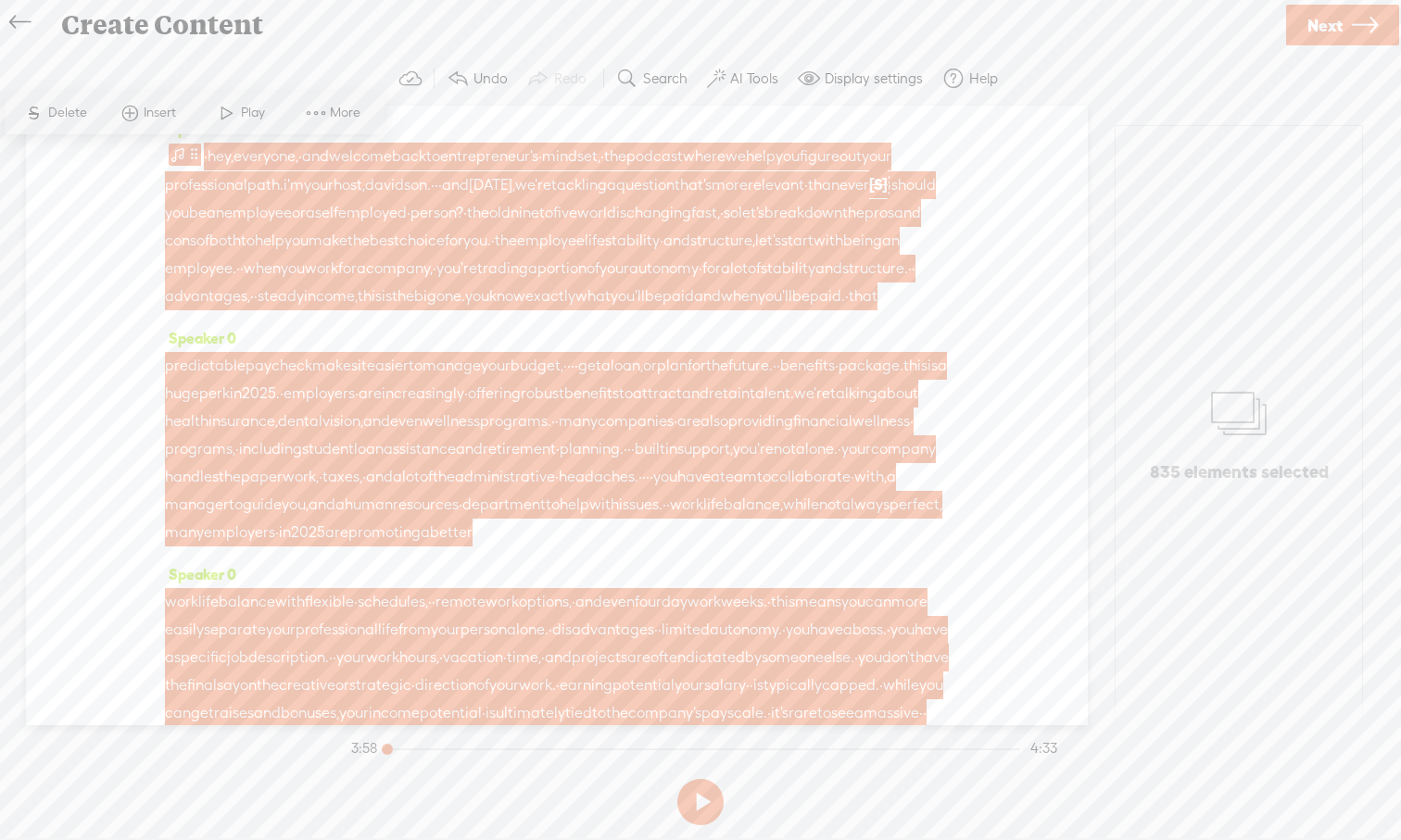
click at [703, 518] on span "work" at bounding box center [685, 504] width 33 height 27
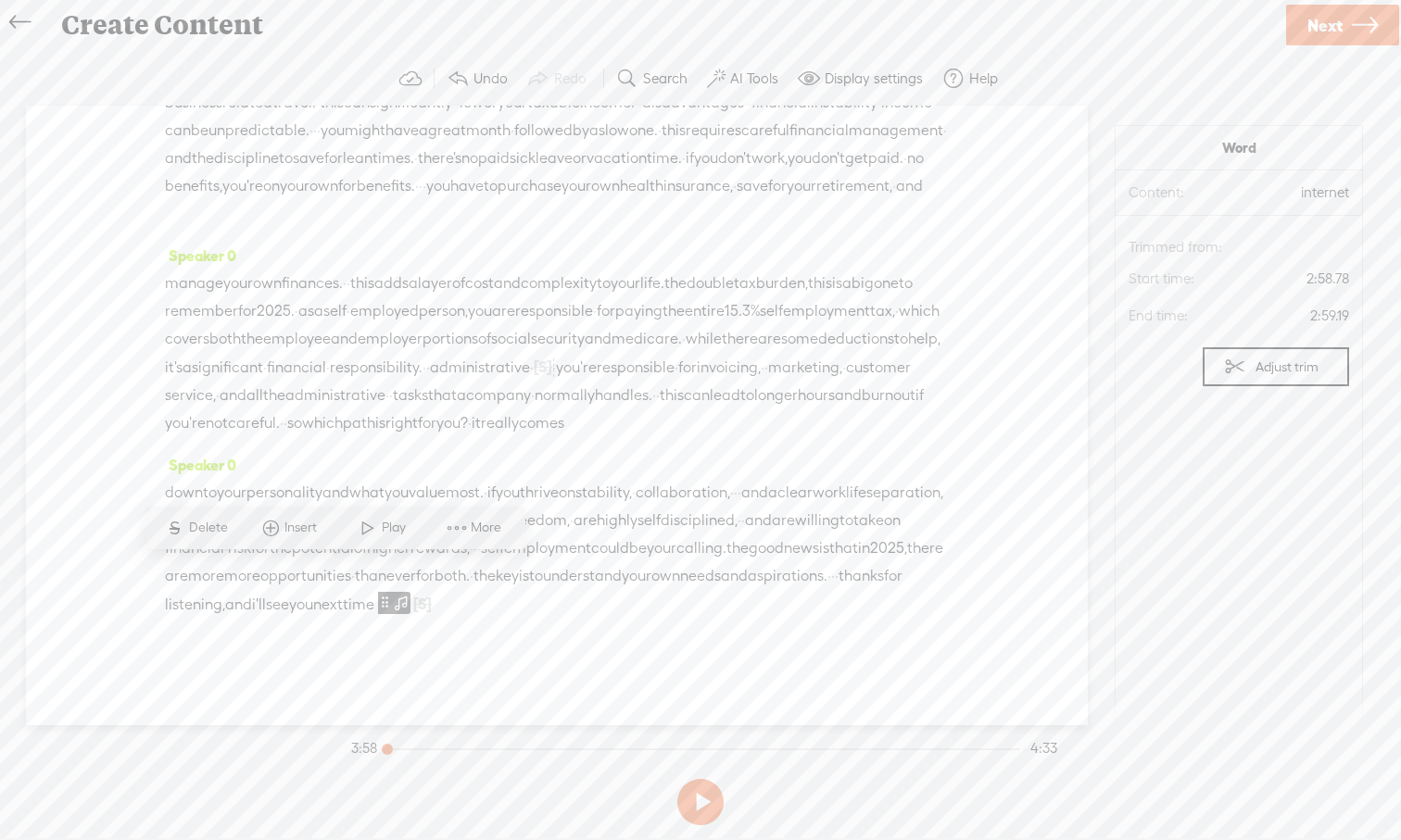
scroll to position [1250, 0]
click at [434, 564] on span "both." at bounding box center [451, 576] width 35 height 27
click at [326, 532] on span at bounding box center [317, 532] width 27 height 33
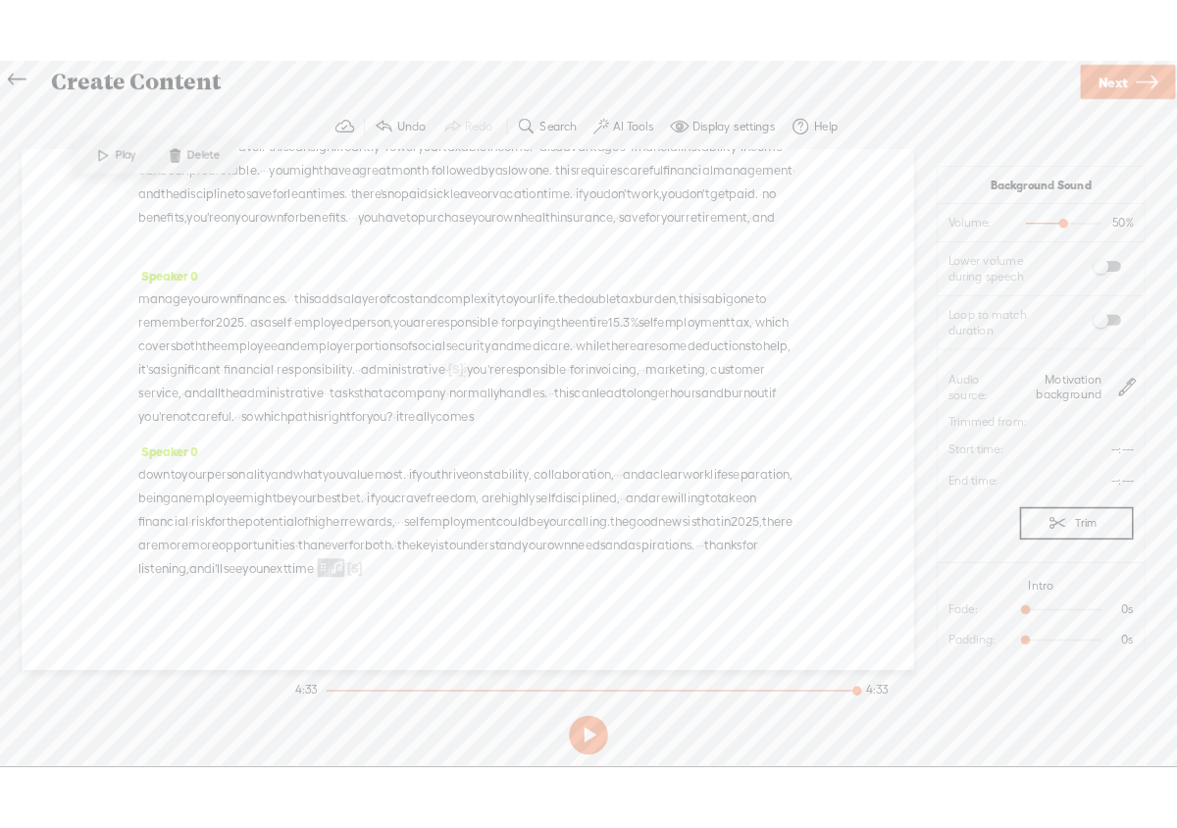
scroll to position [0, 0]
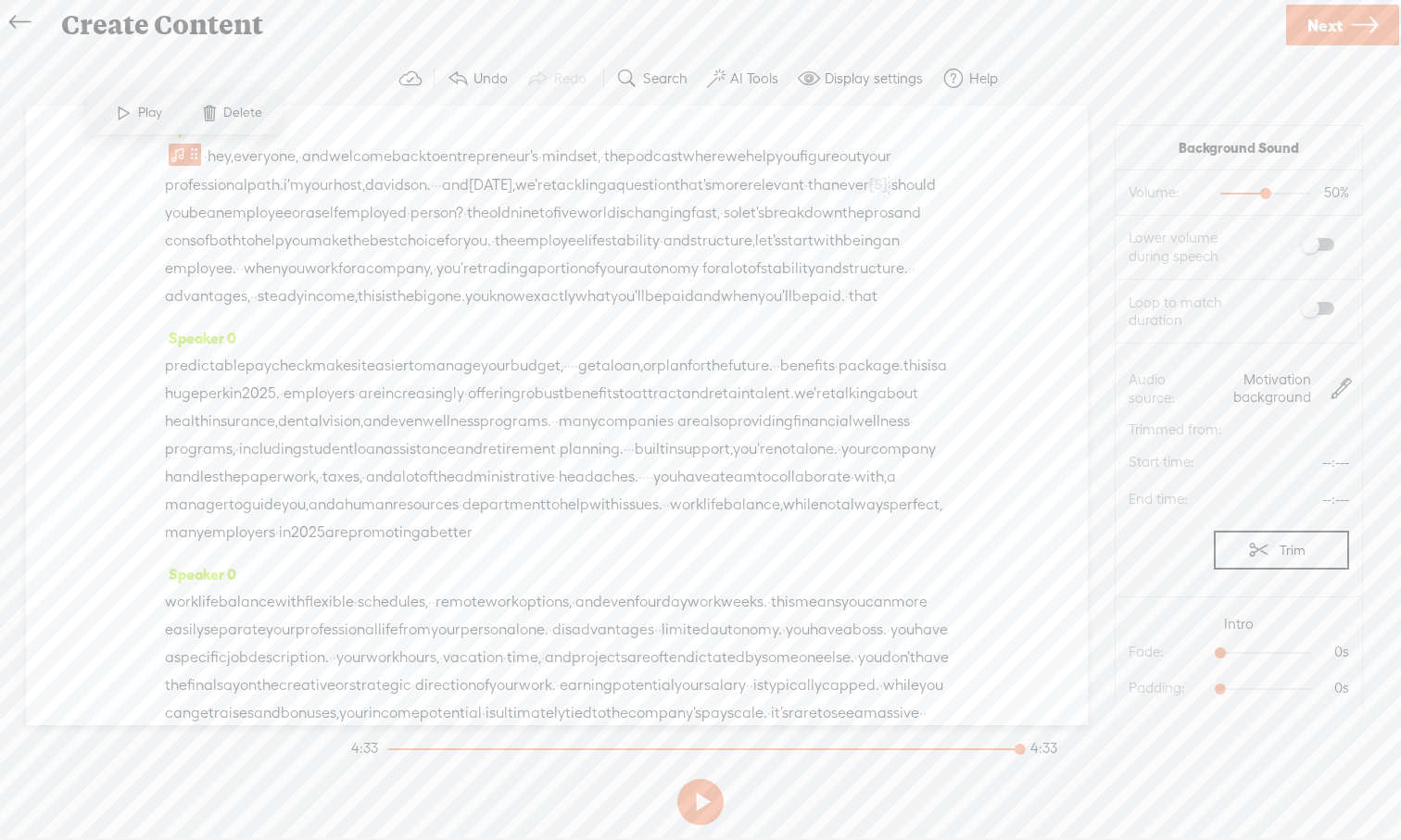
click at [391, 748] on div at bounding box center [703, 749] width 632 height 2
click at [700, 781] on button at bounding box center [700, 801] width 46 height 46
click at [167, 160] on div "· hey, everyone, · and welcome back to entrepreneur's · mindset, · the podcast …" at bounding box center [557, 227] width 784 height 168
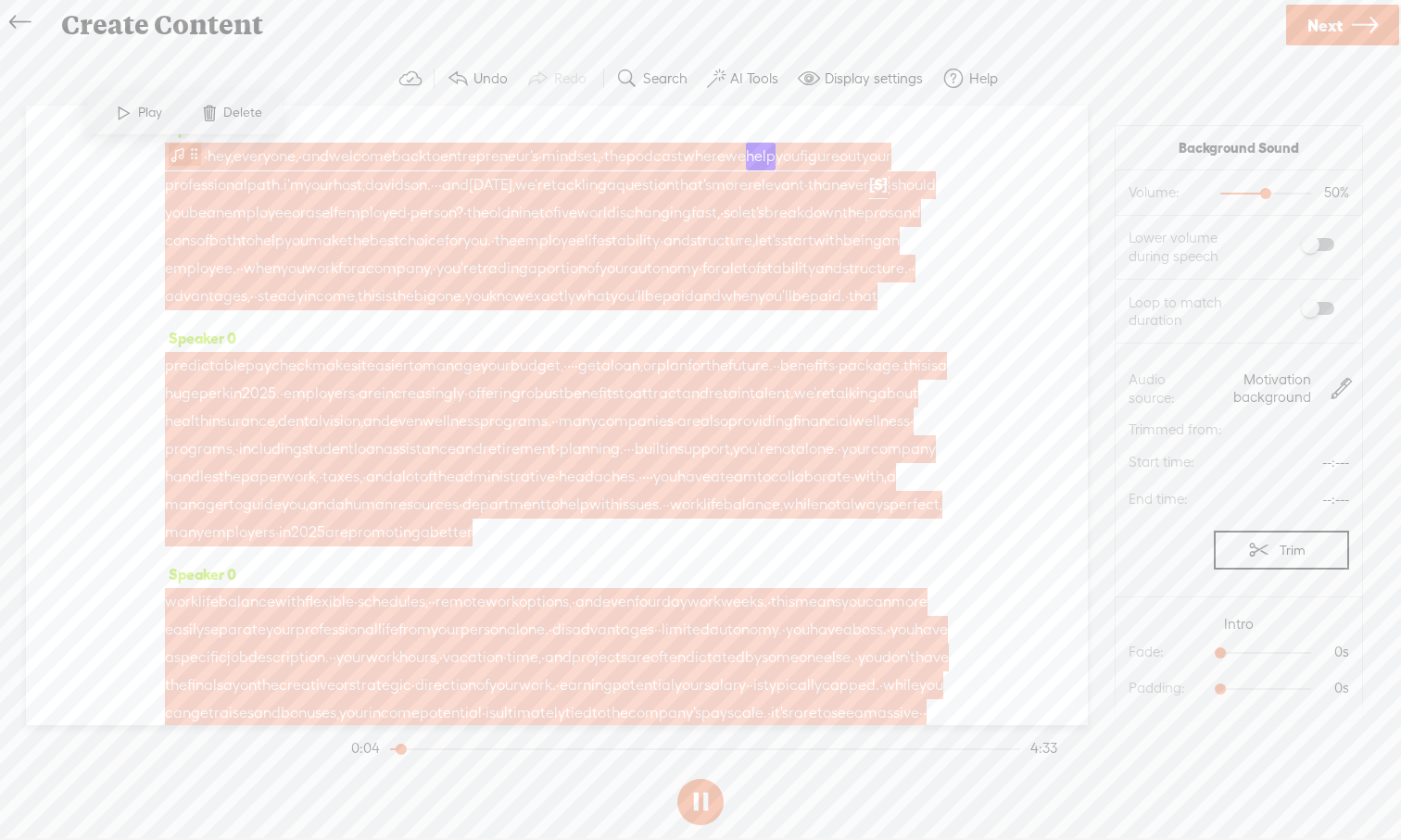
click at [183, 160] on span at bounding box center [178, 155] width 19 height 23
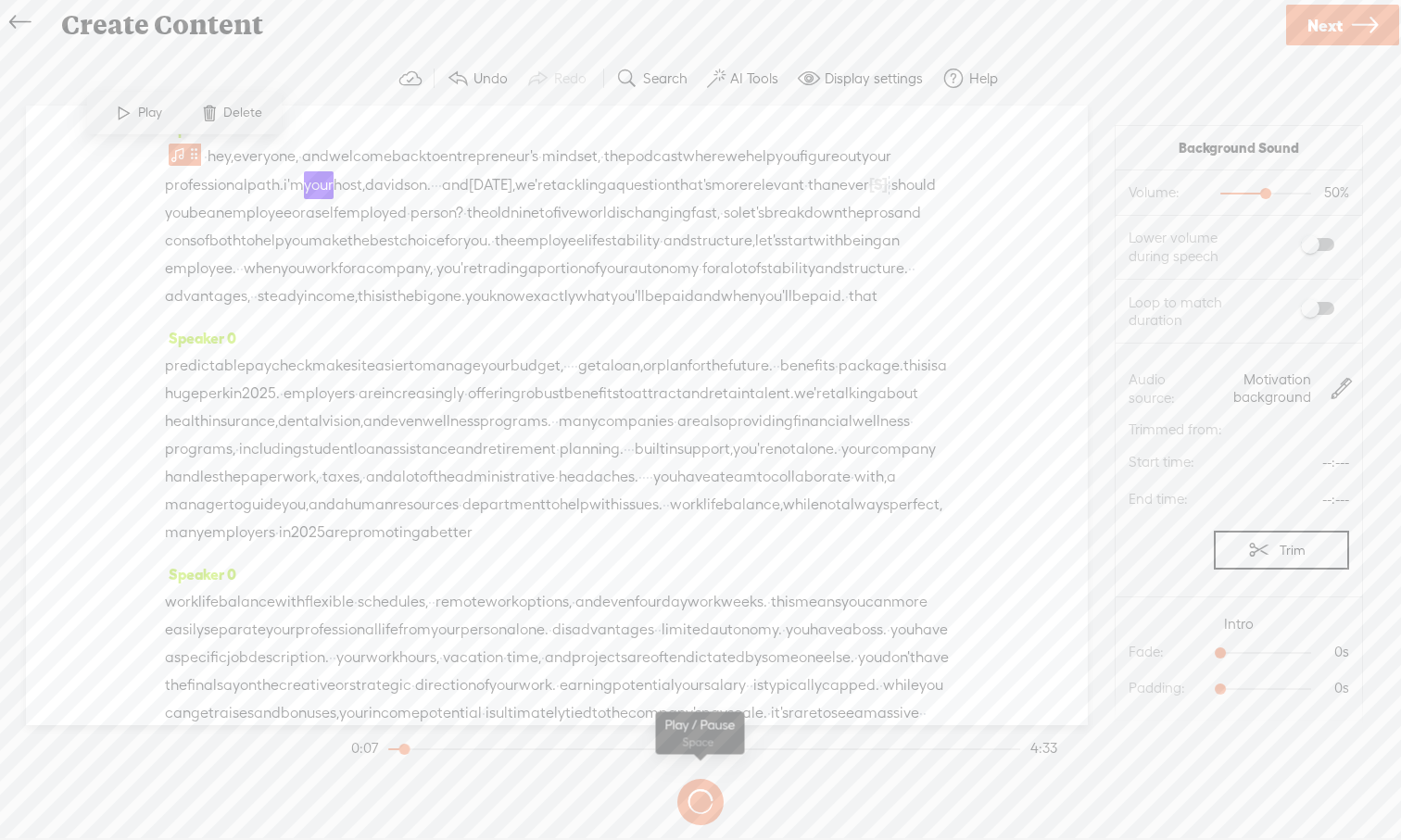
click at [0, 0] on button at bounding box center [0, 0] width 0 height 0
click at [1110, 243] on span at bounding box center [1317, 244] width 33 height 13
click at [1110, 308] on span at bounding box center [1317, 309] width 33 height 13
drag, startPoint x: 1222, startPoint y: 653, endPoint x: 1277, endPoint y: 656, distance: 55.1
click at [1110, 656] on div at bounding box center [1276, 654] width 42 height 42
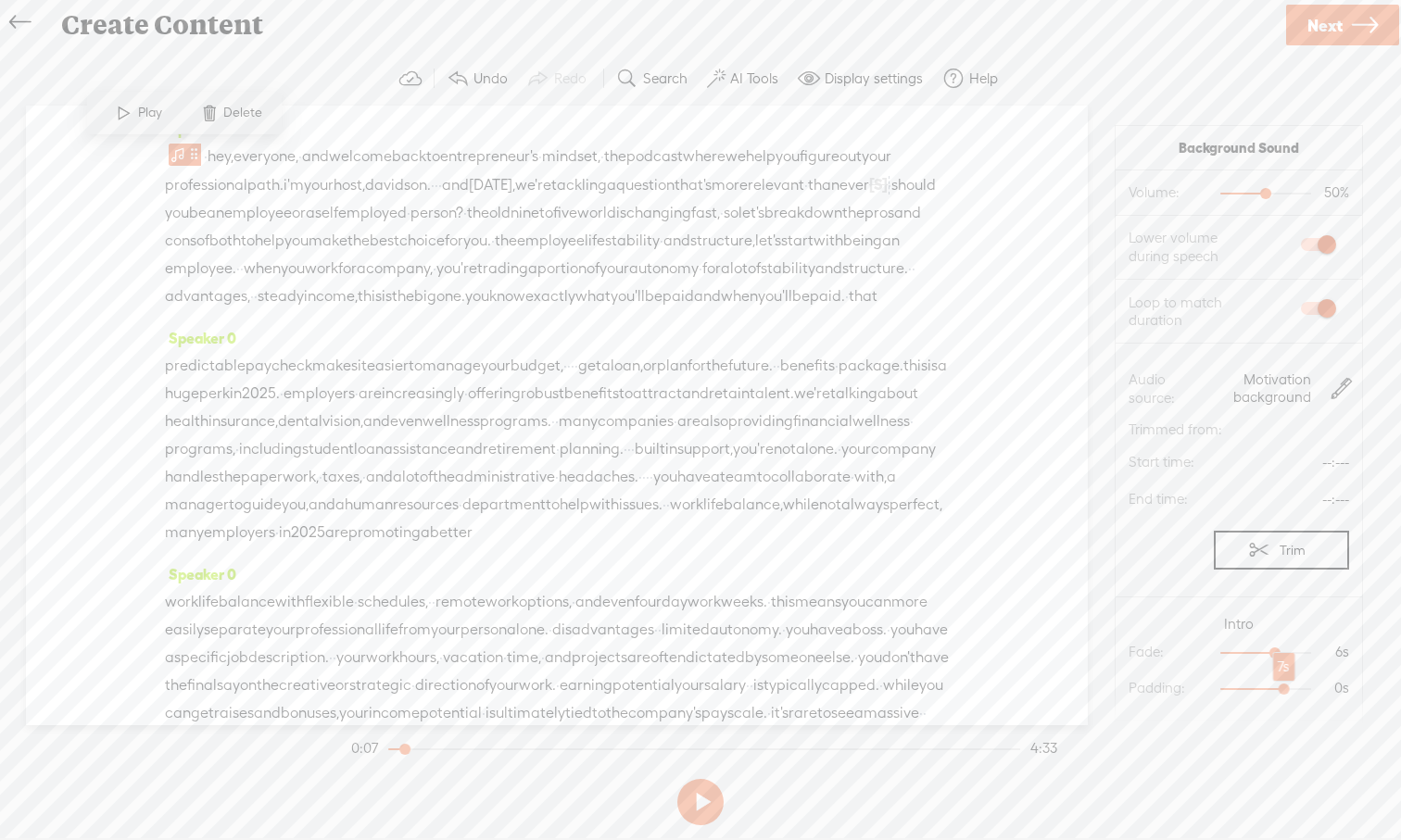
drag, startPoint x: 1221, startPoint y: 690, endPoint x: 1282, endPoint y: 690, distance: 61.0
click at [1110, 690] on div at bounding box center [1285, 690] width 42 height 42
drag, startPoint x: 1282, startPoint y: 690, endPoint x: 1273, endPoint y: 691, distance: 9.1
click at [1110, 691] on div at bounding box center [1276, 690] width 42 height 42
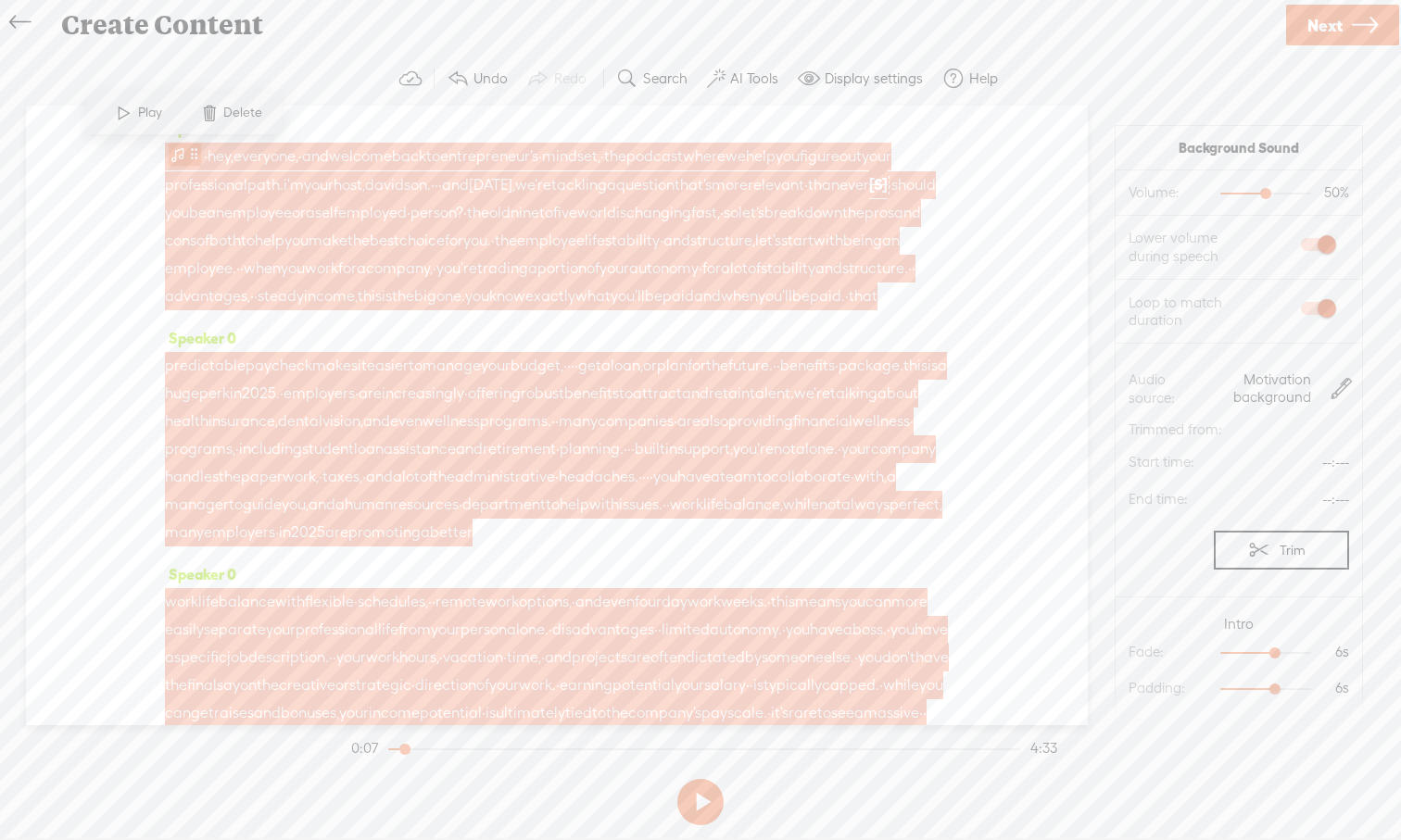
click at [183, 157] on span at bounding box center [178, 155] width 19 height 23
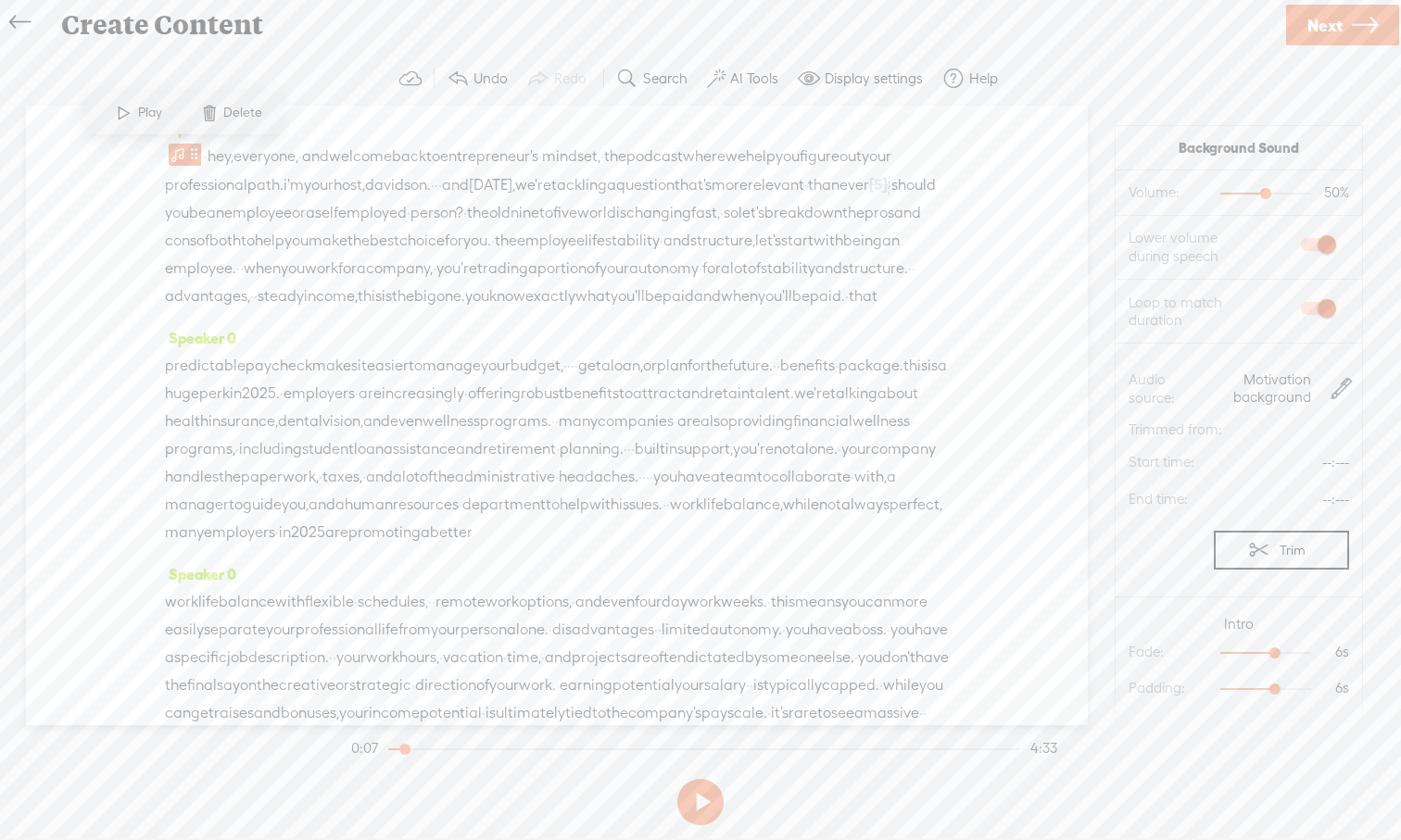
click at [389, 748] on div at bounding box center [406, 750] width 42 height 42
drag, startPoint x: 408, startPoint y: 752, endPoint x: 380, endPoint y: 753, distance: 28.0
click at [380, 753] on div at bounding box center [390, 750] width 42 height 42
click at [706, 781] on button at bounding box center [700, 801] width 46 height 46
click at [697, 781] on button at bounding box center [700, 801] width 46 height 46
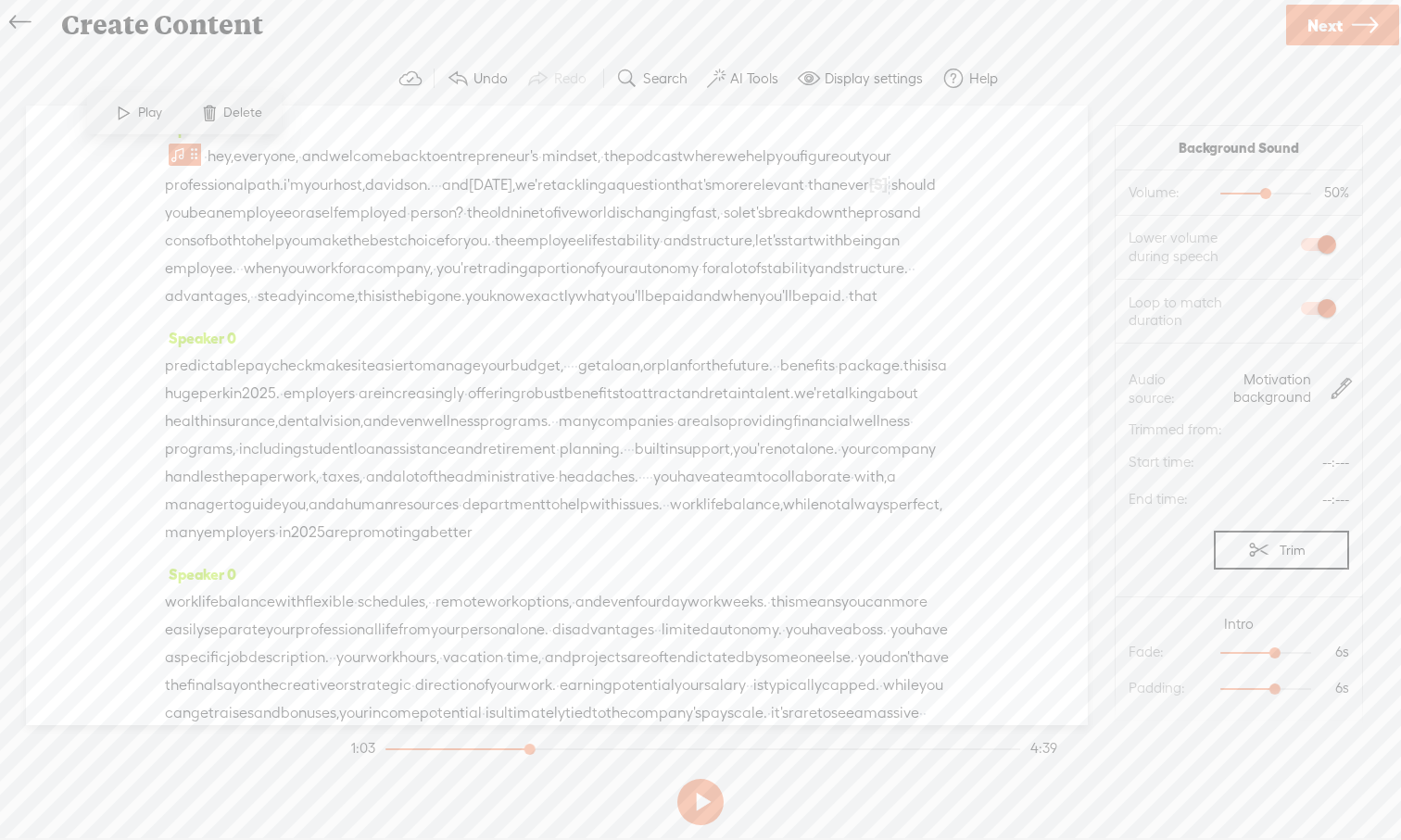
click at [1110, 34] on span "Next" at bounding box center [1324, 25] width 35 height 47
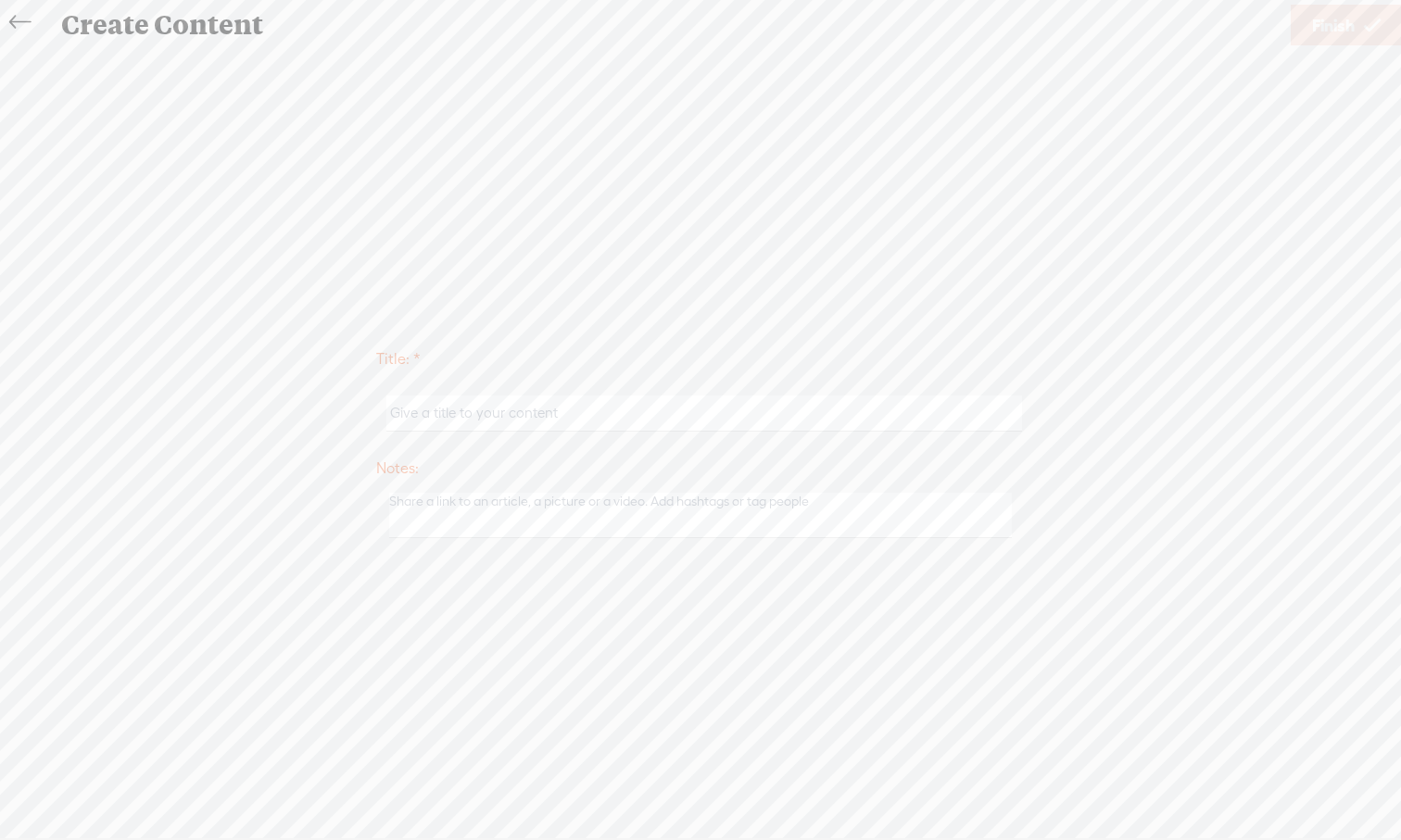
click at [706, 422] on input "text" at bounding box center [703, 413] width 634 height 36
paste input "should you be an employee or a [DEMOGRAPHIC_DATA]"
click at [397, 412] on input "should you be an employee or a [DEMOGRAPHIC_DATA]" at bounding box center [703, 413] width 634 height 36
type input "Should you be an employee or a [DEMOGRAPHIC_DATA]"
click at [1110, 34] on span "Finish" at bounding box center [1332, 25] width 42 height 47
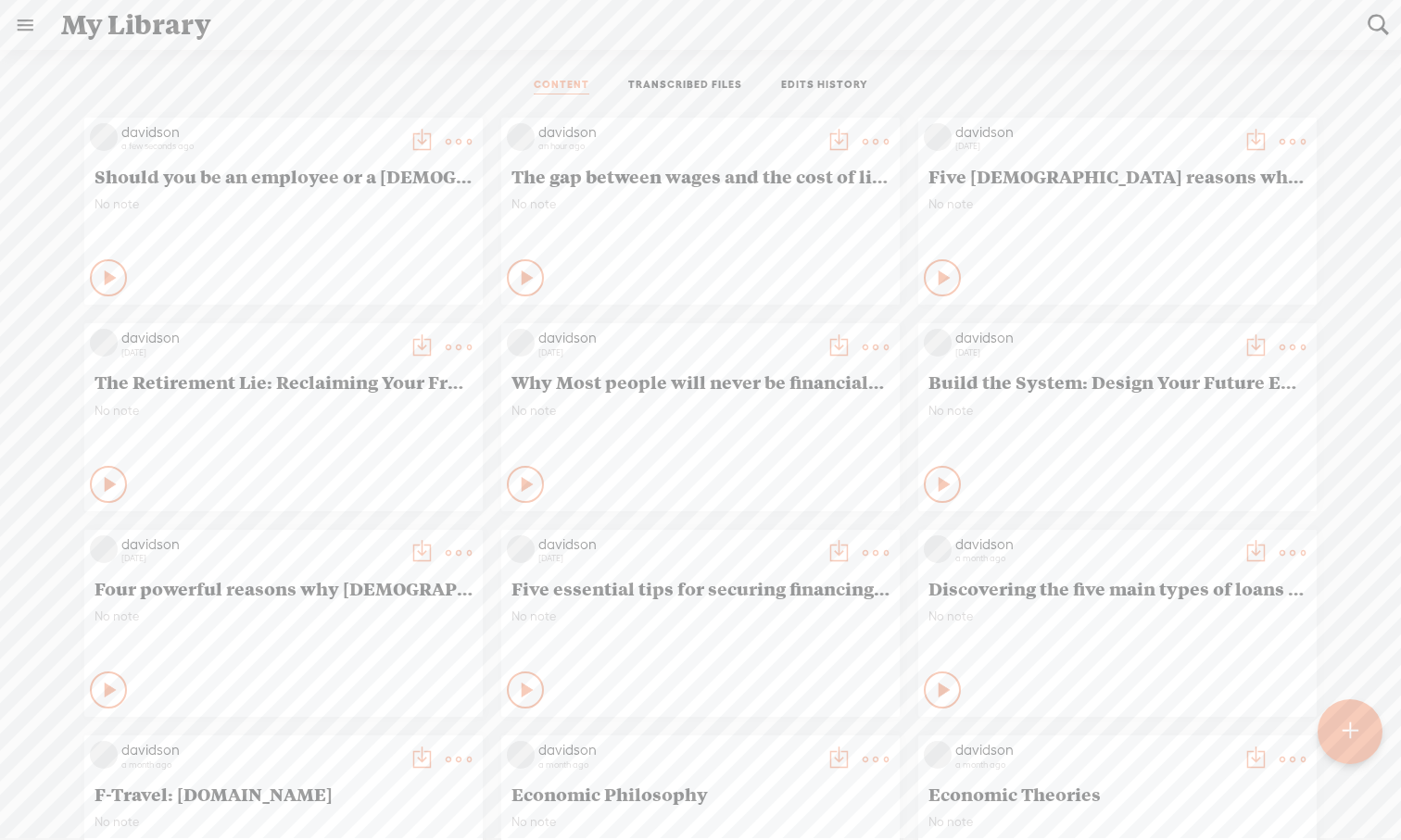
click at [108, 277] on icon at bounding box center [111, 278] width 19 height 19
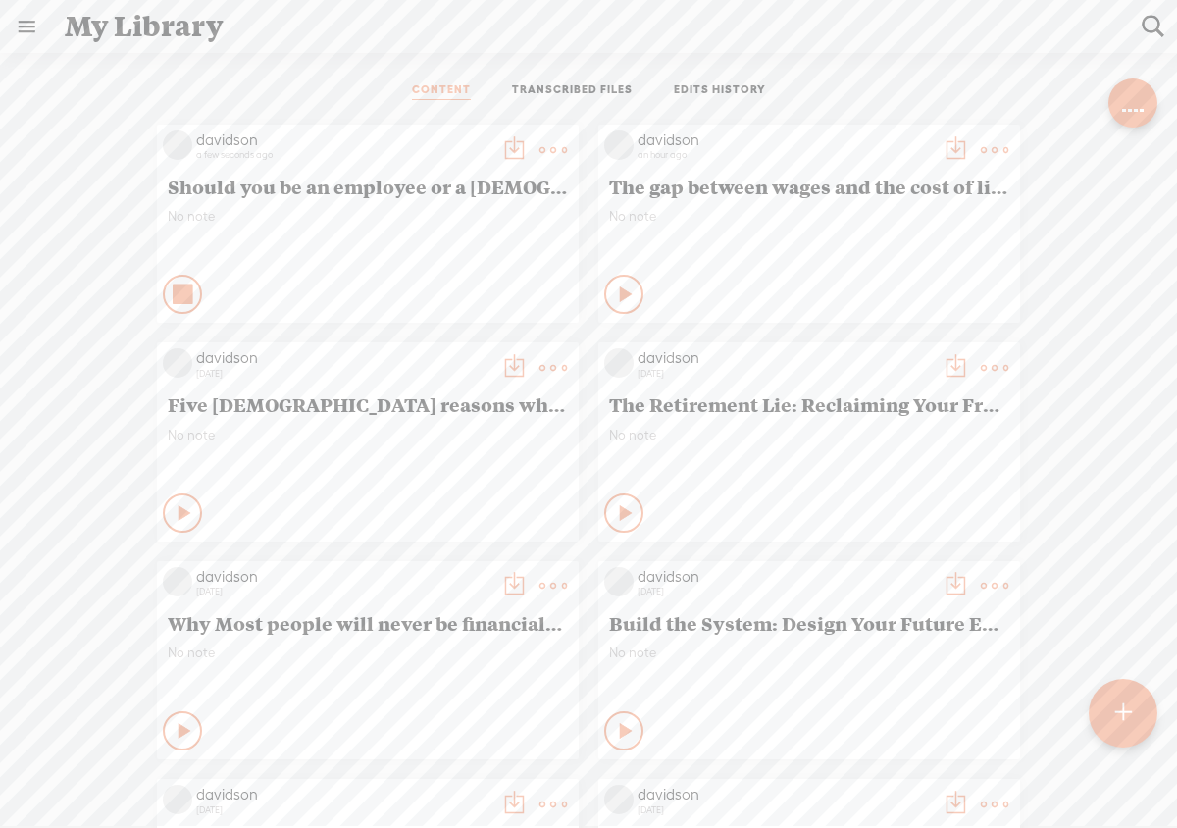
click at [549, 147] on t at bounding box center [553, 149] width 27 height 27
click at [466, 356] on link "Download as..." at bounding box center [460, 351] width 196 height 45
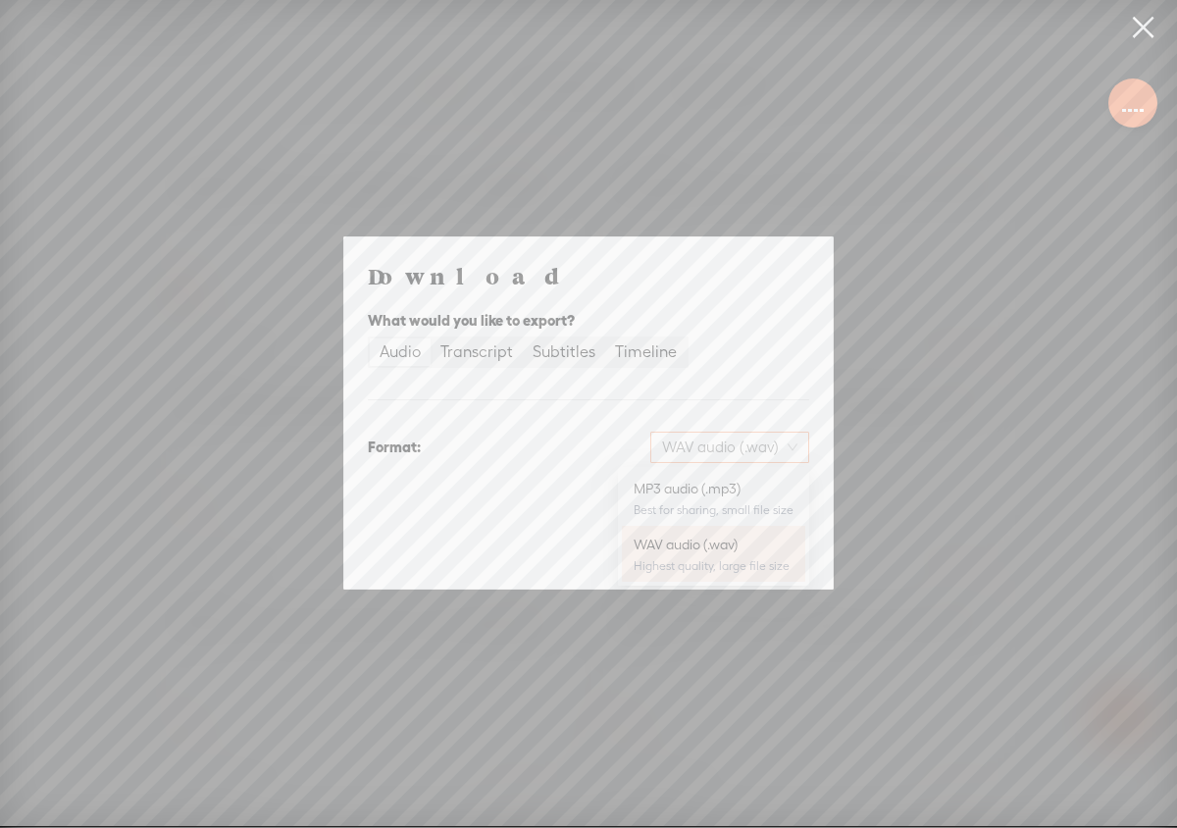
click at [787, 444] on span "WAV audio (.wav)" at bounding box center [729, 447] width 135 height 29
click at [751, 498] on div "MP3 audio (.mp3)" at bounding box center [714, 489] width 160 height 20
click at [754, 548] on span "Download" at bounding box center [759, 550] width 69 height 20
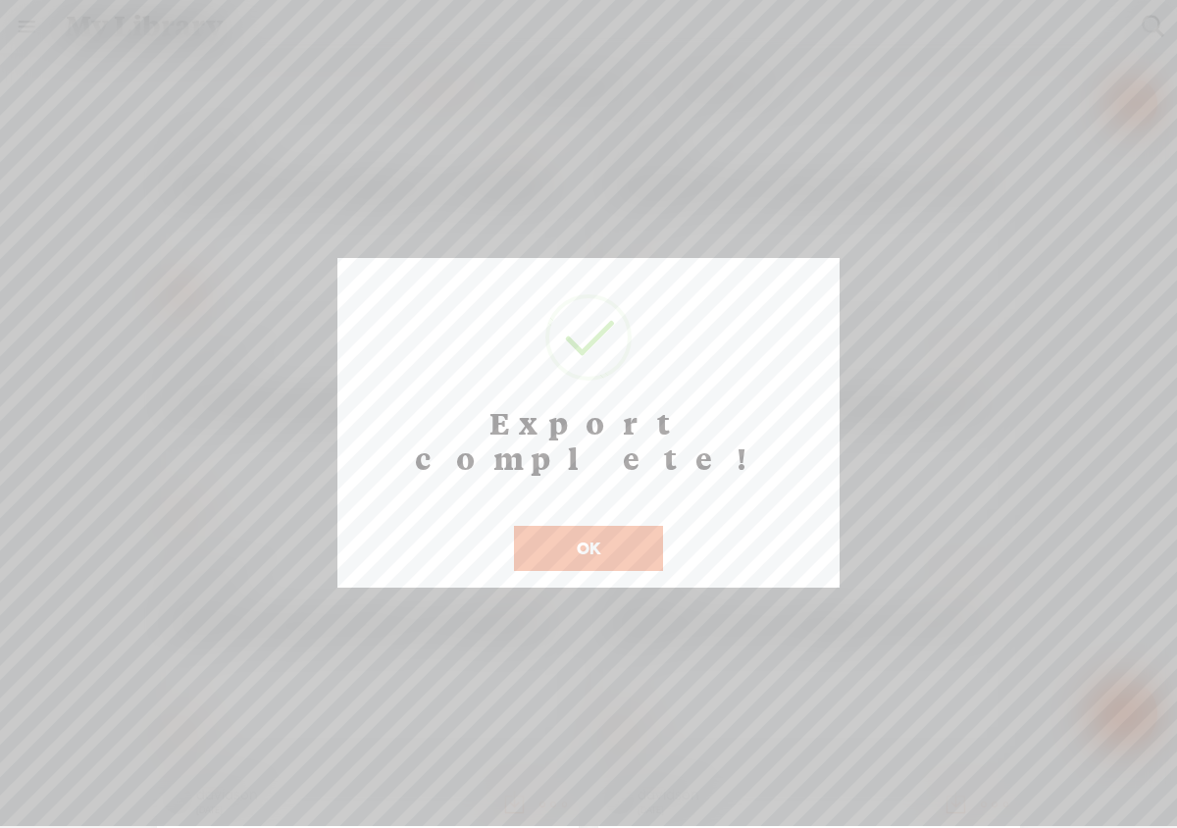
click at [638, 526] on button "OK" at bounding box center [588, 548] width 149 height 45
